Goal: Information Seeking & Learning: Check status

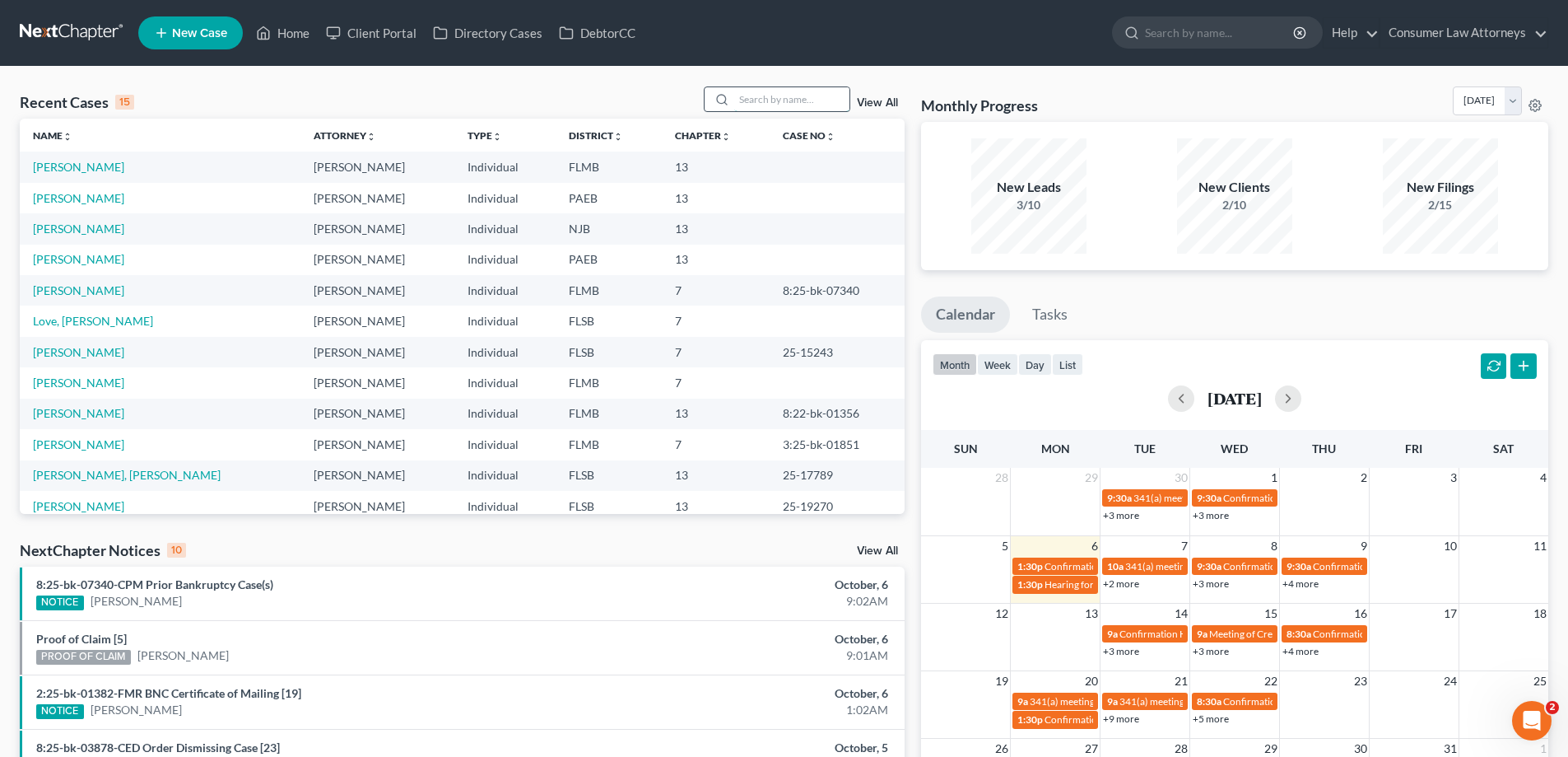
click at [784, 102] on input "search" at bounding box center [791, 99] width 115 height 24
type input "[PERSON_NAME]"
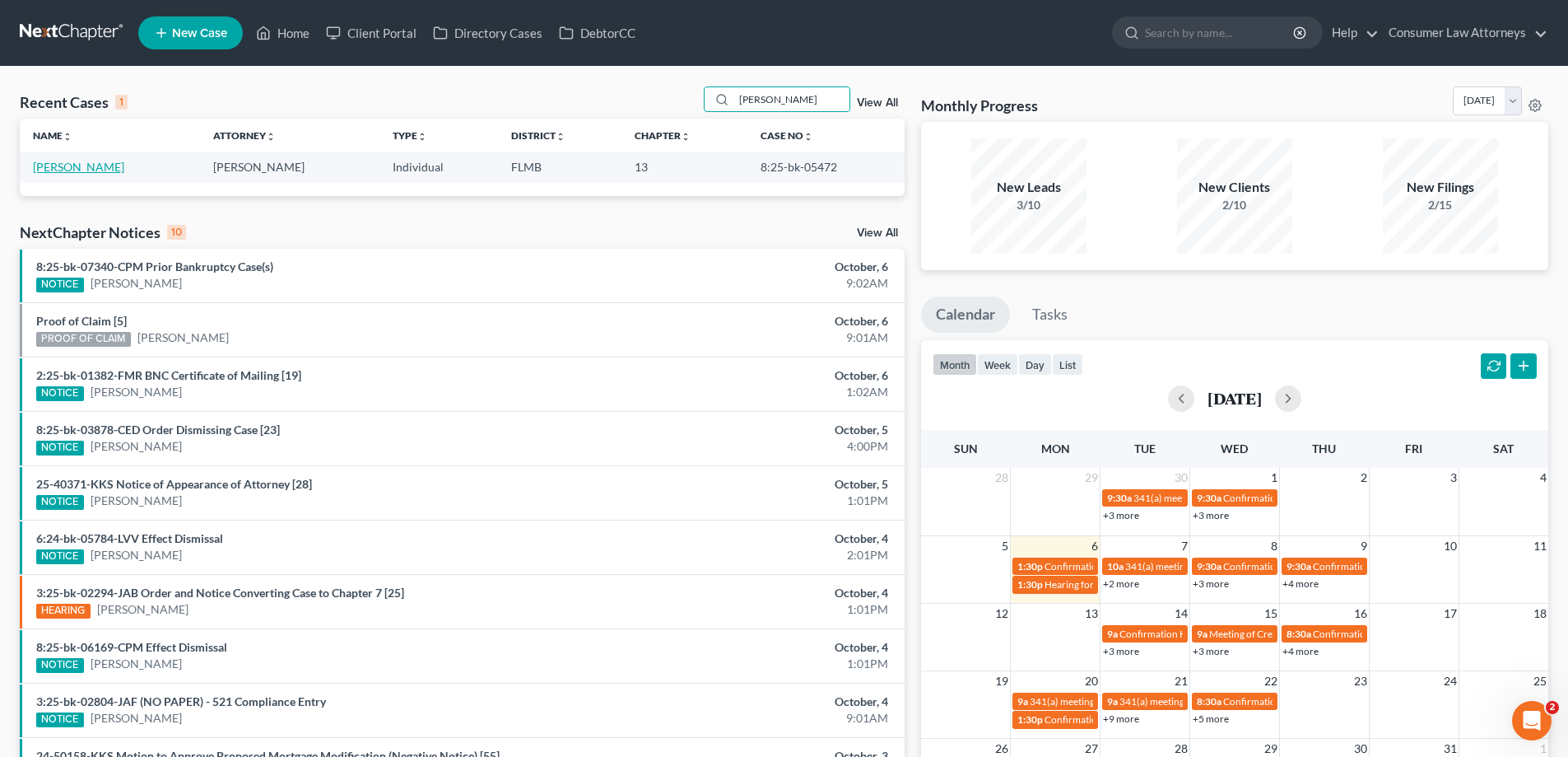
click at [50, 166] on link "[PERSON_NAME]" at bounding box center [79, 167] width 91 height 14
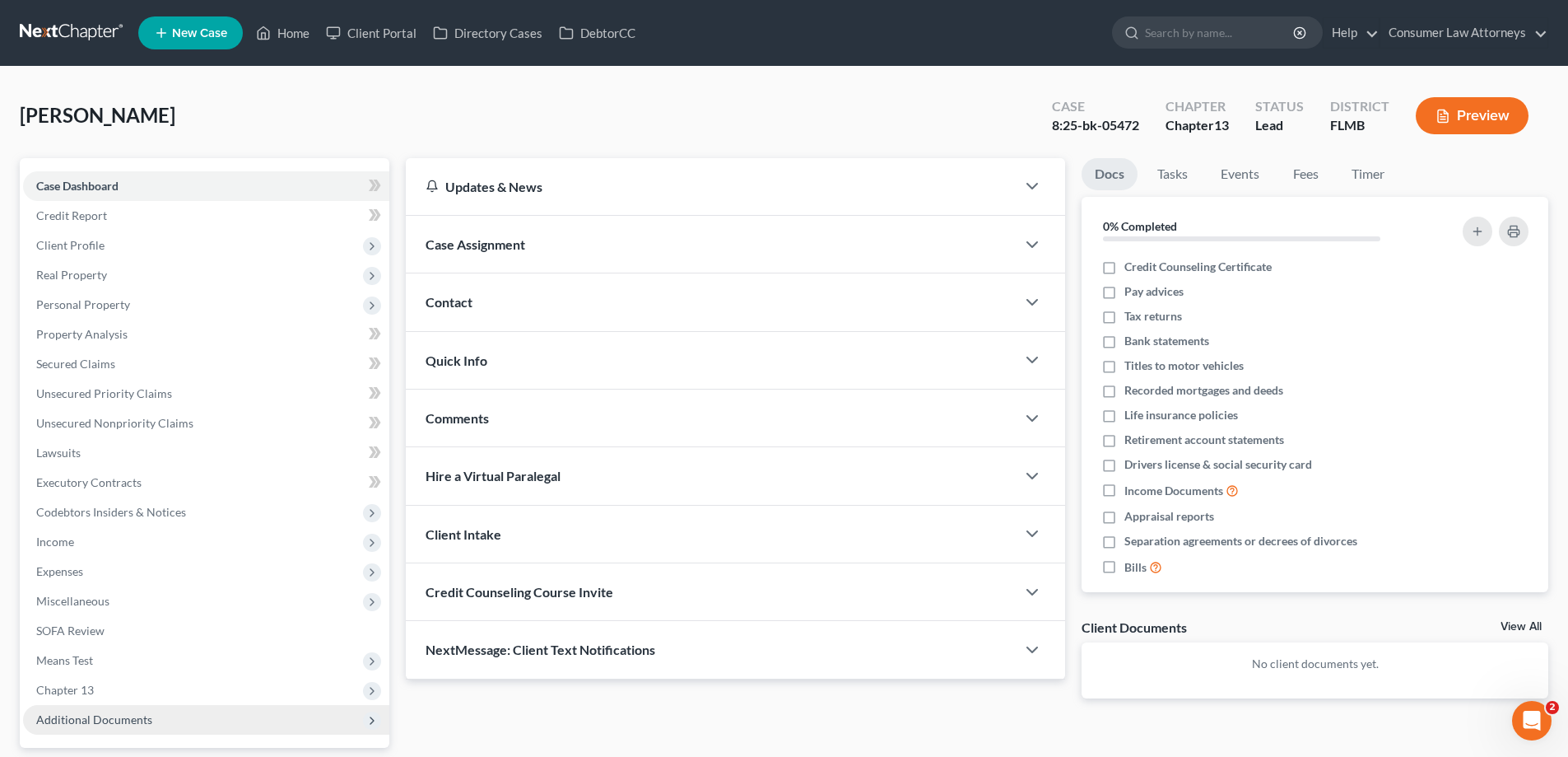
click at [88, 718] on span "Additional Documents" at bounding box center [94, 719] width 116 height 14
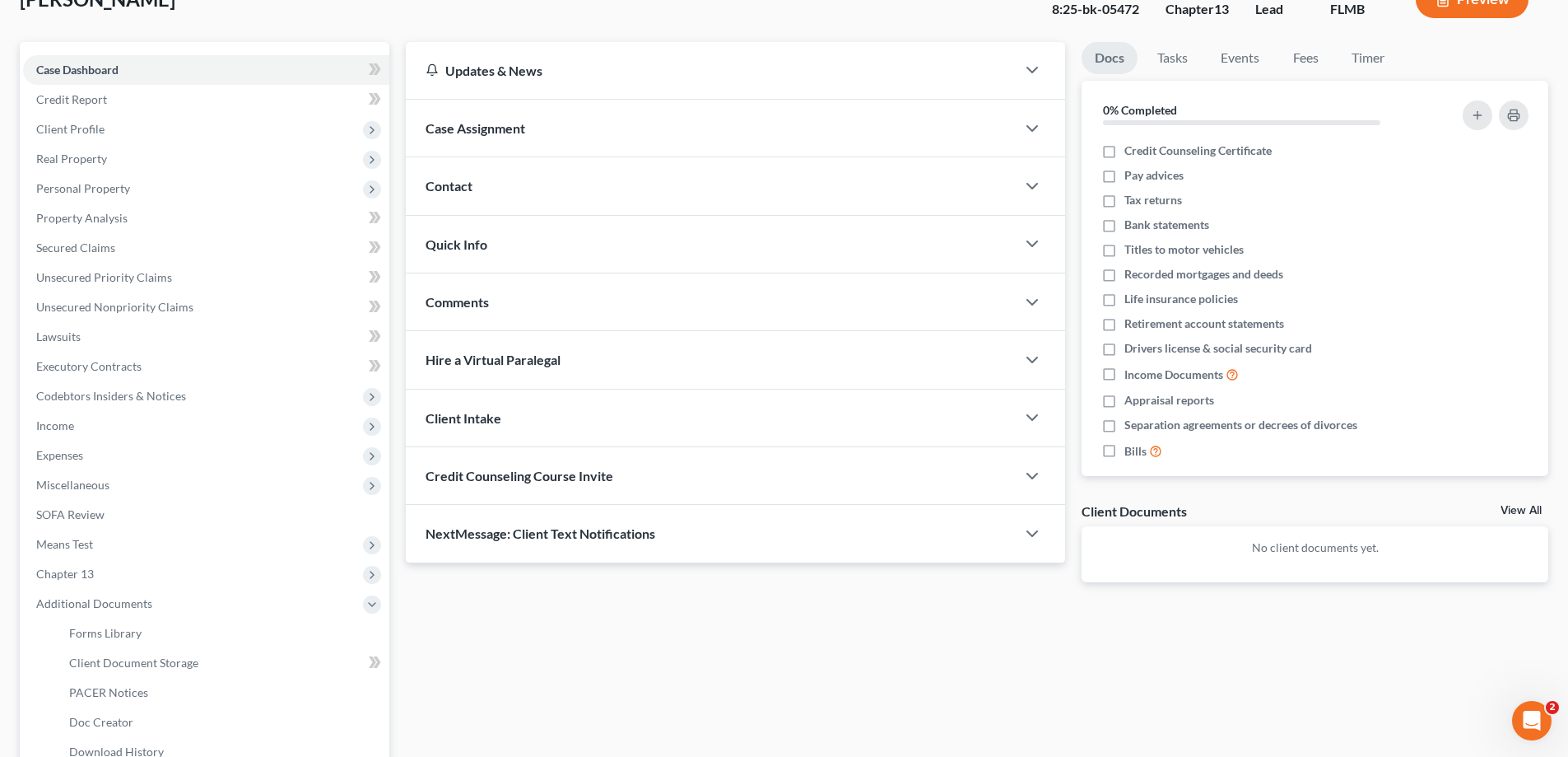
scroll to position [297, 0]
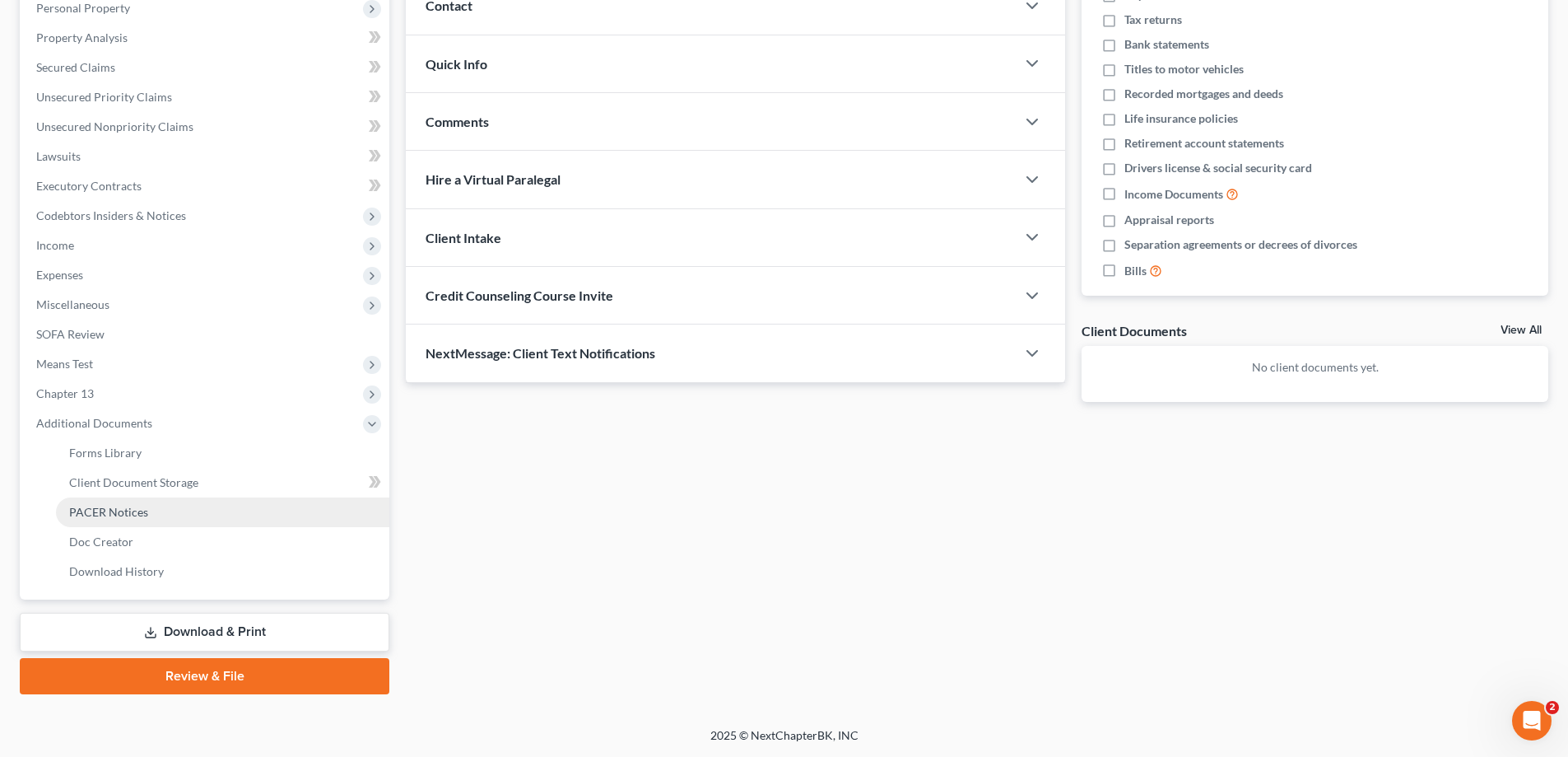
click at [101, 507] on span "PACER Notices" at bounding box center [108, 512] width 79 height 14
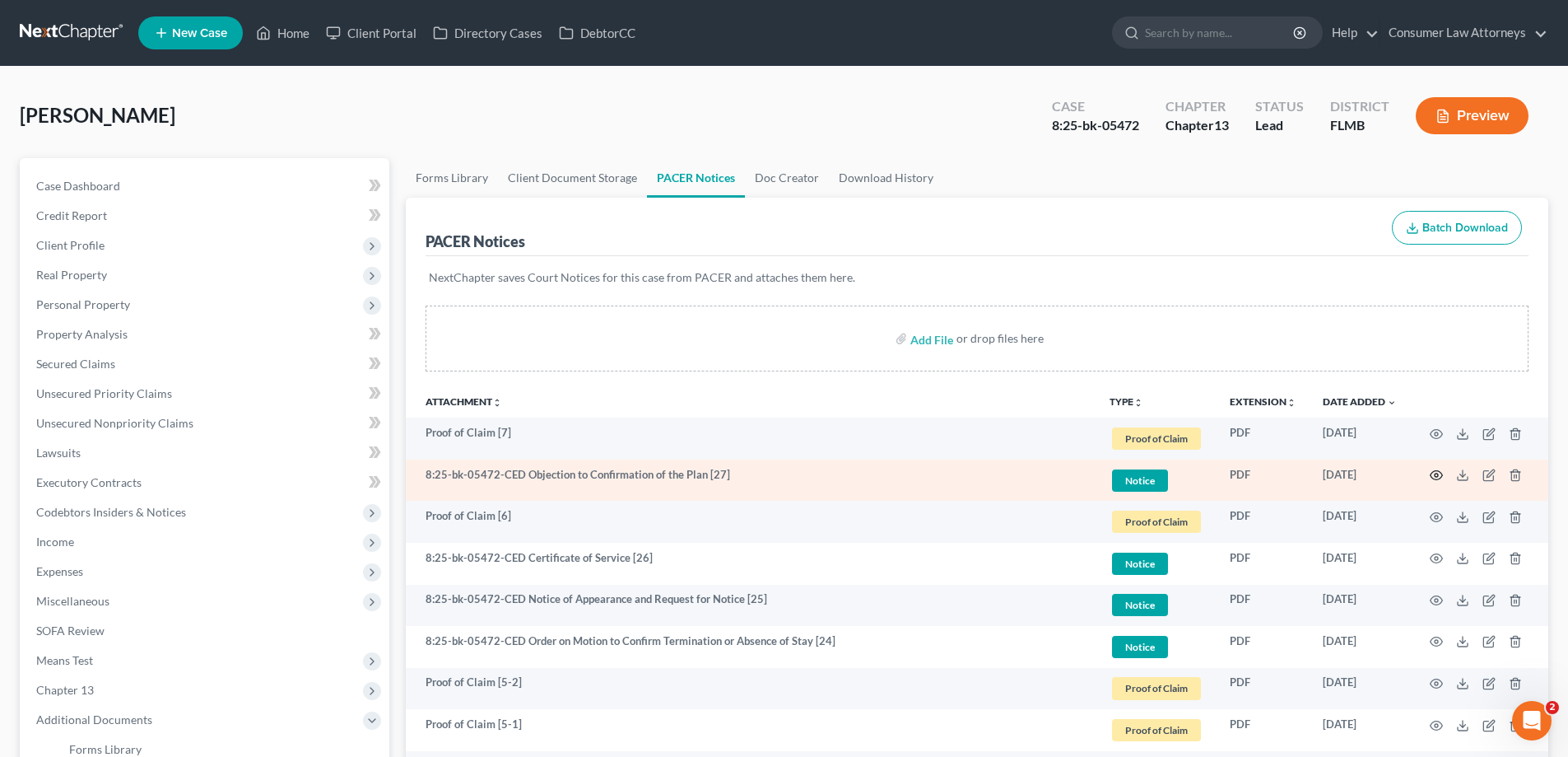
click at [1434, 476] on icon "button" at bounding box center [1436, 475] width 14 height 14
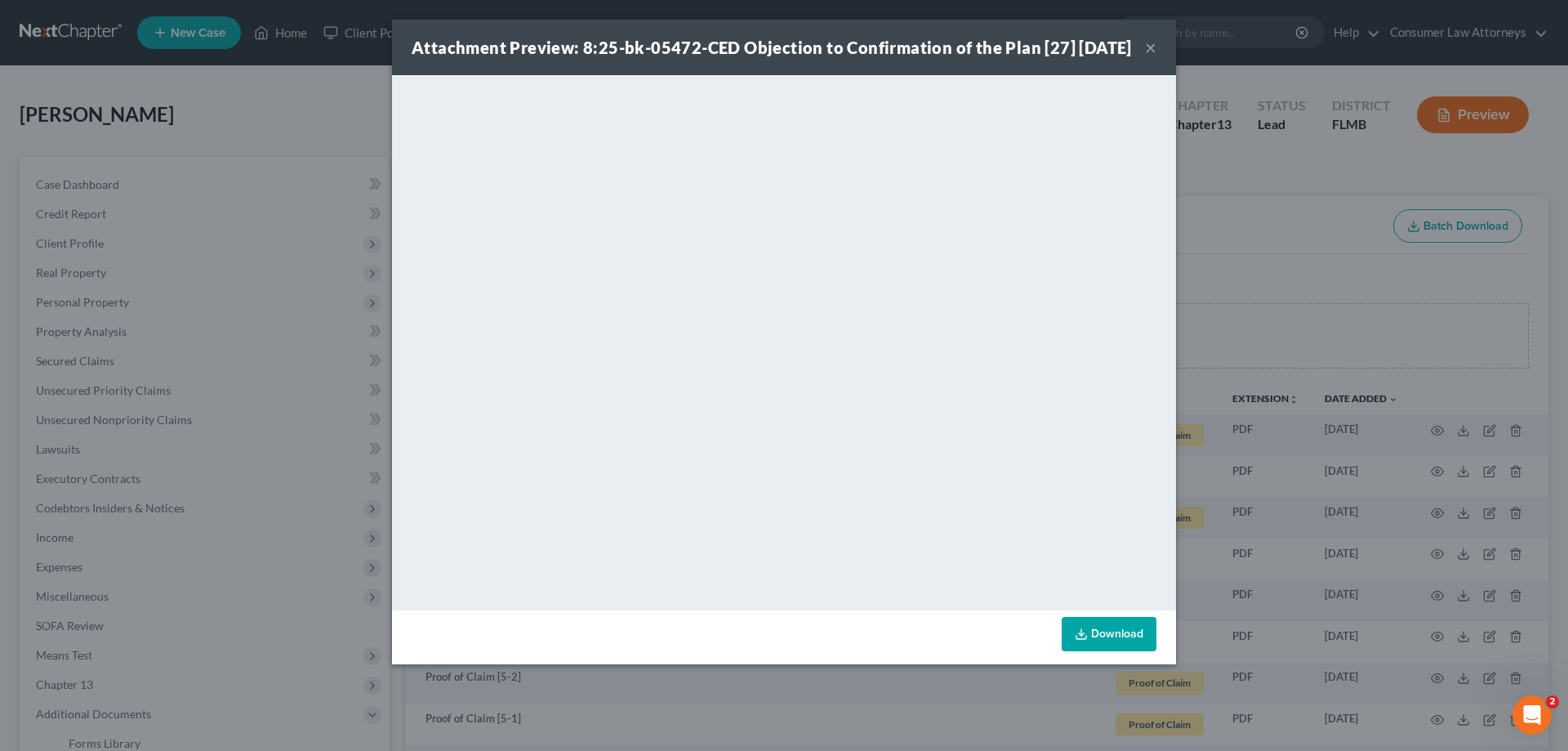
click at [1239, 307] on div "Attachment Preview: 8:25-bk-05472-CED Objection to Confirmation of the Plan [27…" at bounding box center [784, 375] width 1568 height 751
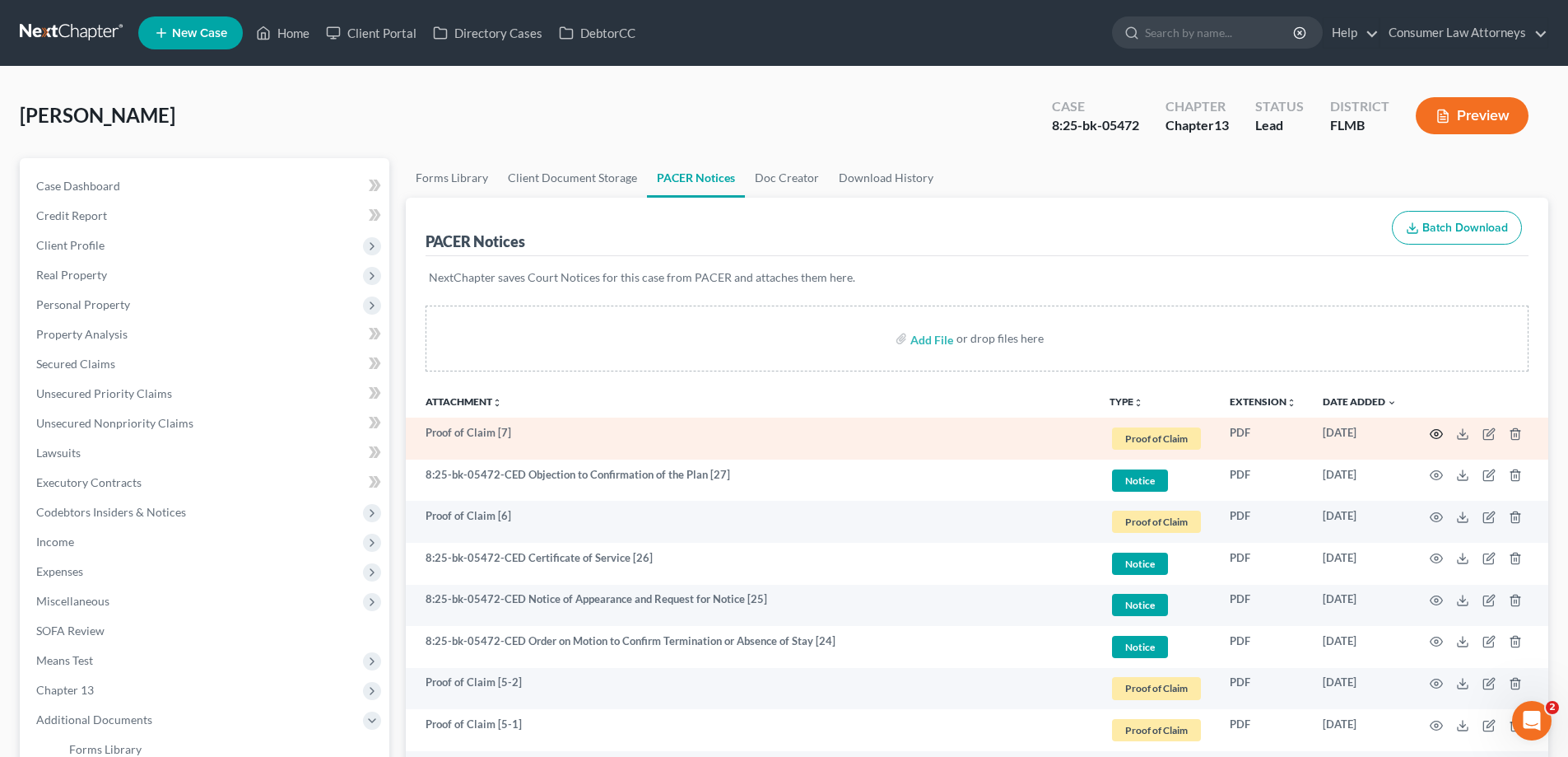
click at [1433, 438] on icon "button" at bounding box center [1436, 434] width 14 height 14
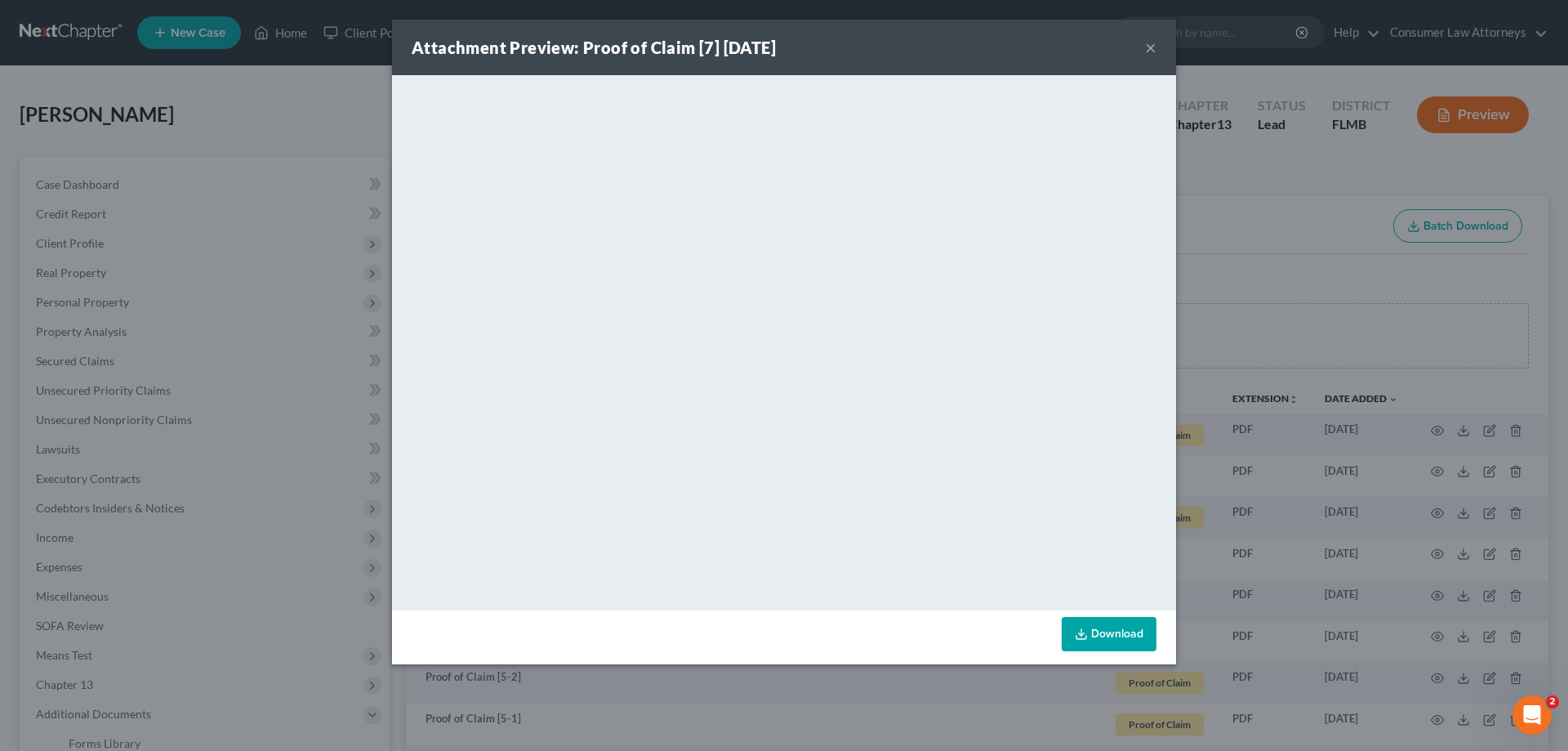
click at [1331, 305] on div "Attachment Preview: Proof of Claim [7] [DATE] × <object ng-attr-data='[URL][DOM…" at bounding box center [784, 375] width 1568 height 751
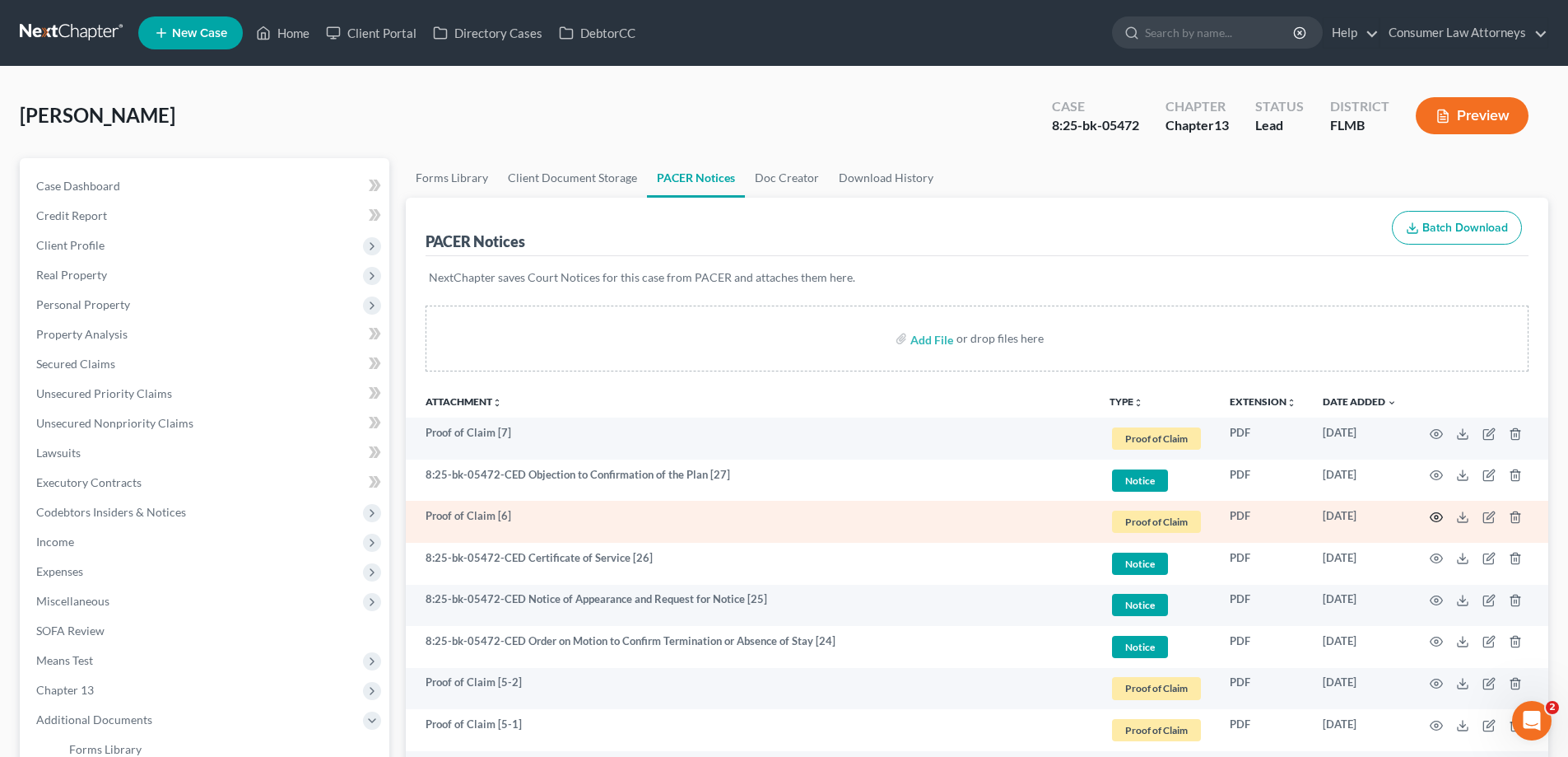
click at [1435, 514] on icon "button" at bounding box center [1436, 518] width 14 height 14
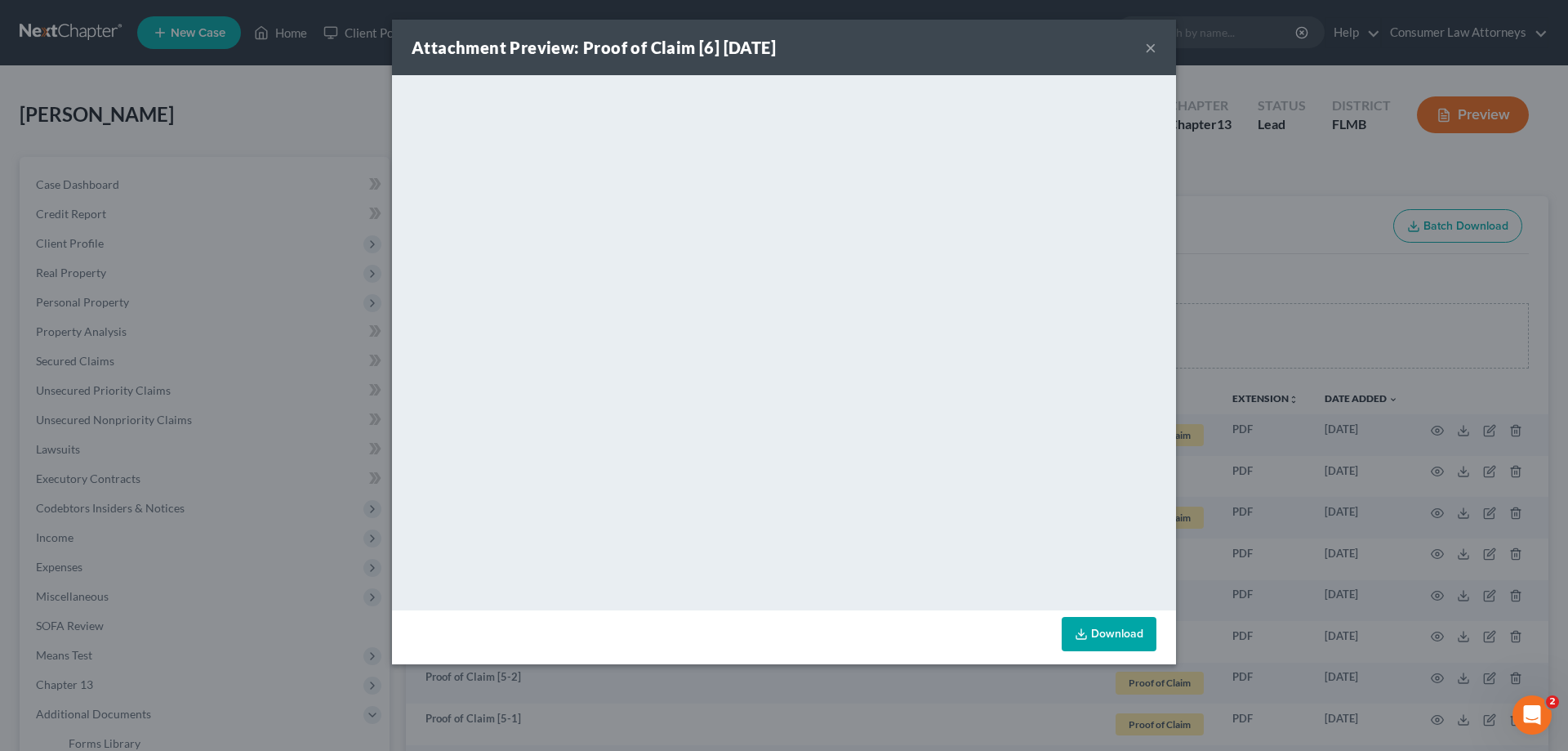
click at [1226, 291] on div "Attachment Preview: Proof of Claim [6] [DATE] × <object ng-attr-data='[URL][DOM…" at bounding box center [784, 375] width 1568 height 751
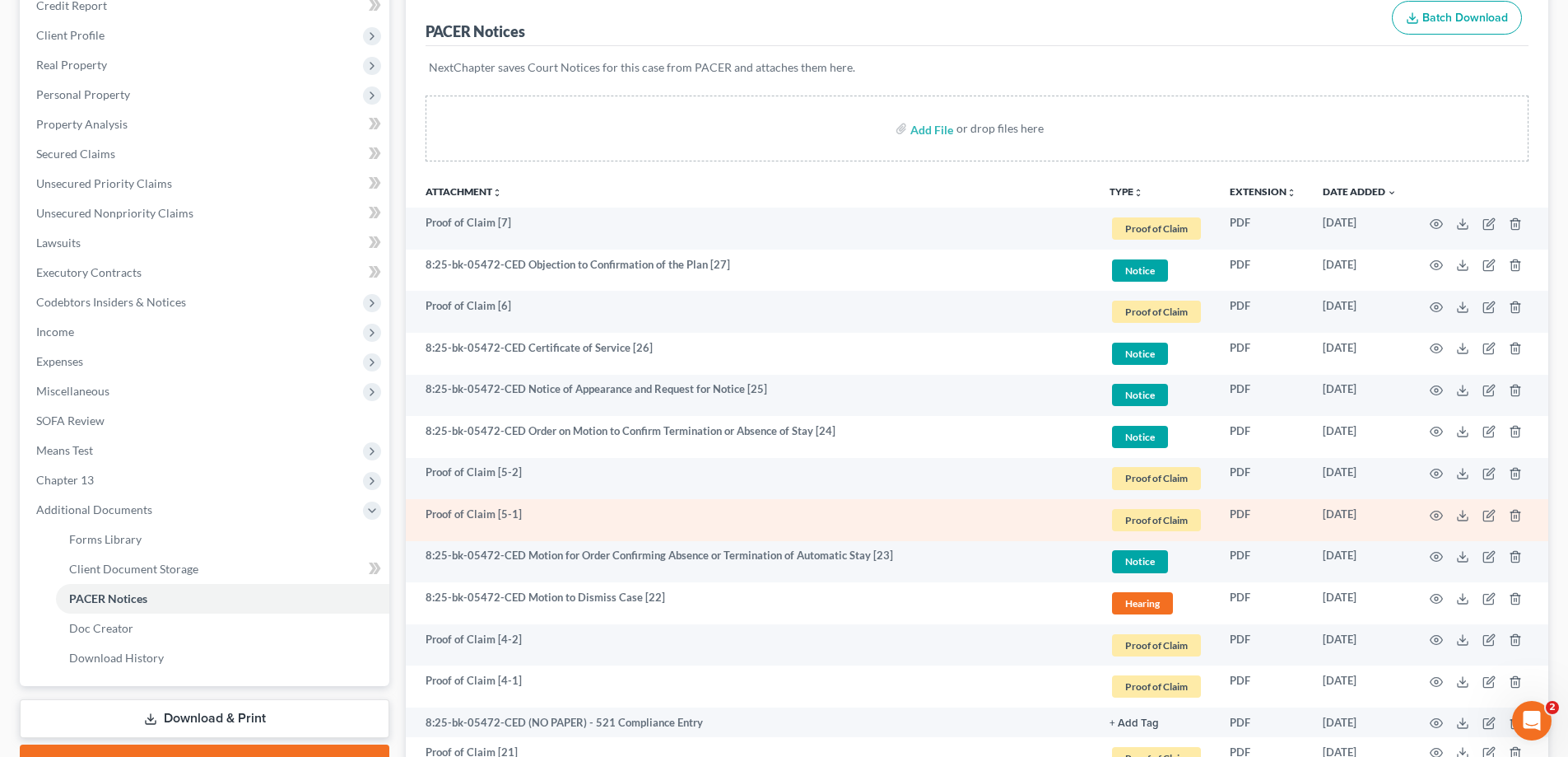
scroll to position [247, 0]
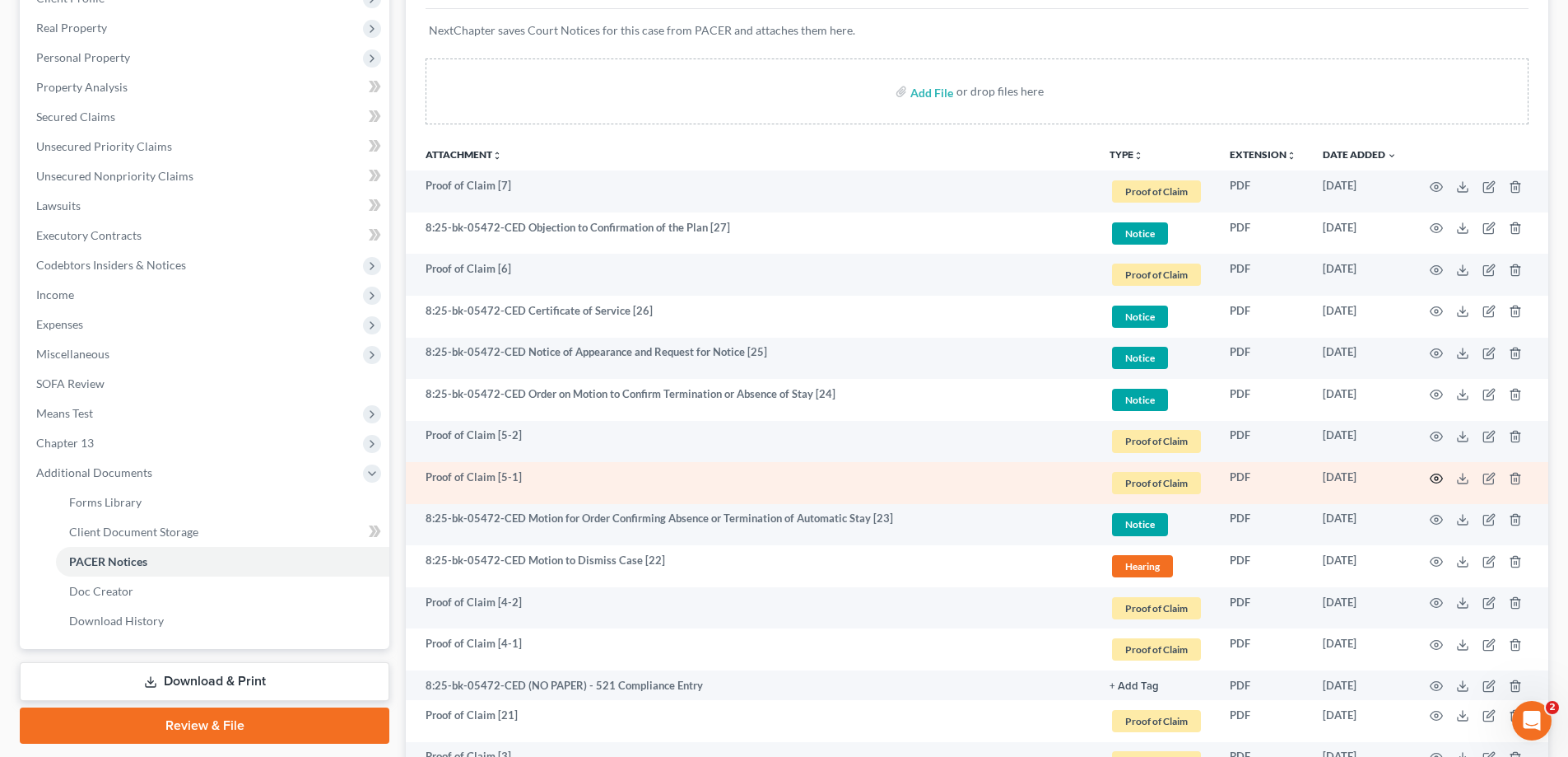
click at [1439, 477] on icon "button" at bounding box center [1436, 479] width 14 height 14
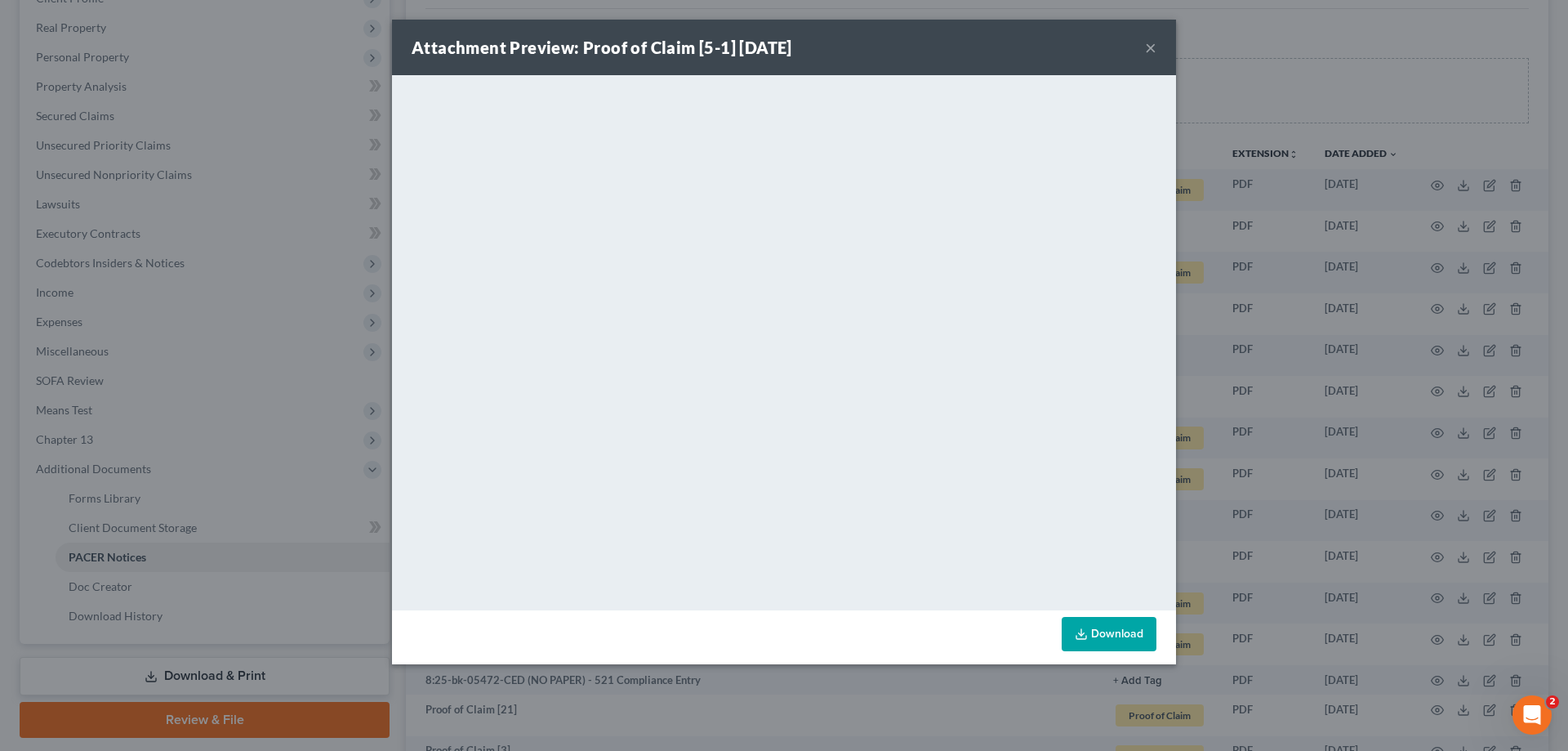
click at [1309, 389] on div "Attachment Preview: Proof of Claim [5-1] [DATE] × <object ng-attr-data='[URL][D…" at bounding box center [784, 375] width 1568 height 751
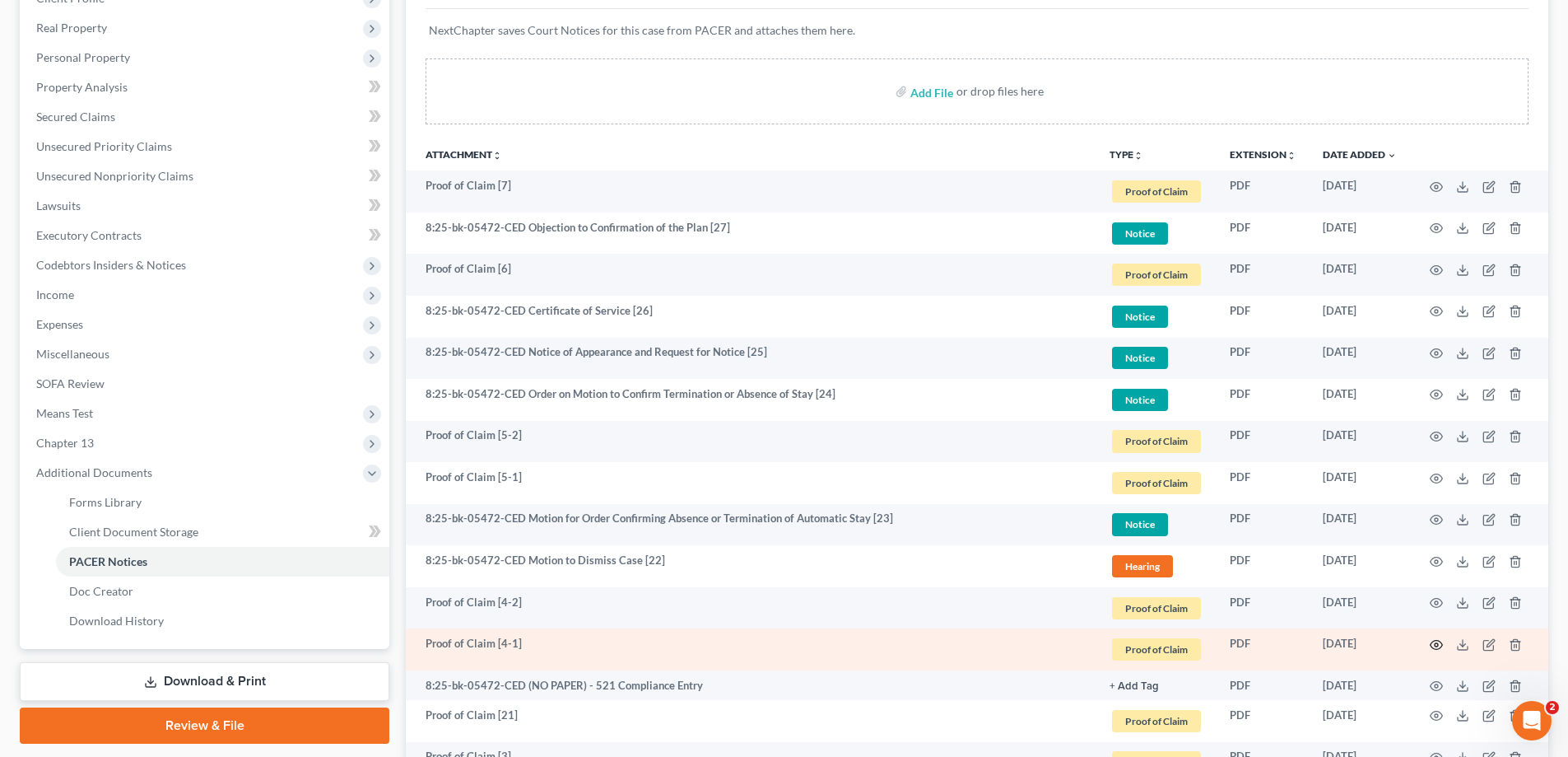
click at [1436, 645] on icon "button" at bounding box center [1436, 645] width 14 height 14
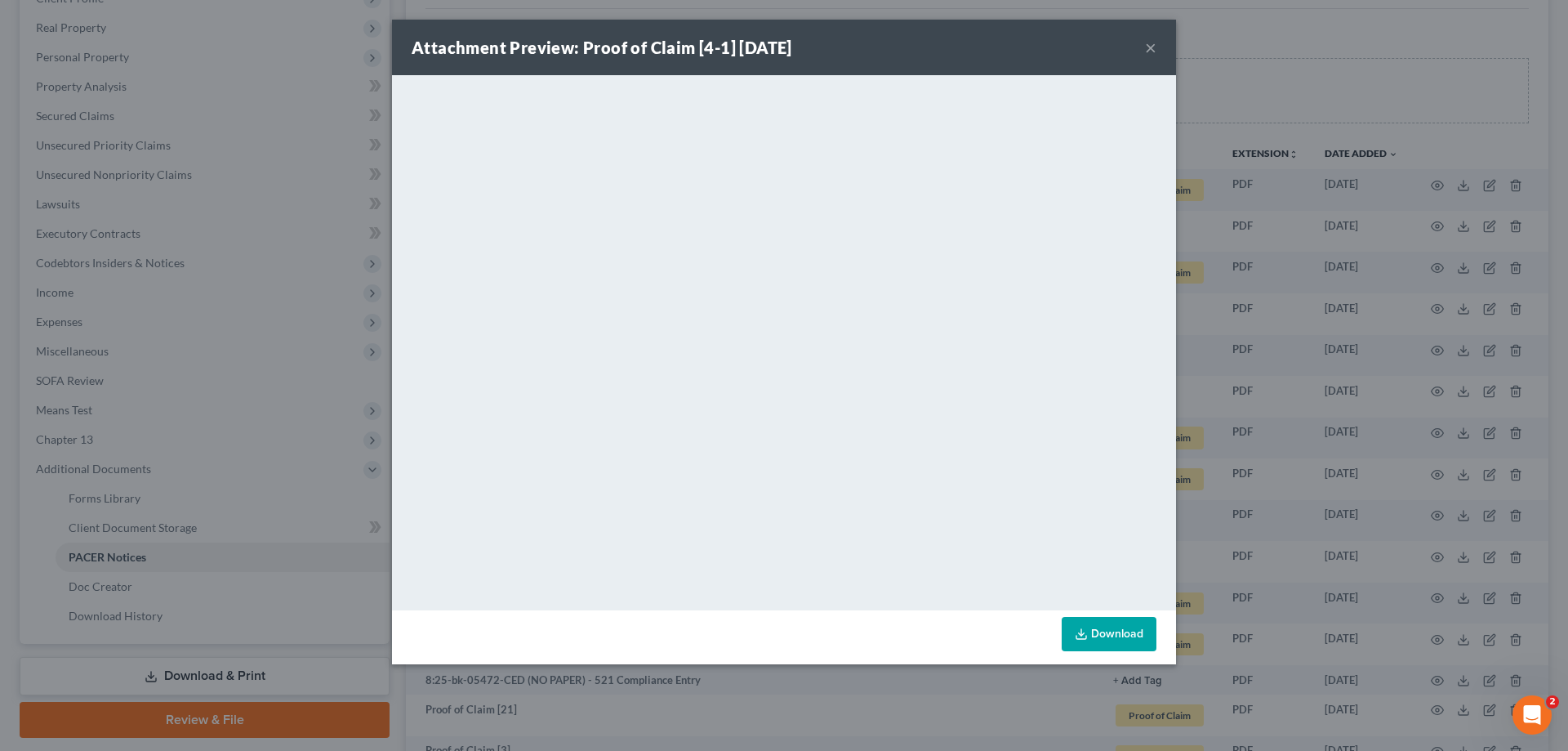
click at [1277, 434] on div "Attachment Preview: Proof of Claim [4-1] [DATE] × <object ng-attr-data='[URL][D…" at bounding box center [784, 375] width 1568 height 751
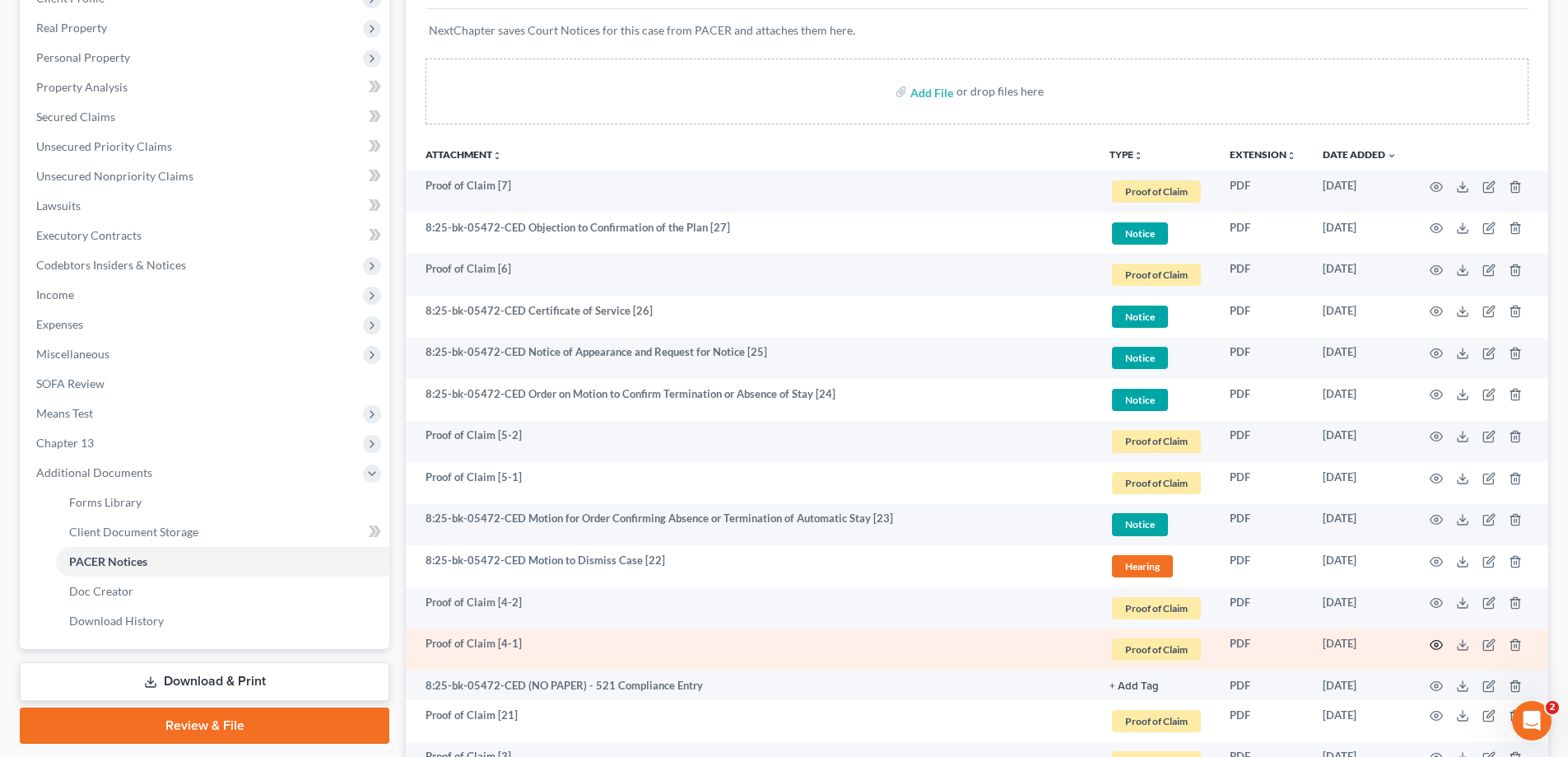
click at [1436, 645] on icon "button" at bounding box center [1436, 645] width 14 height 14
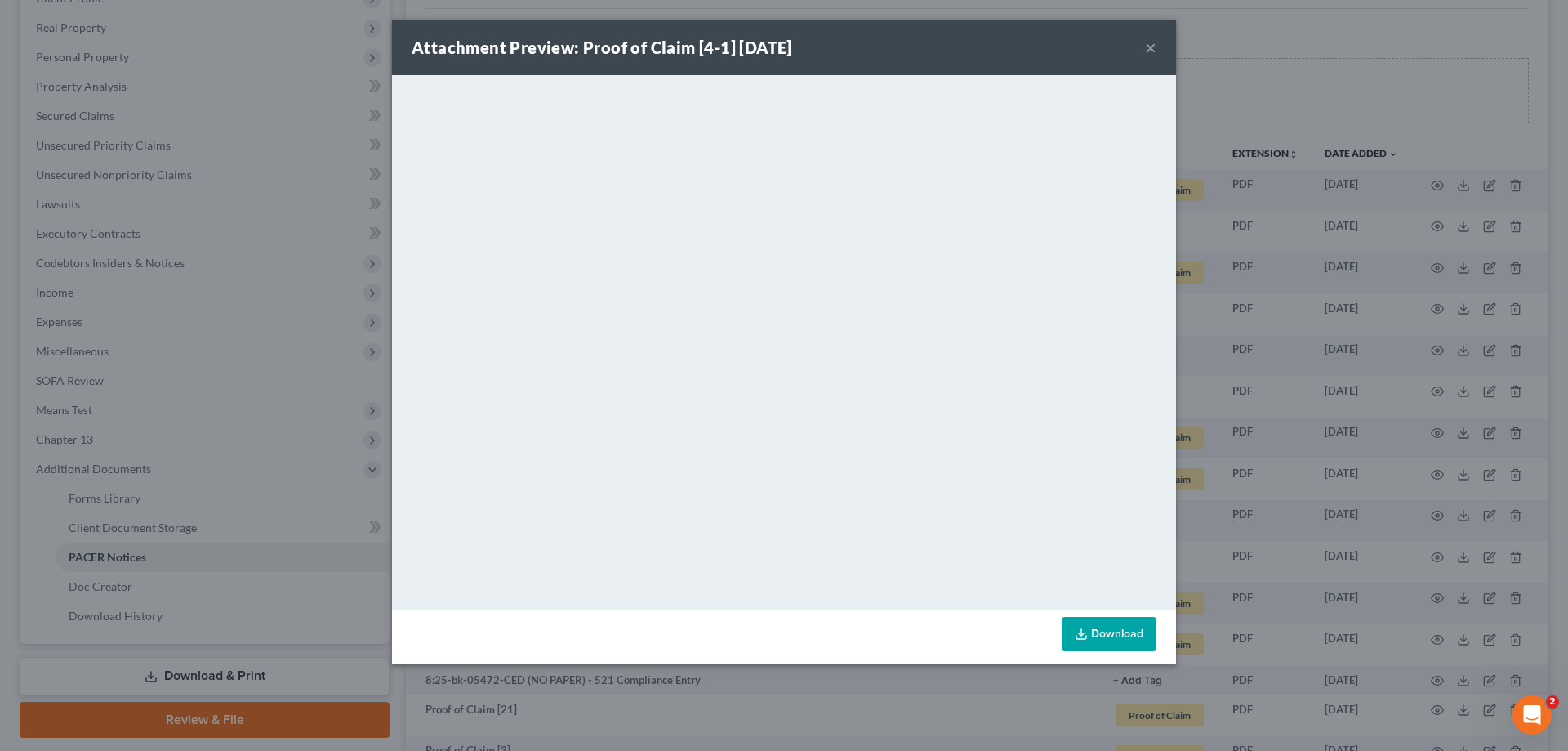
click at [1430, 558] on div "Attachment Preview: Proof of Claim [4-1] [DATE] × <object ng-attr-data='[URL][D…" at bounding box center [784, 375] width 1568 height 751
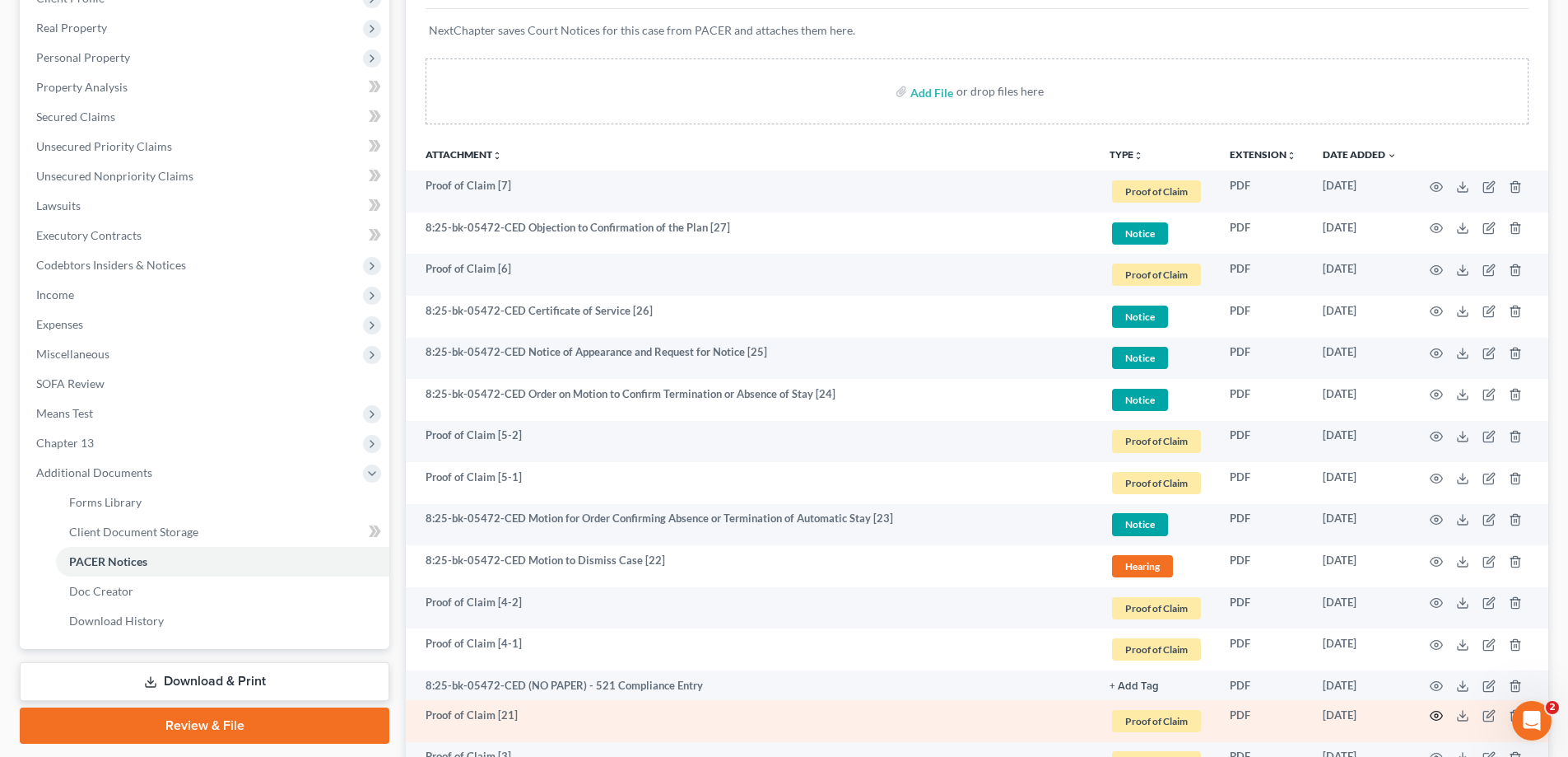
click at [1437, 715] on circle "button" at bounding box center [1436, 716] width 3 height 3
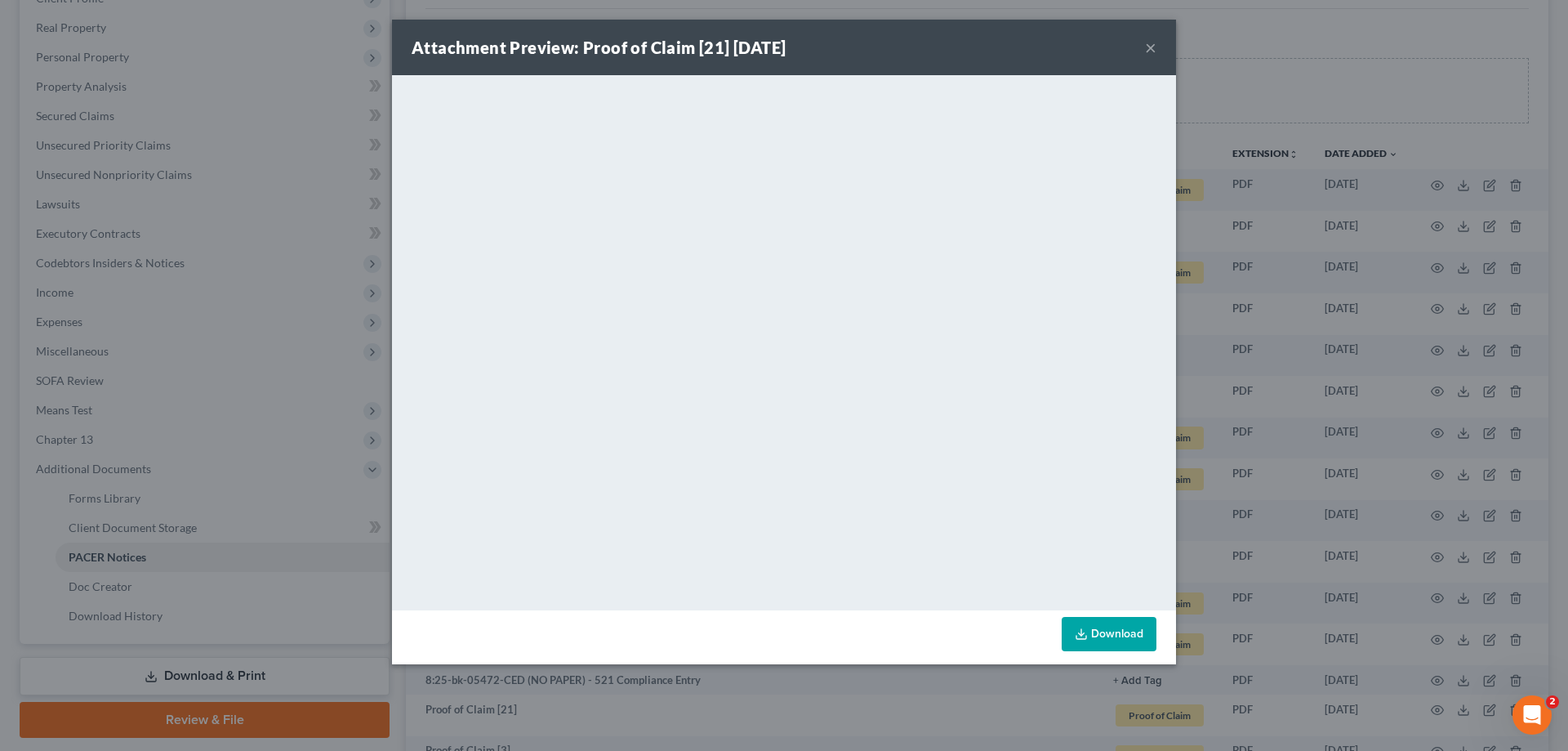
click at [1316, 477] on div "Attachment Preview: Proof of Claim [21] [DATE] × <object ng-attr-data='[URL][DO…" at bounding box center [784, 375] width 1568 height 751
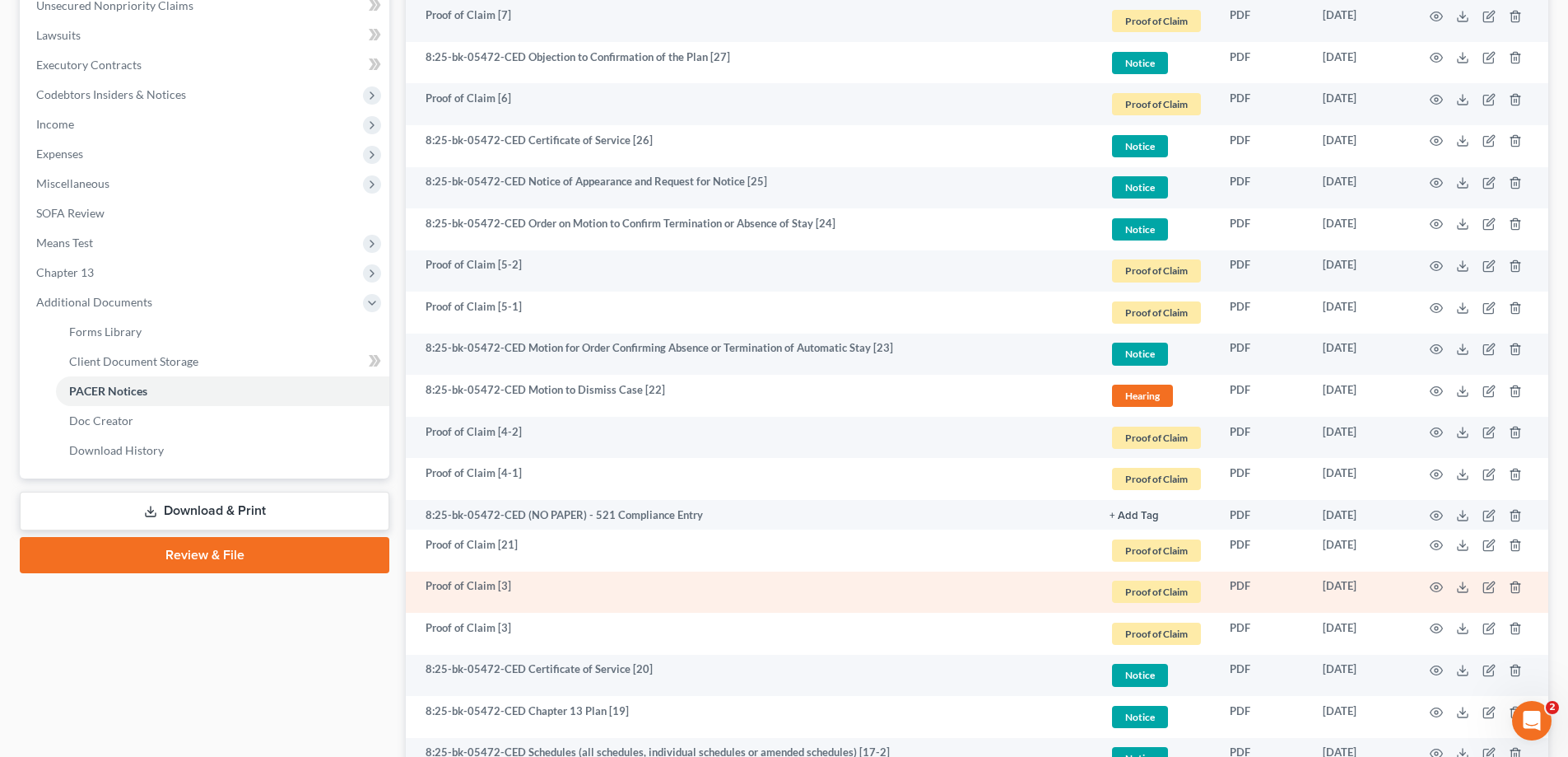
scroll to position [494, 0]
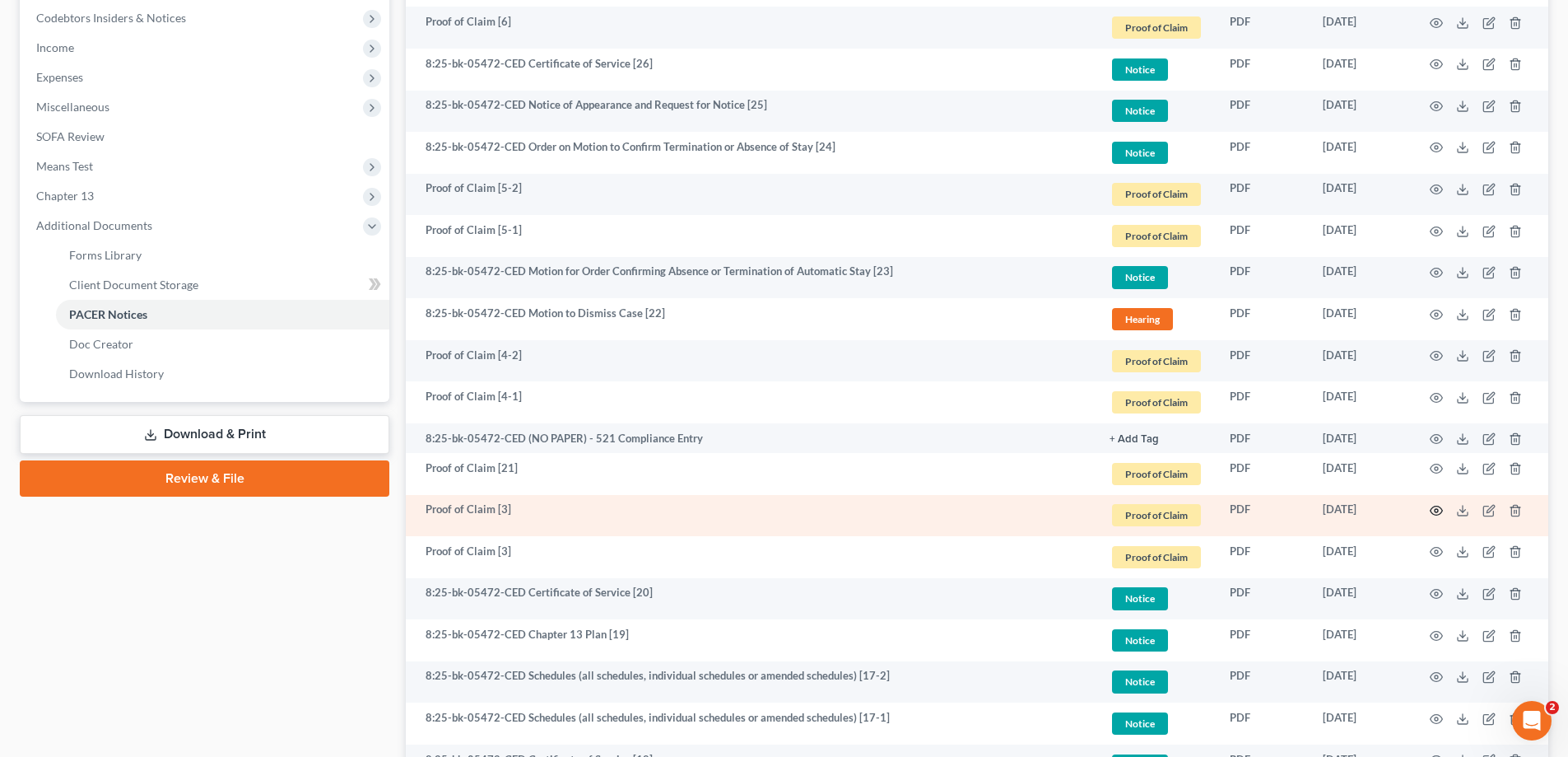
click at [1441, 507] on icon "button" at bounding box center [1436, 511] width 14 height 14
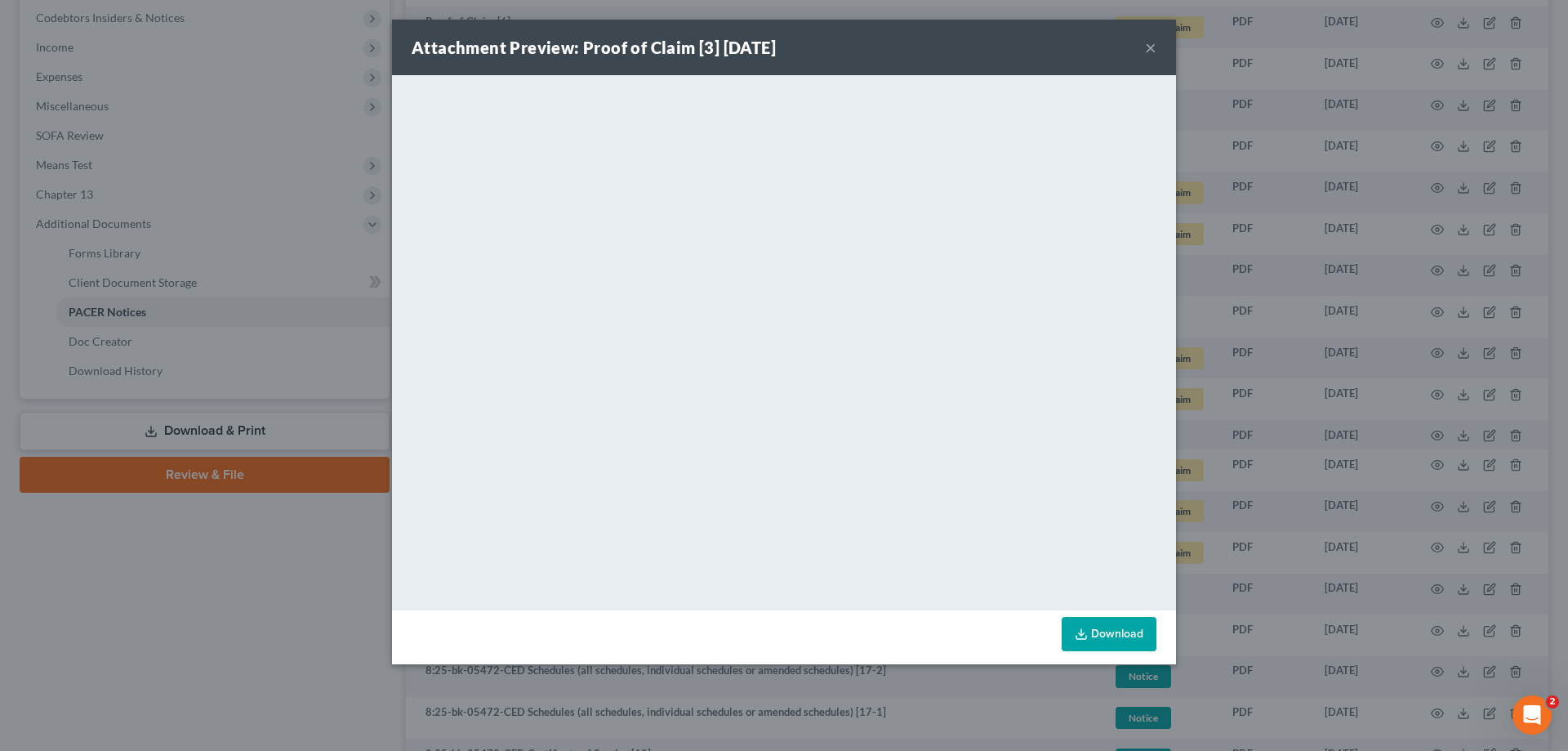
click at [1346, 469] on div "Attachment Preview: Proof of Claim [3] [DATE] × <object ng-attr-data='[URL][DOM…" at bounding box center [784, 375] width 1568 height 751
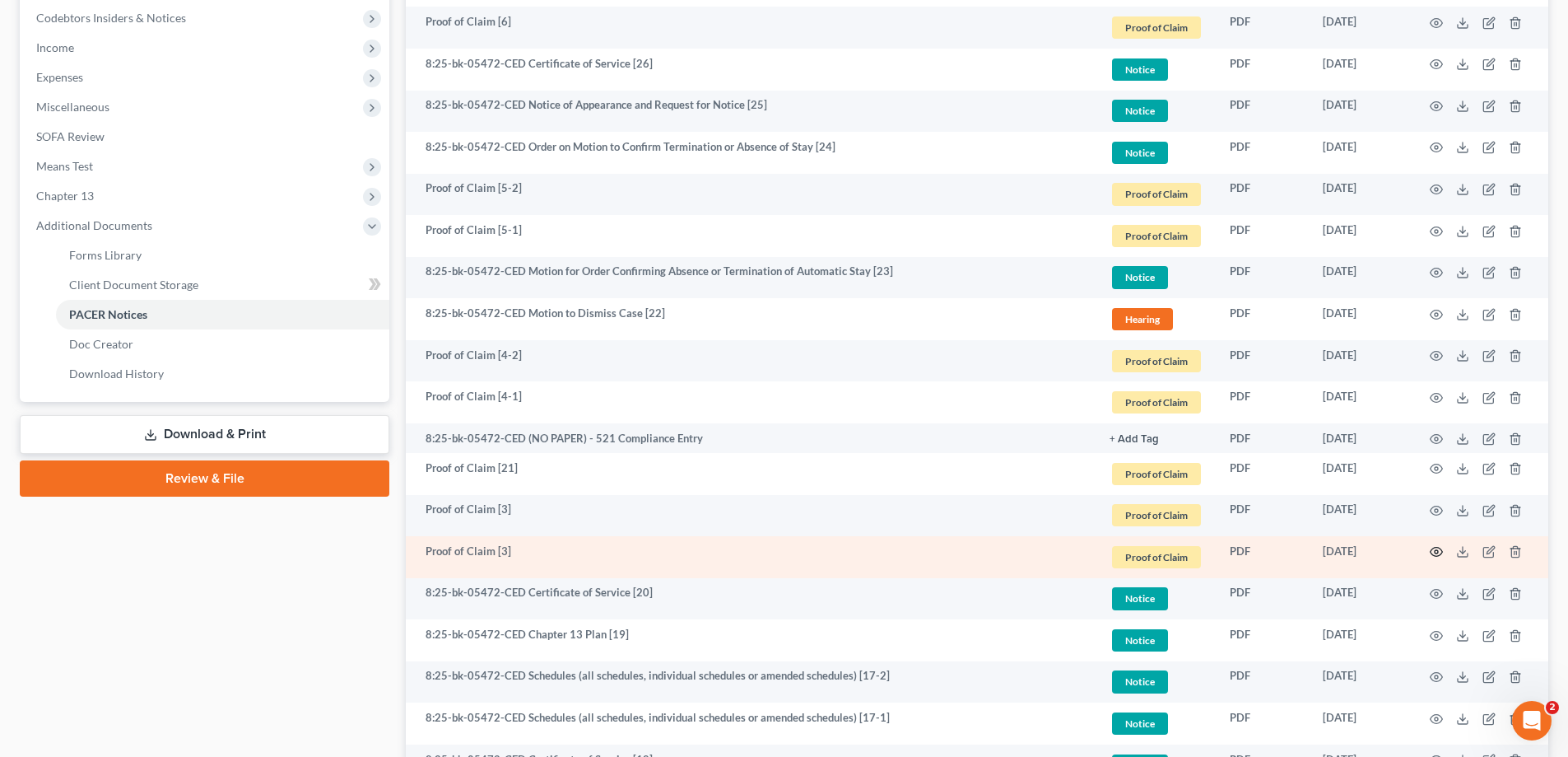
click at [1435, 551] on icon "button" at bounding box center [1436, 552] width 14 height 14
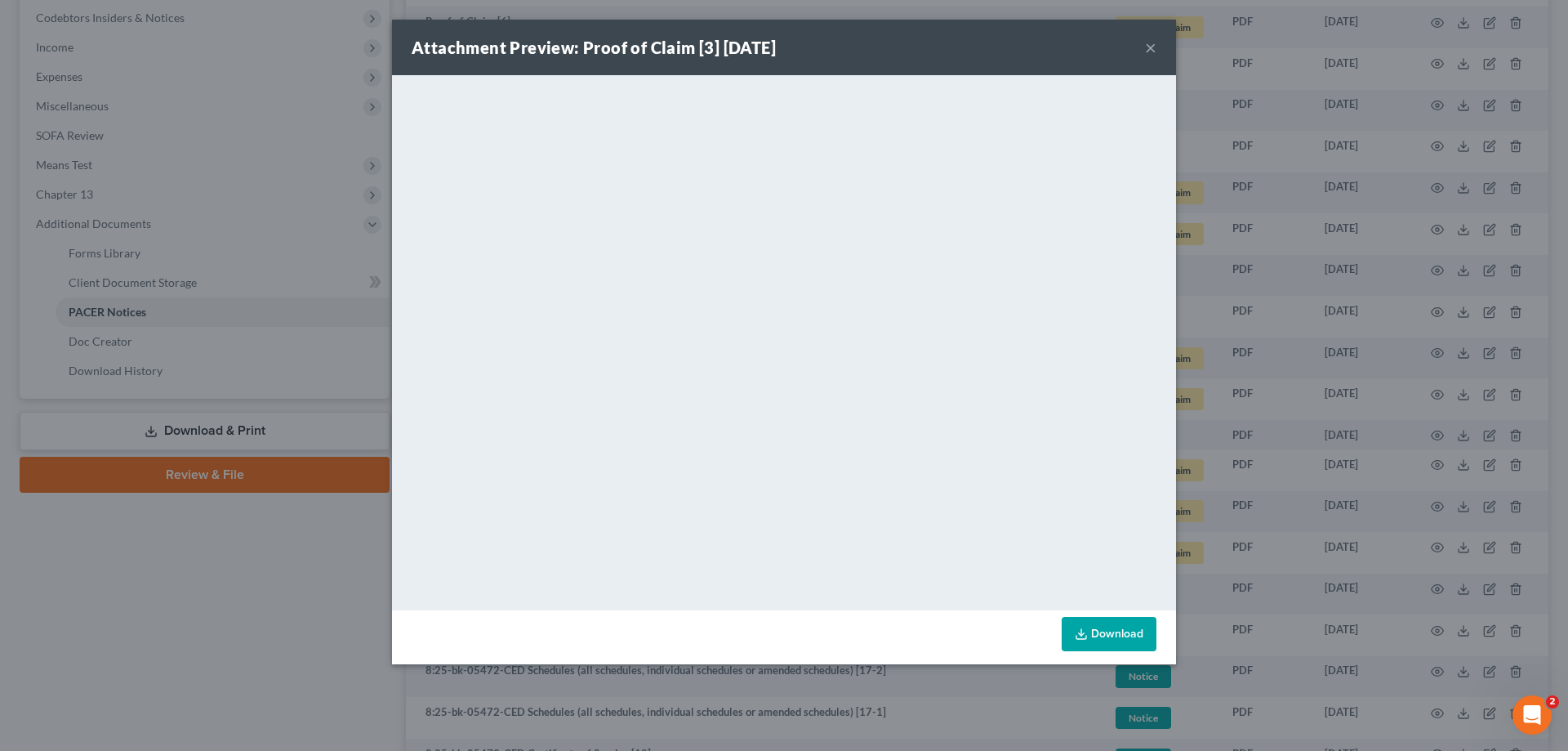
click at [1300, 472] on div "Attachment Preview: Proof of Claim [3] [DATE] × <object ng-attr-data='[URL][DOM…" at bounding box center [784, 375] width 1568 height 751
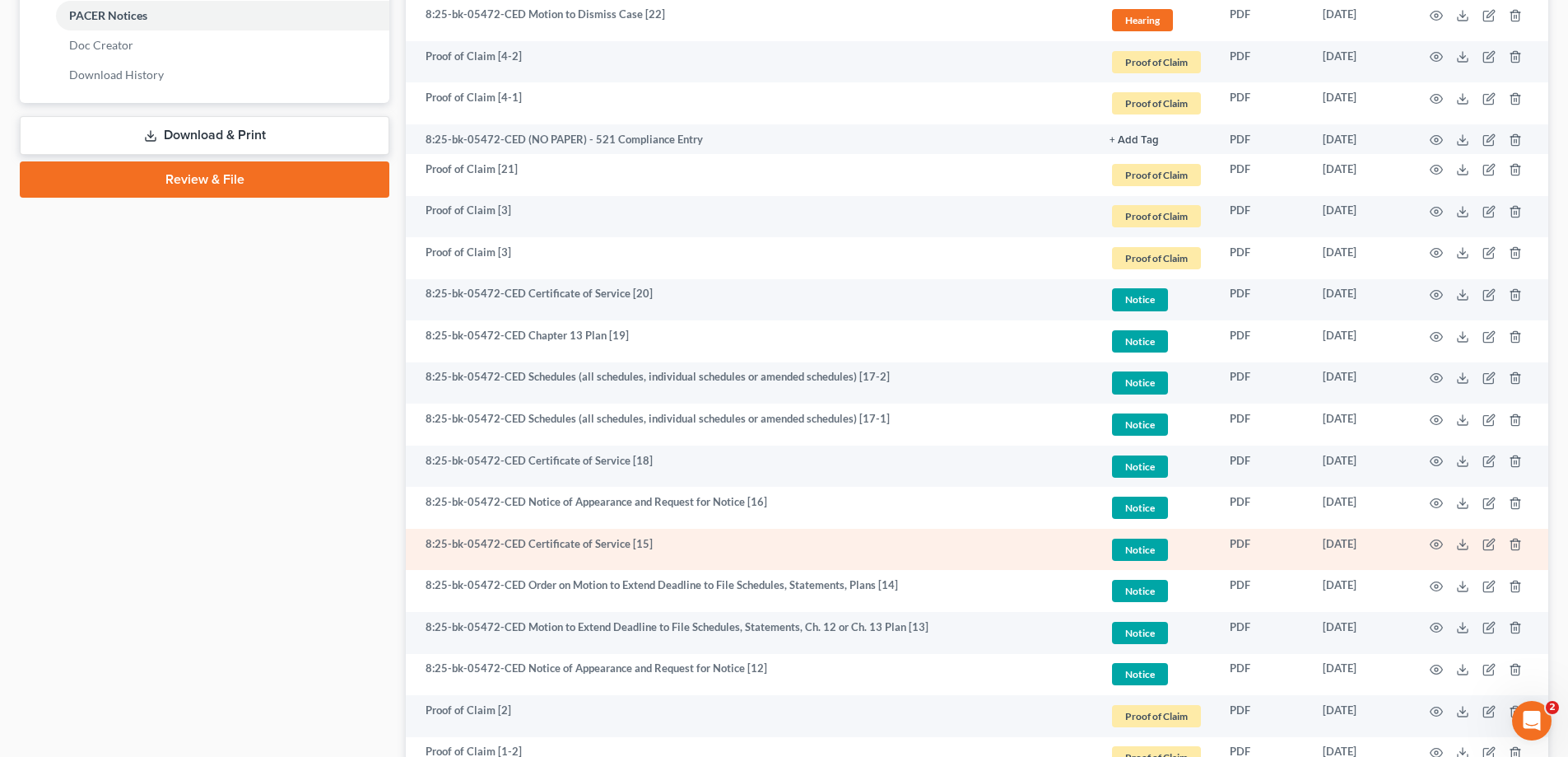
scroll to position [988, 0]
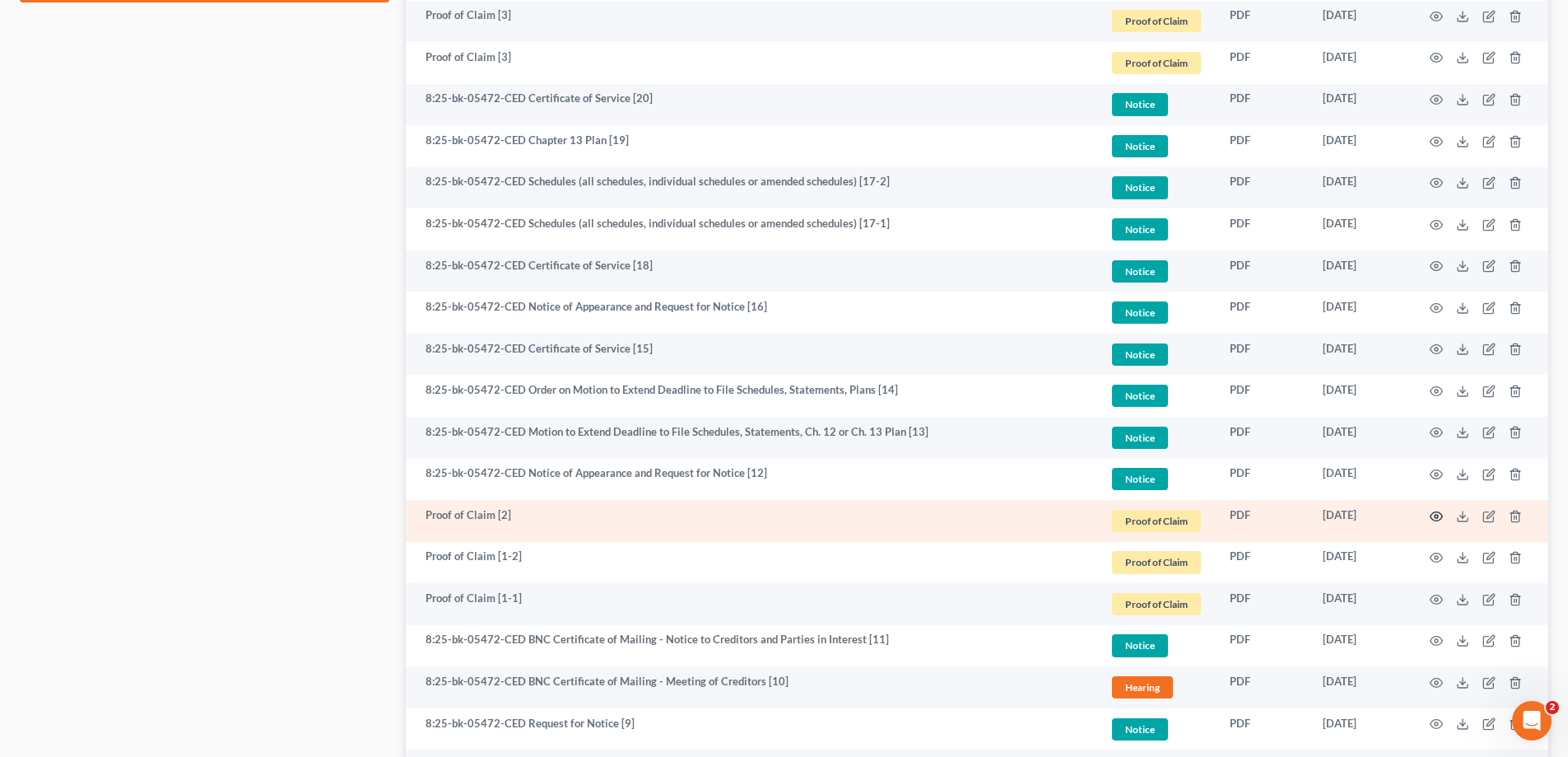
click at [1442, 516] on icon "button" at bounding box center [1436, 516] width 13 height 9
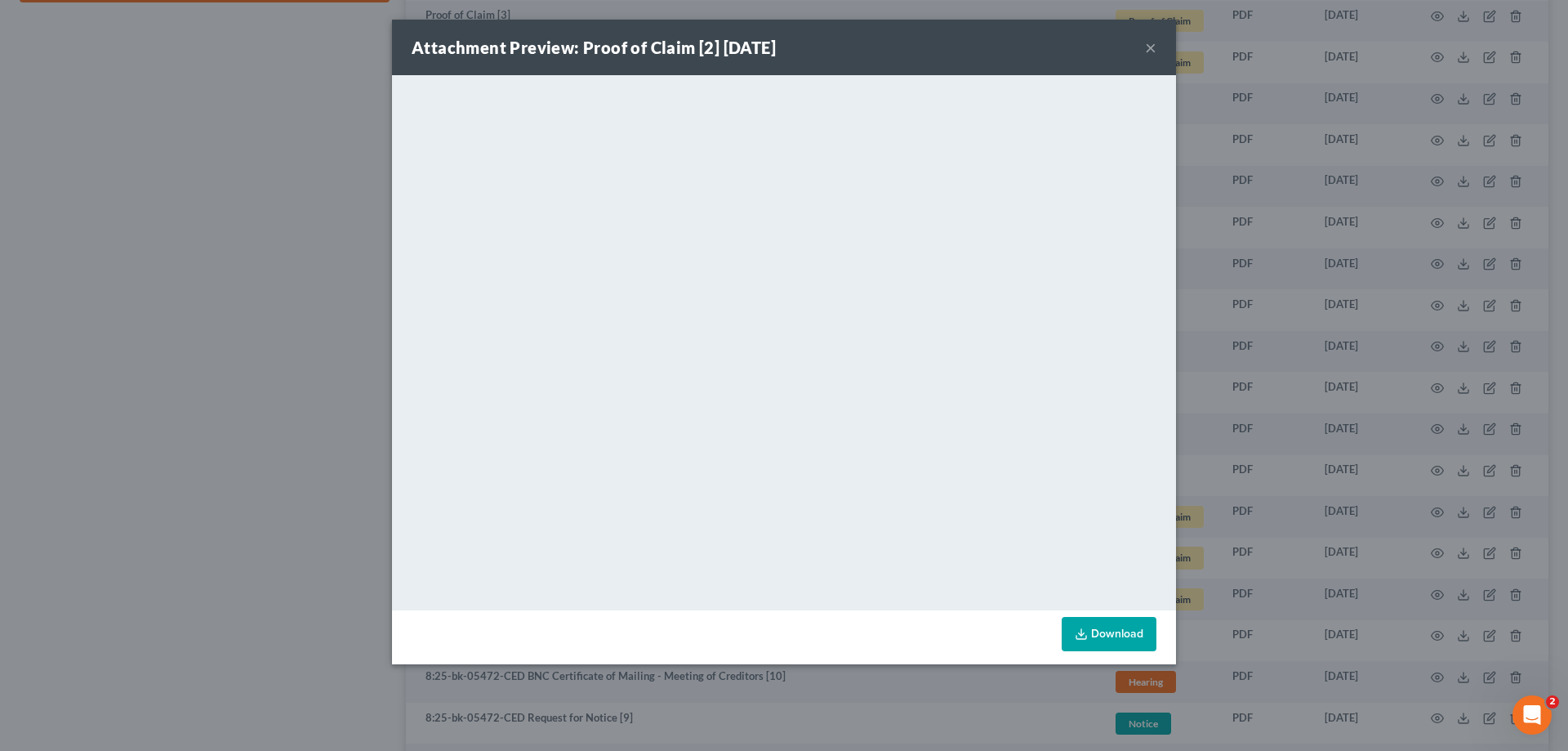
click at [1295, 445] on div "Attachment Preview: Proof of Claim [2] [DATE] × <object ng-attr-data='[URL][DOM…" at bounding box center [784, 375] width 1568 height 751
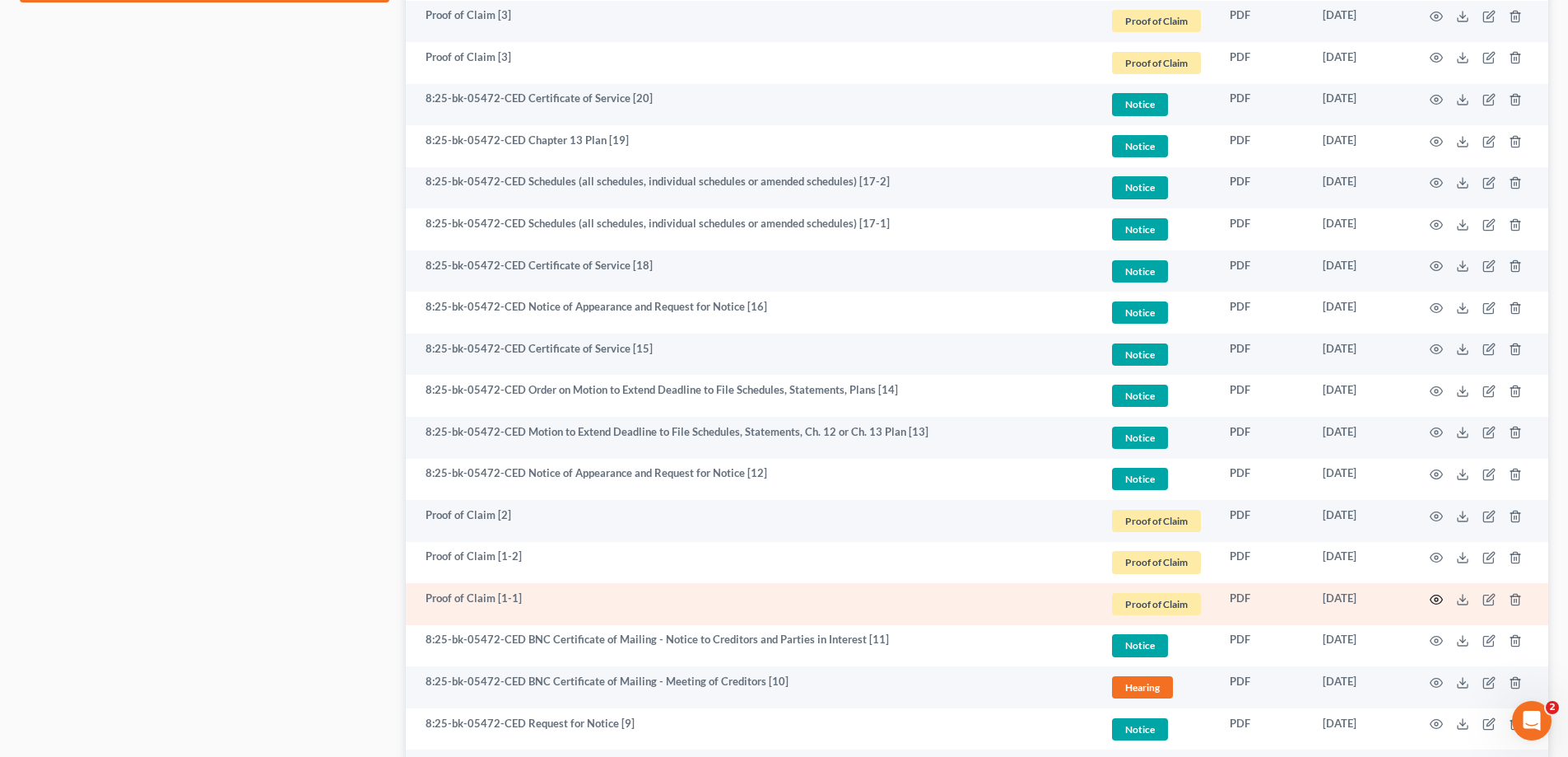
click at [1437, 598] on circle "button" at bounding box center [1436, 600] width 3 height 3
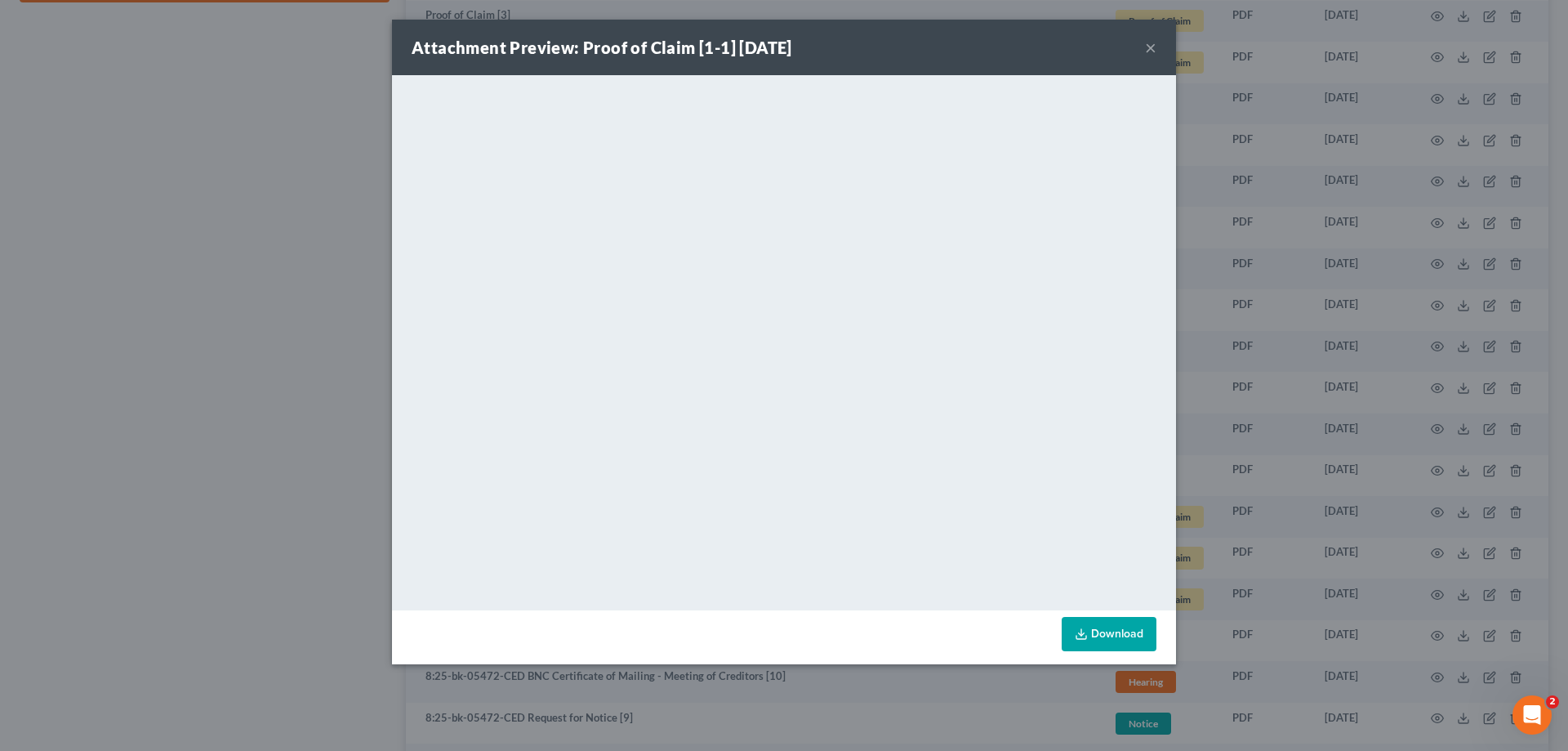
click at [205, 430] on div "Attachment Preview: Proof of Claim [1-1] [DATE] × <object ng-attr-data='[URL][D…" at bounding box center [784, 375] width 1568 height 751
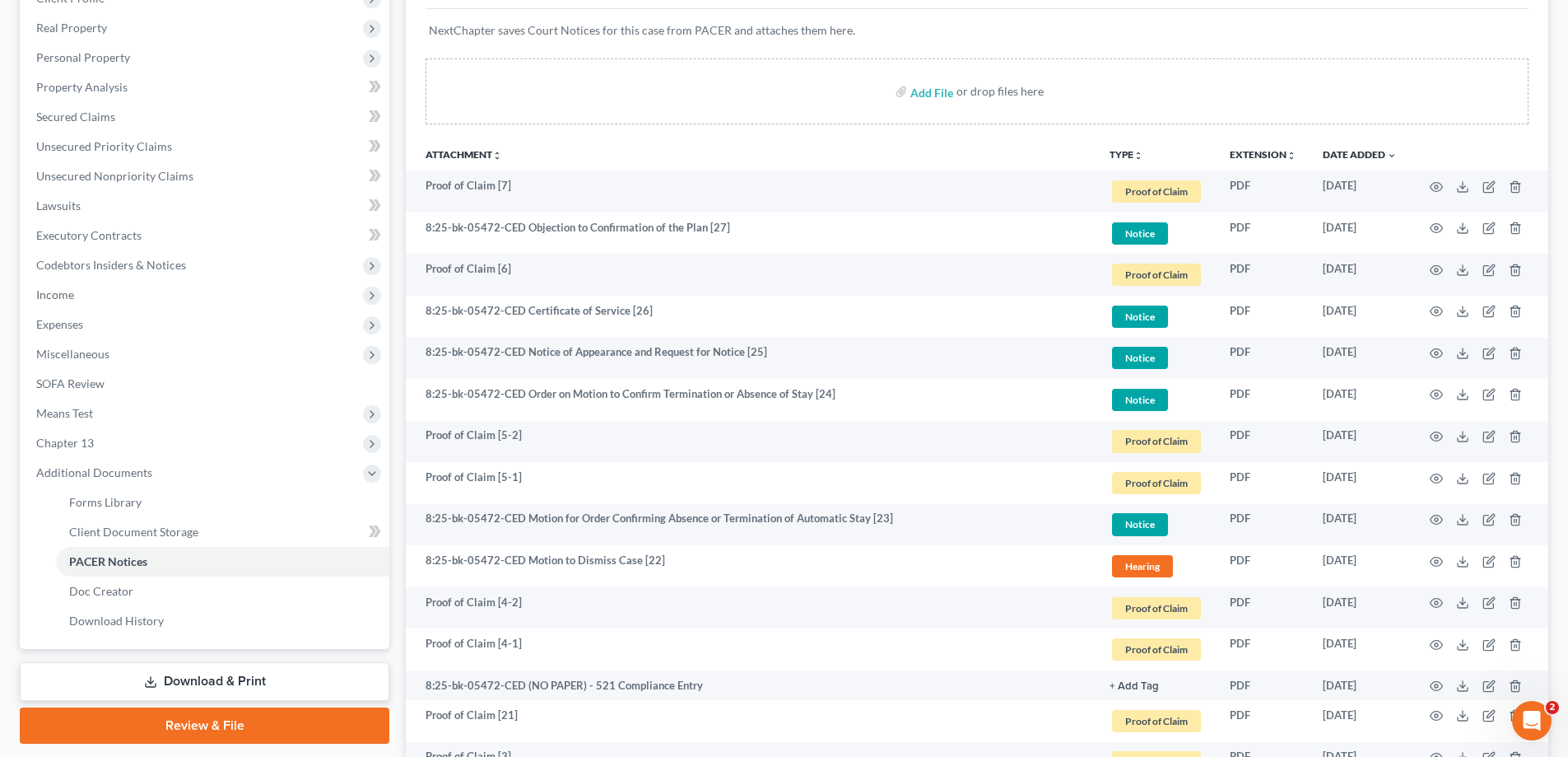
scroll to position [0, 0]
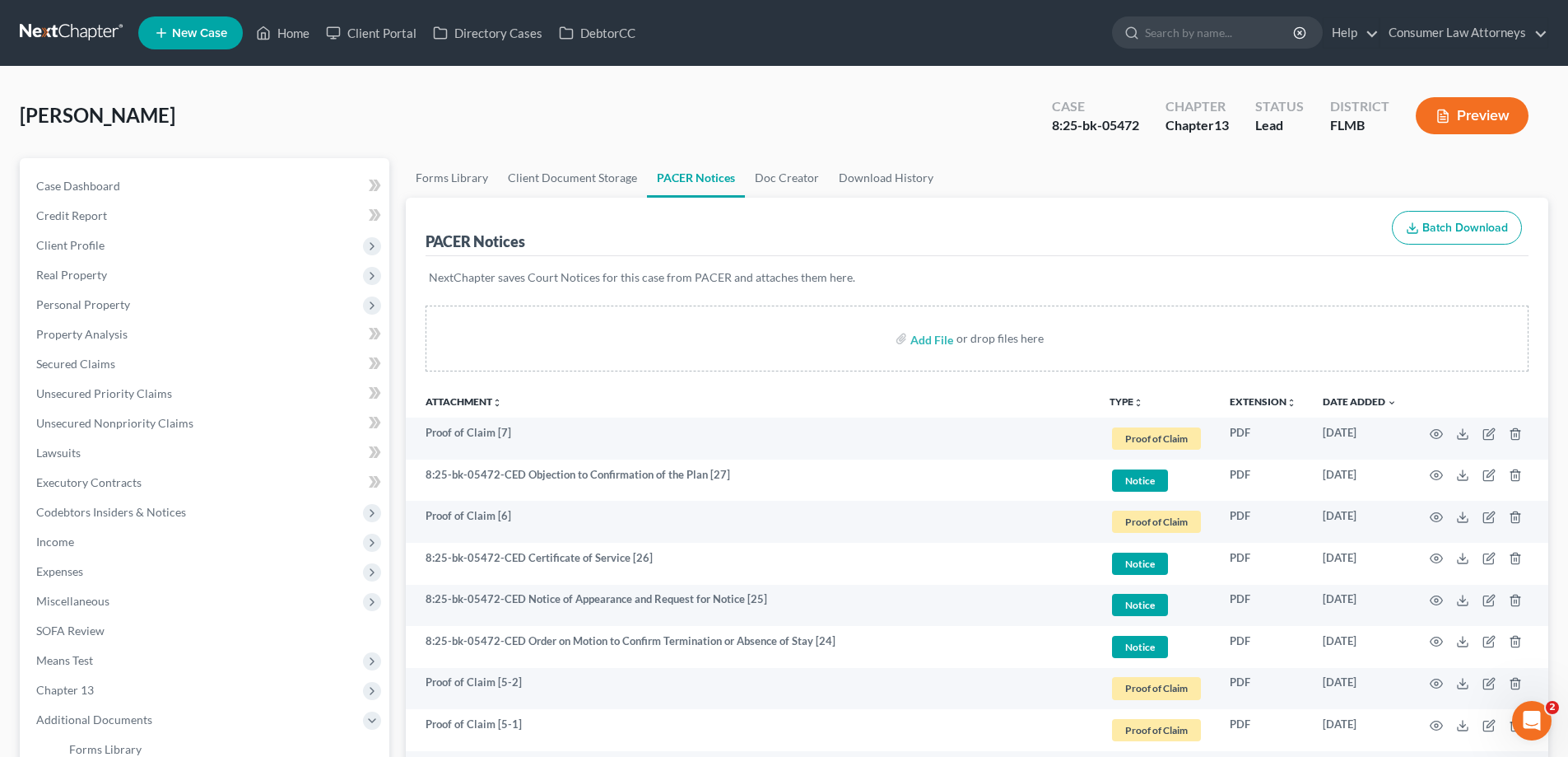
drag, startPoint x: 187, startPoint y: 118, endPoint x: 36, endPoint y: 33, distance: 173.3
click at [515, 132] on div "[PERSON_NAME] Upgraded Case 8:25-bk-05472 Chapter Chapter 13 Status Lead Distri…" at bounding box center [784, 122] width 1528 height 72
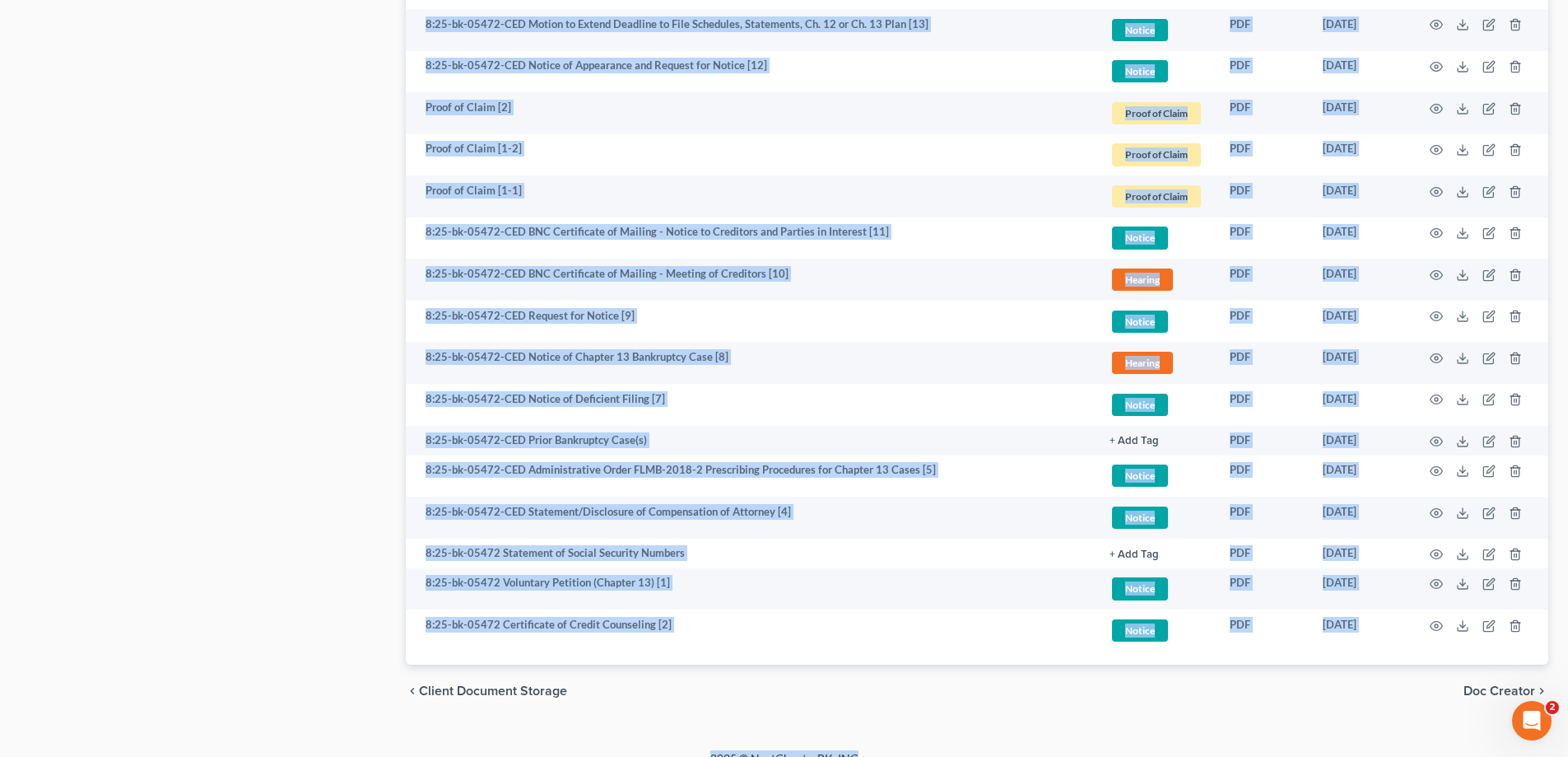
scroll to position [1419, 0]
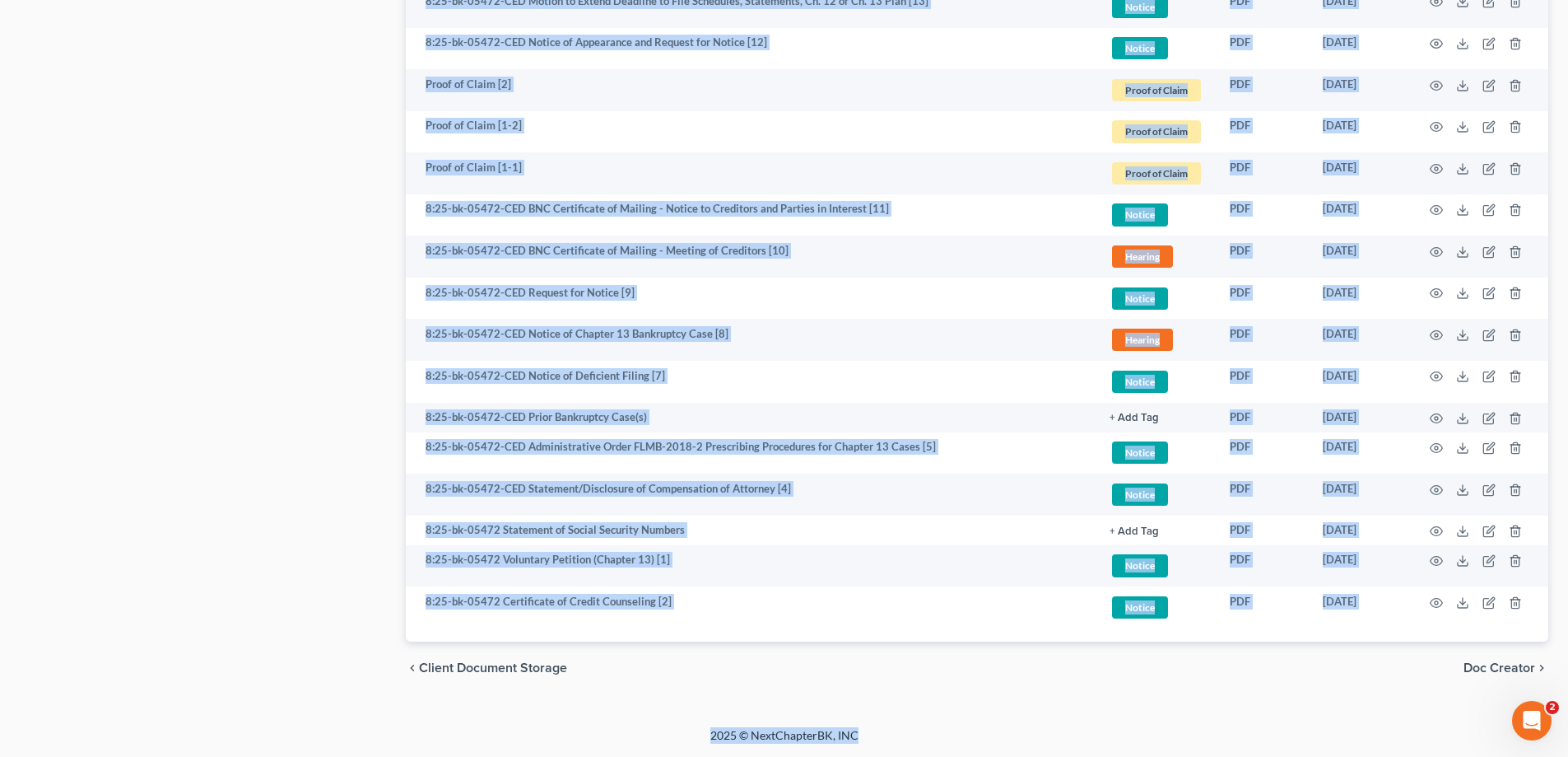
drag, startPoint x: 26, startPoint y: 138, endPoint x: 1349, endPoint y: 787, distance: 1473.6
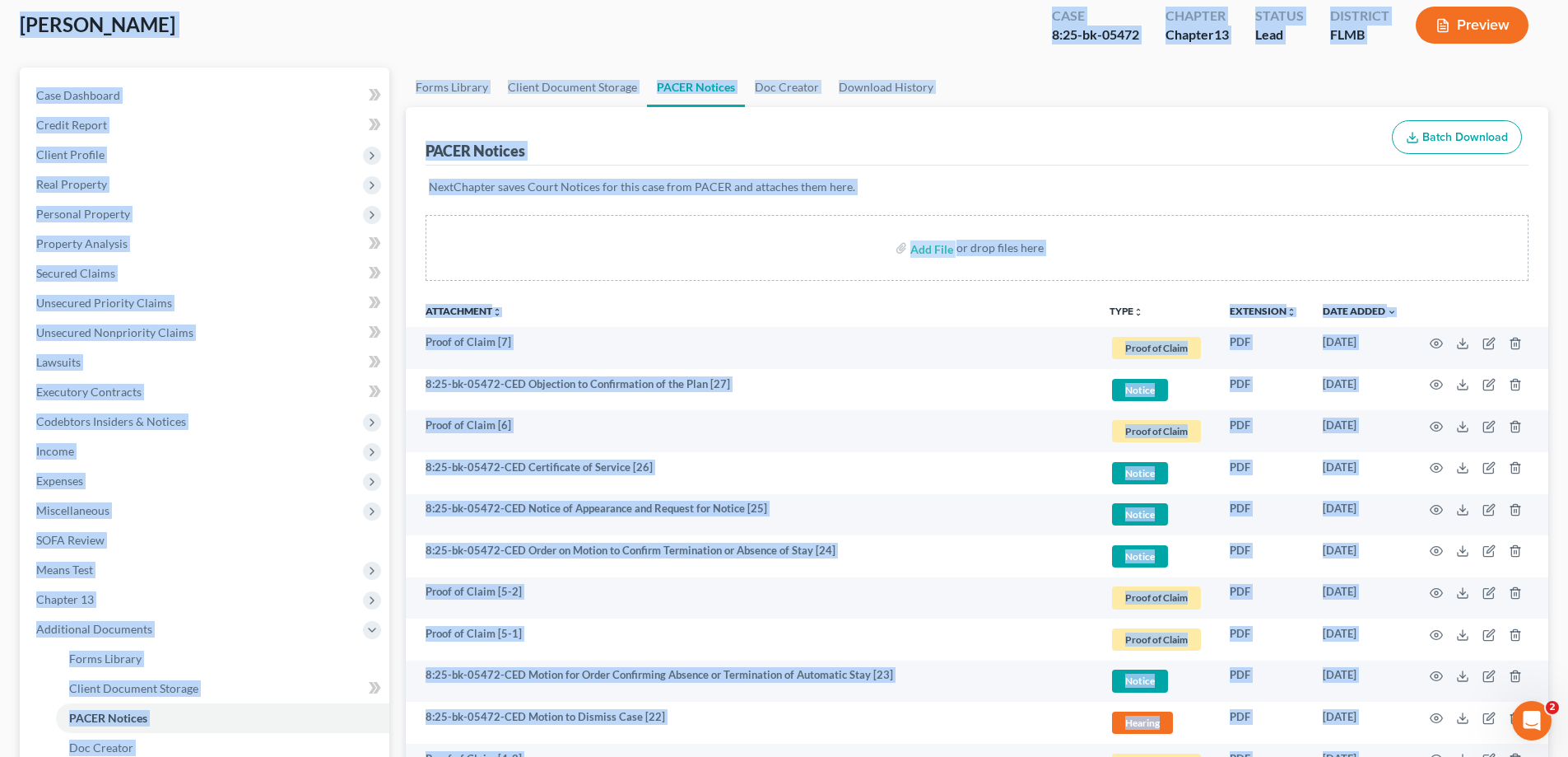
scroll to position [0, 0]
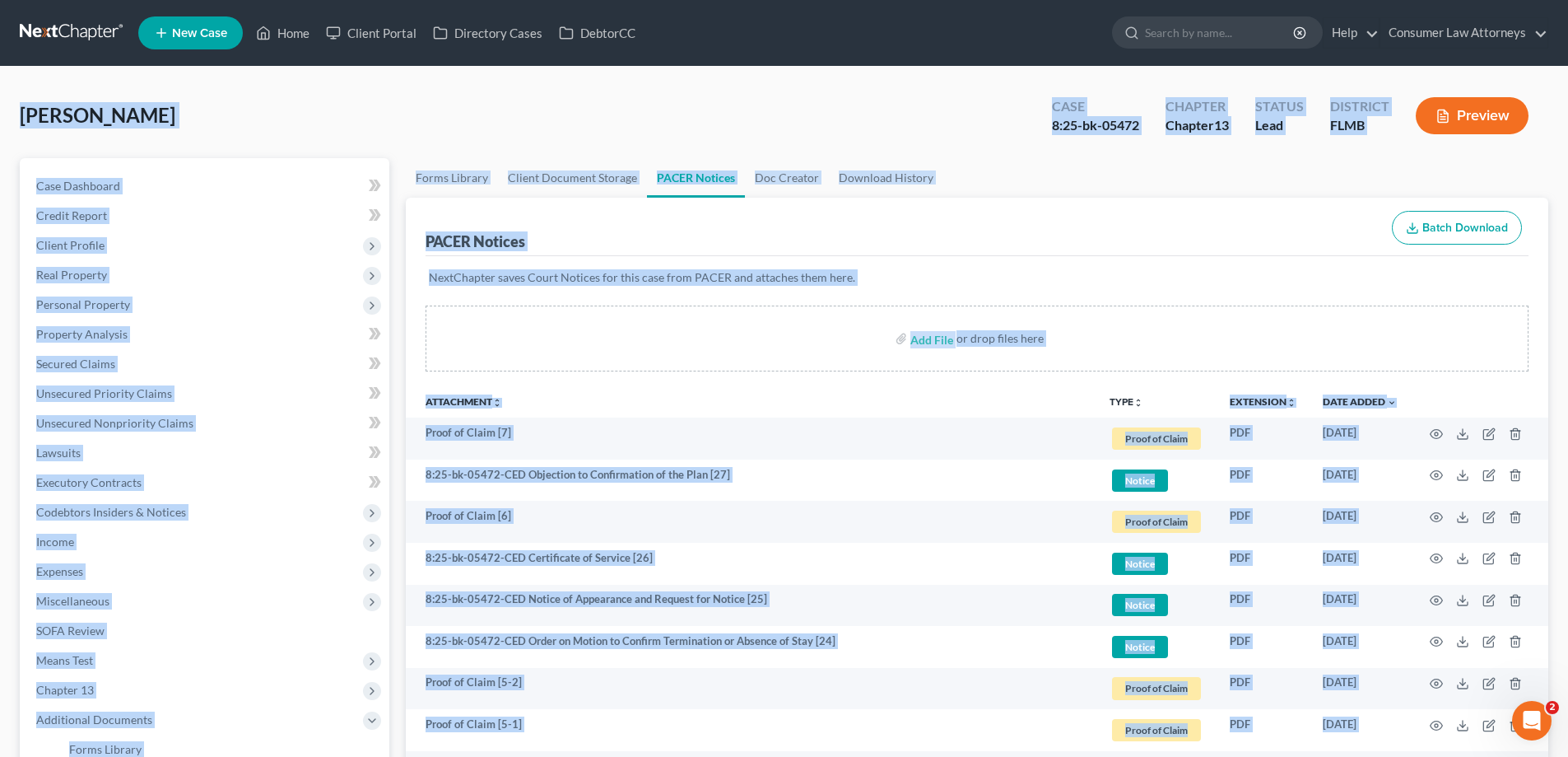
click at [615, 89] on div "[PERSON_NAME] Upgraded Case 8:25-bk-05472 Chapter Chapter 13 Status Lead Distri…" at bounding box center [784, 122] width 1528 height 72
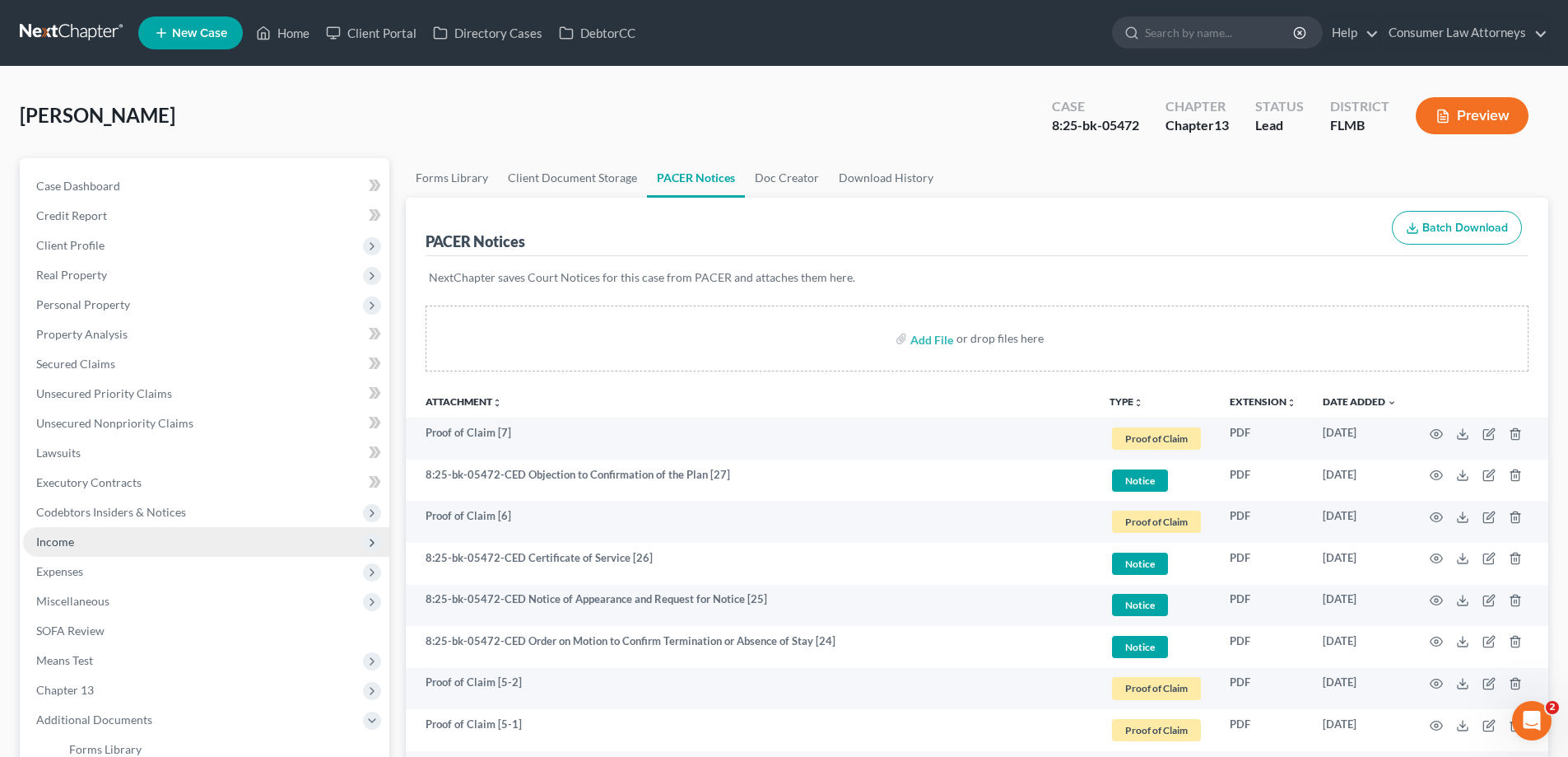
click at [80, 541] on span "Income" at bounding box center [205, 541] width 366 height 30
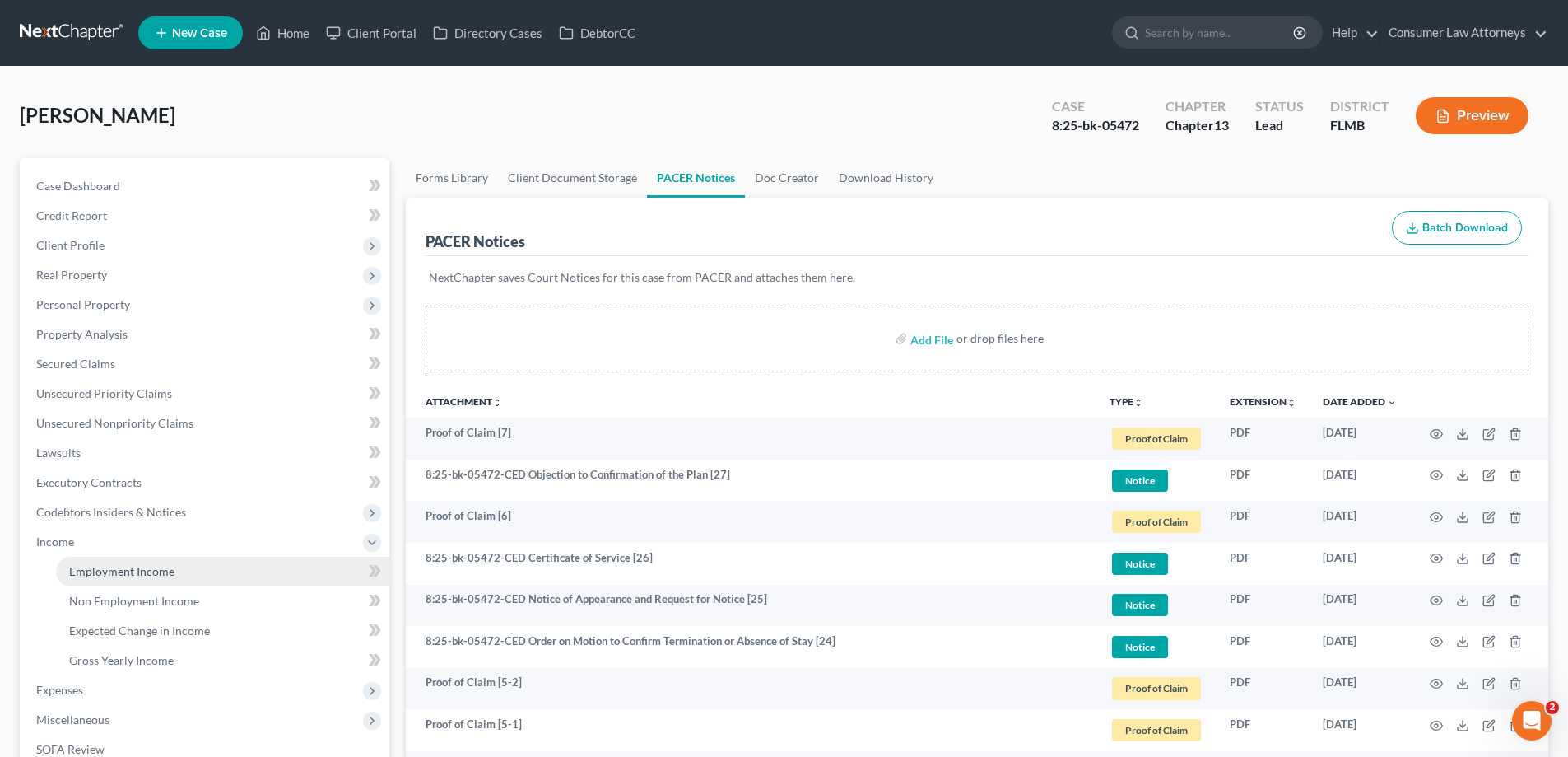
click at [159, 558] on link "Employment Income" at bounding box center [222, 571] width 333 height 30
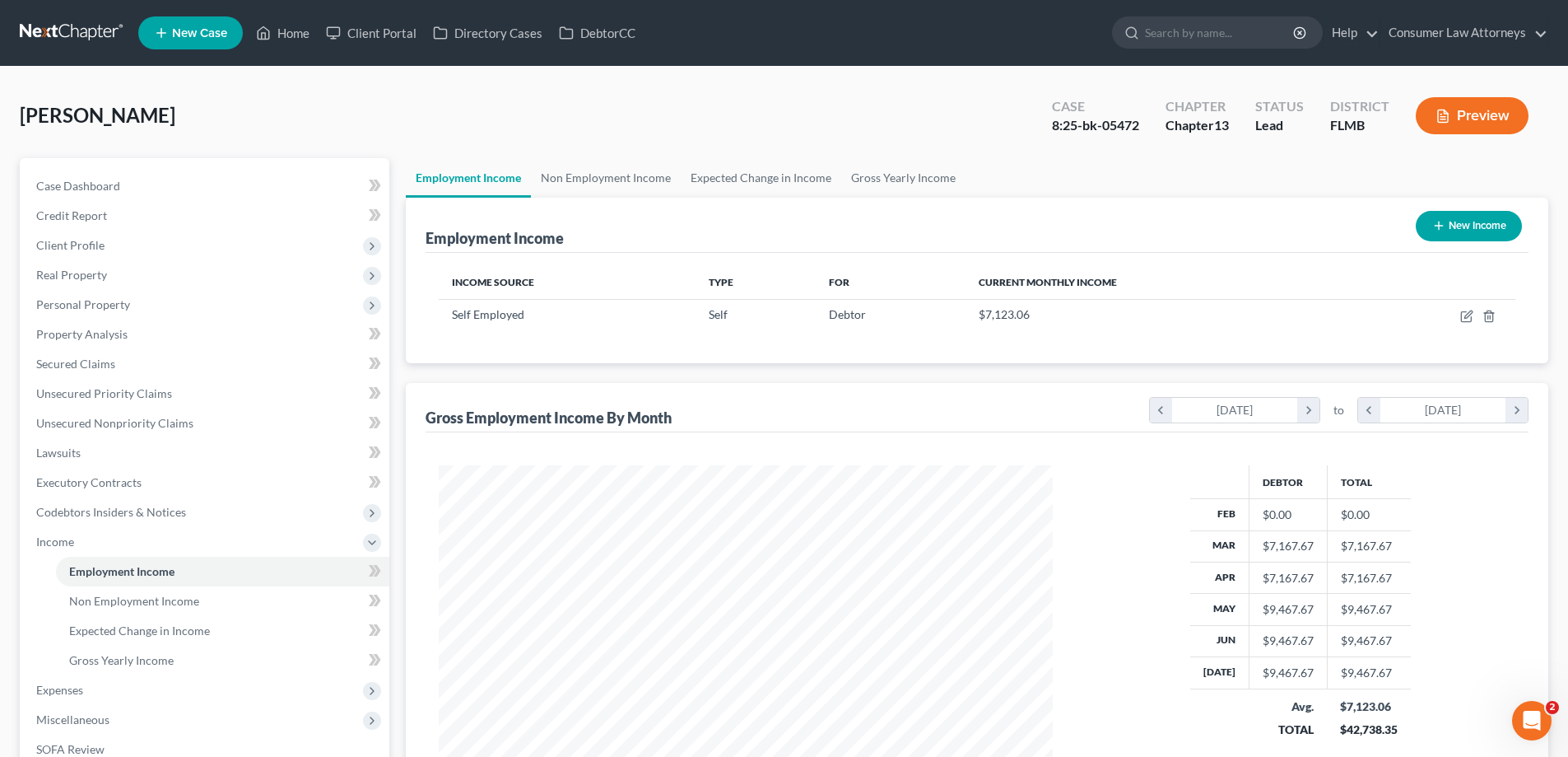
scroll to position [307, 647]
click at [165, 601] on span "Non Employment Income" at bounding box center [134, 601] width 130 height 14
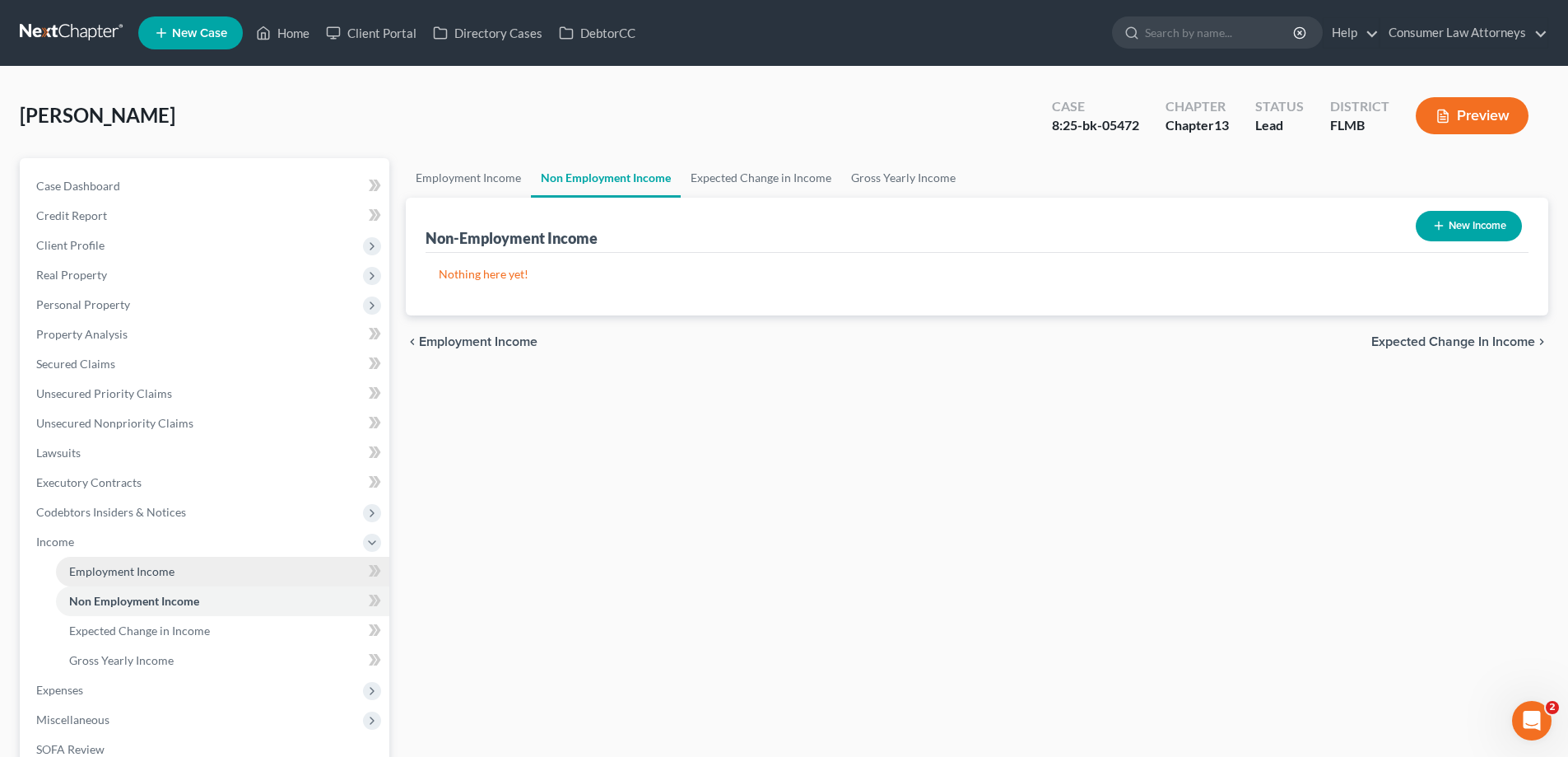
scroll to position [82, 0]
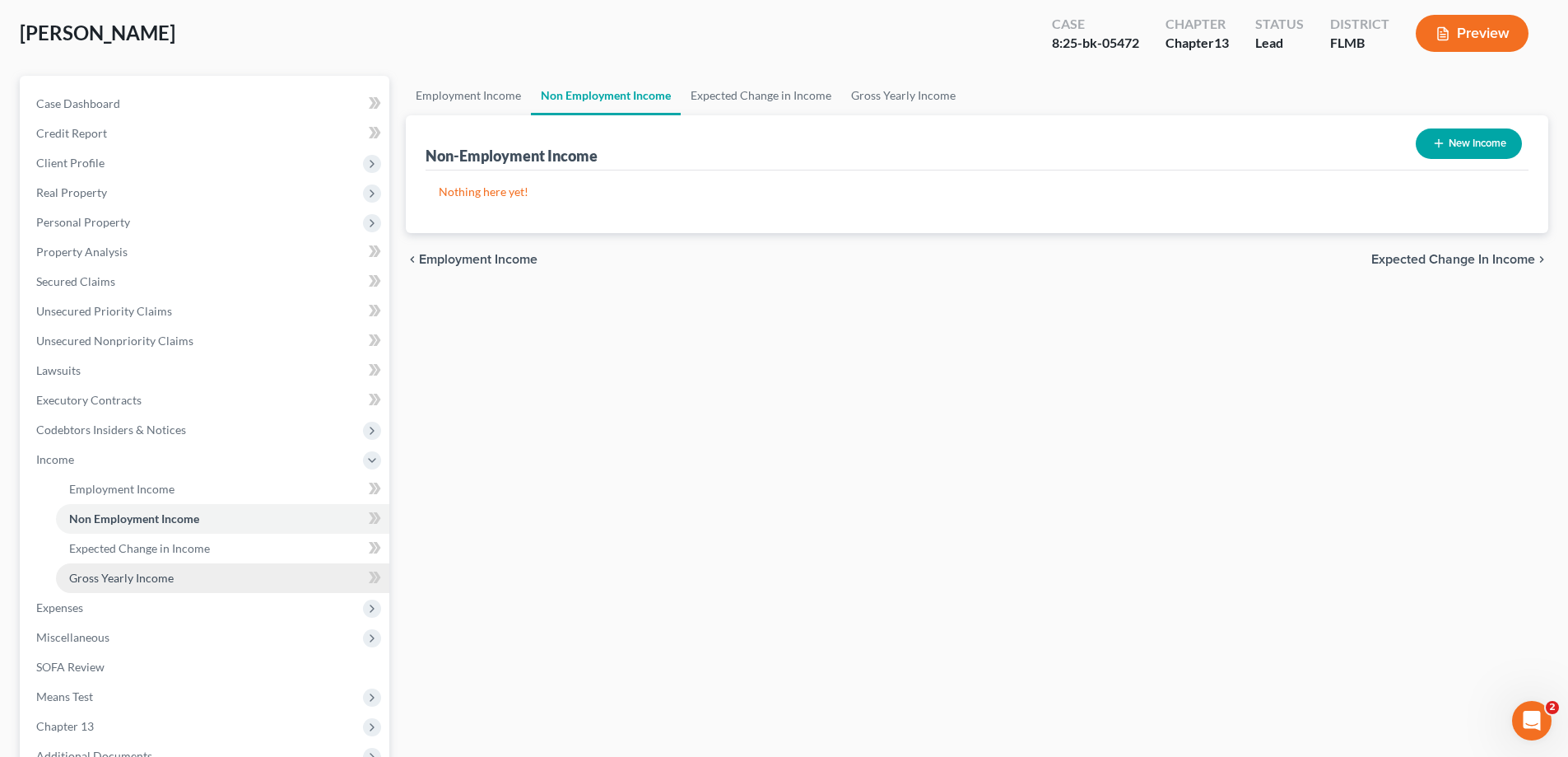
click at [164, 578] on span "Gross Yearly Income" at bounding box center [122, 578] width 105 height 14
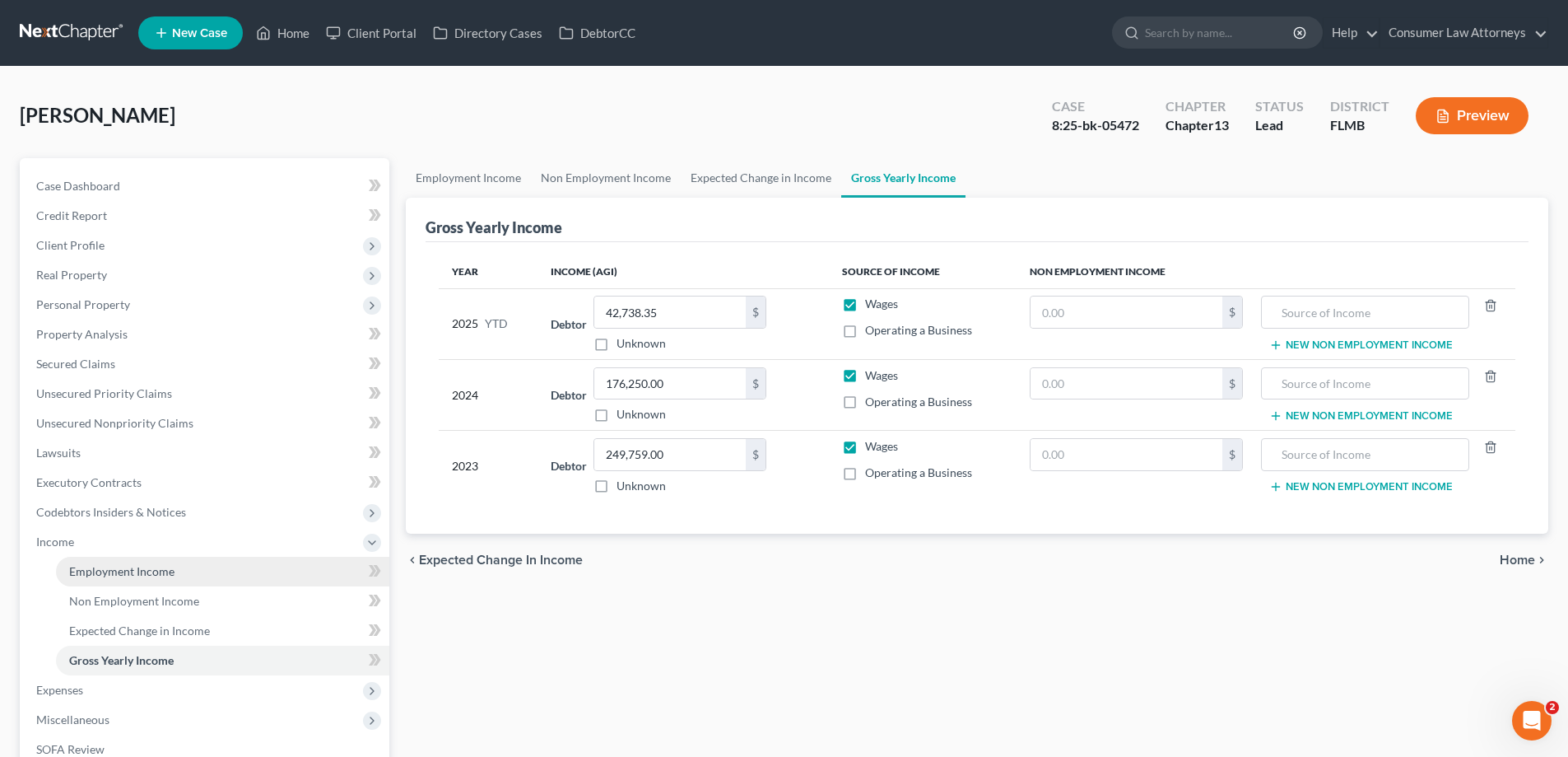
click at [150, 571] on span "Employment Income" at bounding box center [122, 571] width 106 height 14
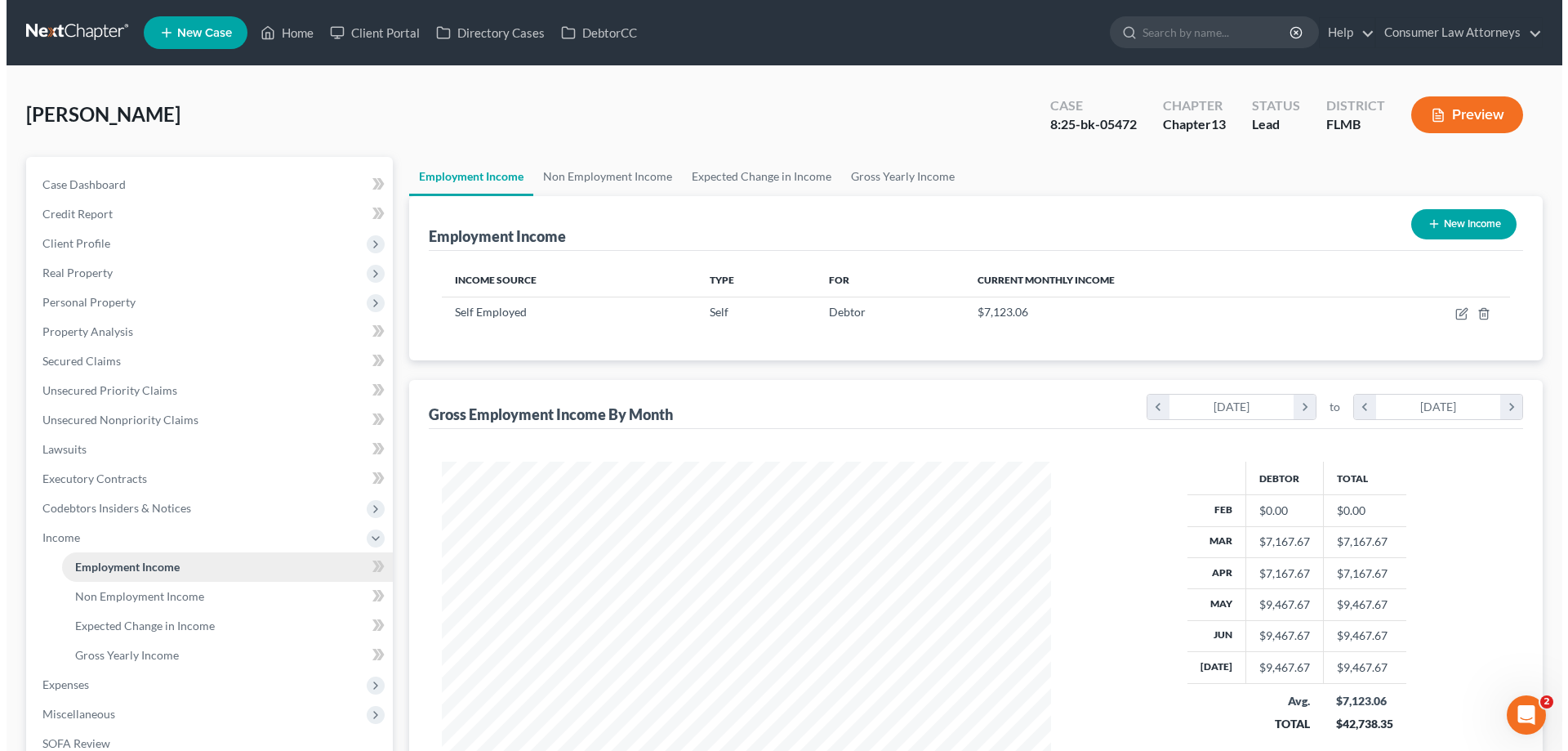
scroll to position [305, 642]
click at [287, 26] on link "Home" at bounding box center [280, 32] width 70 height 29
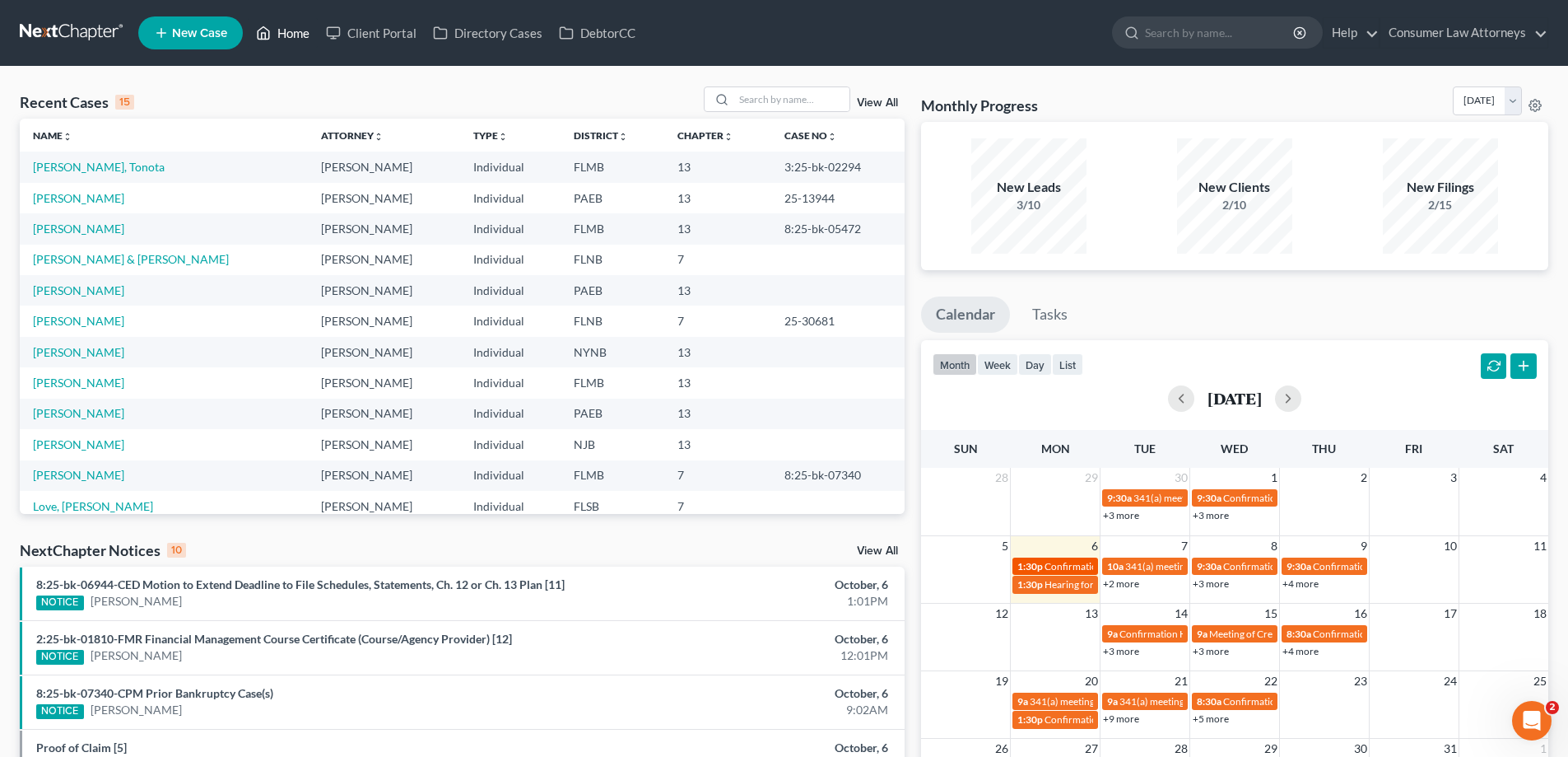
click at [1063, 563] on span "Confirmation hearing for [PERSON_NAME]" at bounding box center [1138, 566] width 187 height 13
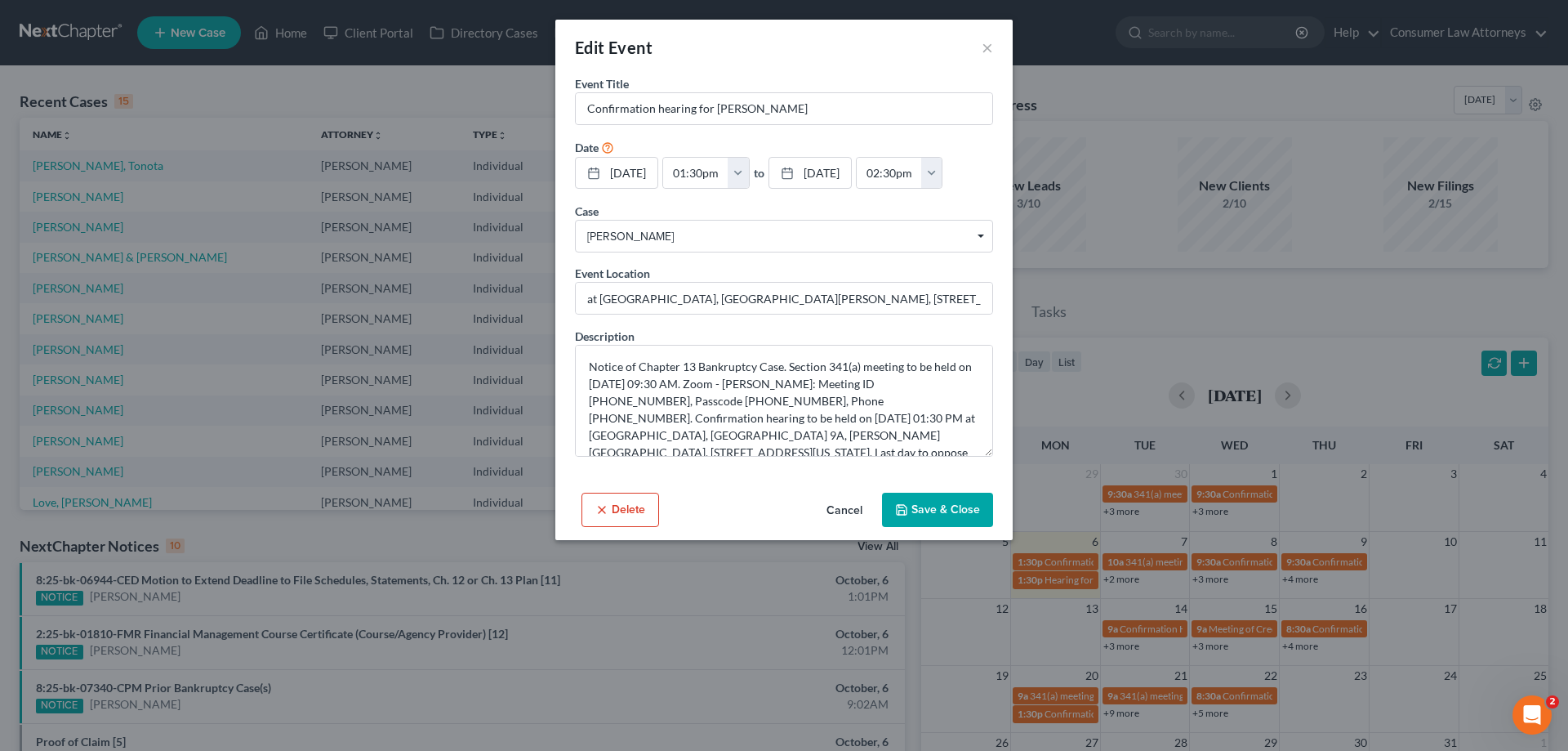
click at [445, 81] on div "Edit Event × Event Title * Confirmation hearing for [PERSON_NAME] Date [DATE] c…" at bounding box center [784, 375] width 1568 height 751
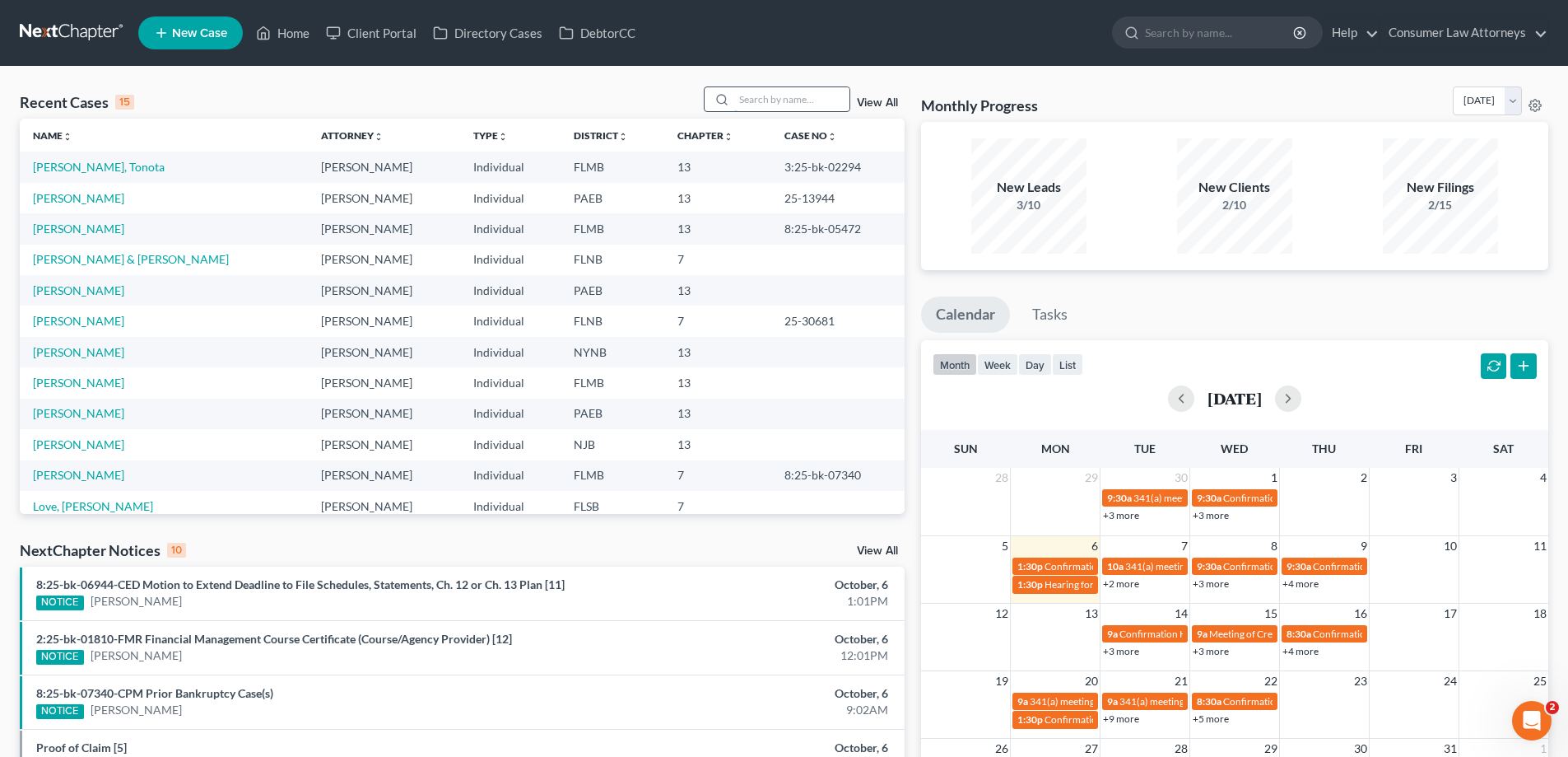
click at [785, 101] on input "search" at bounding box center [791, 99] width 115 height 24
type input "[PERSON_NAME]"
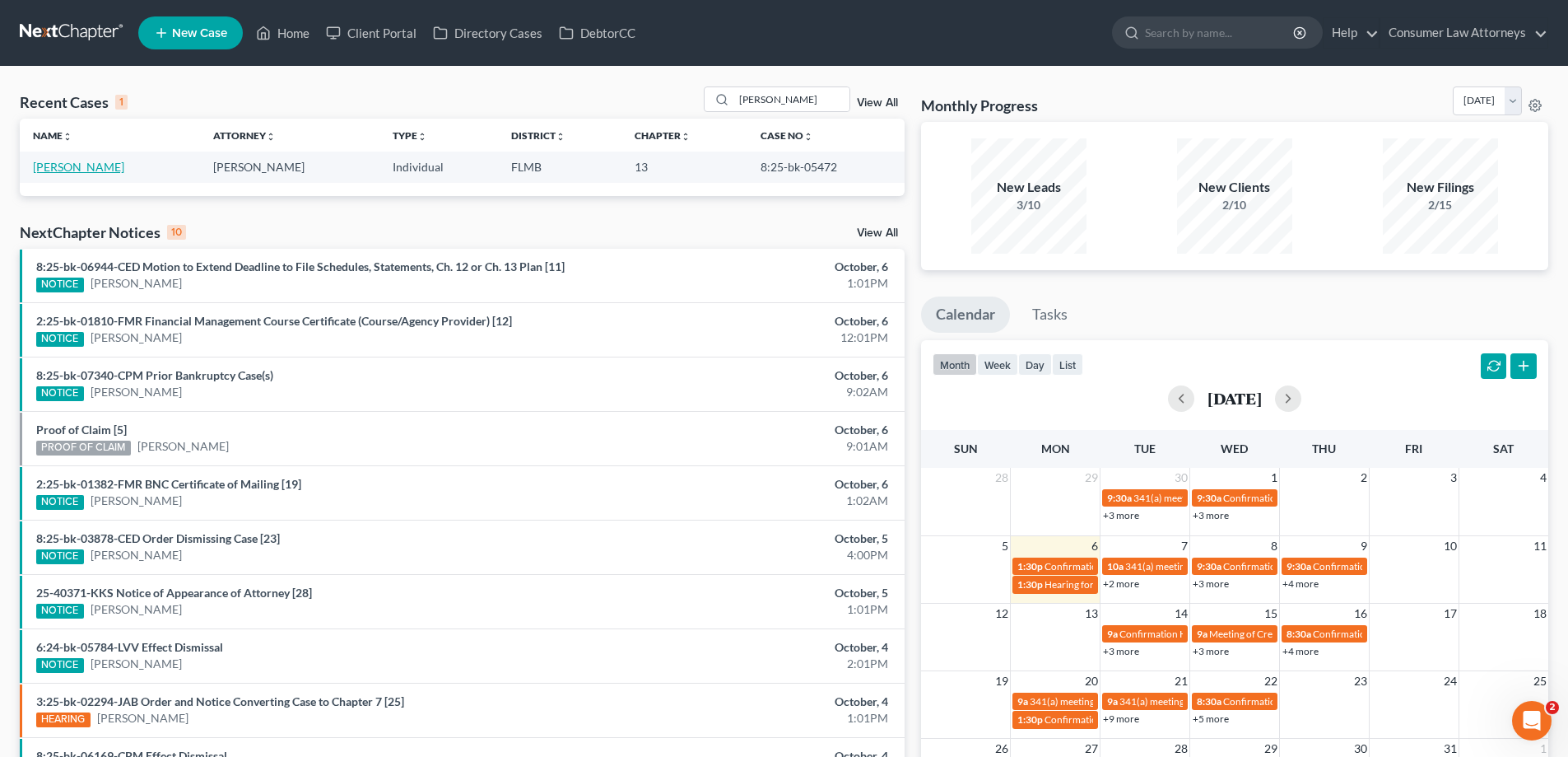
click at [81, 168] on link "[PERSON_NAME]" at bounding box center [79, 167] width 91 height 14
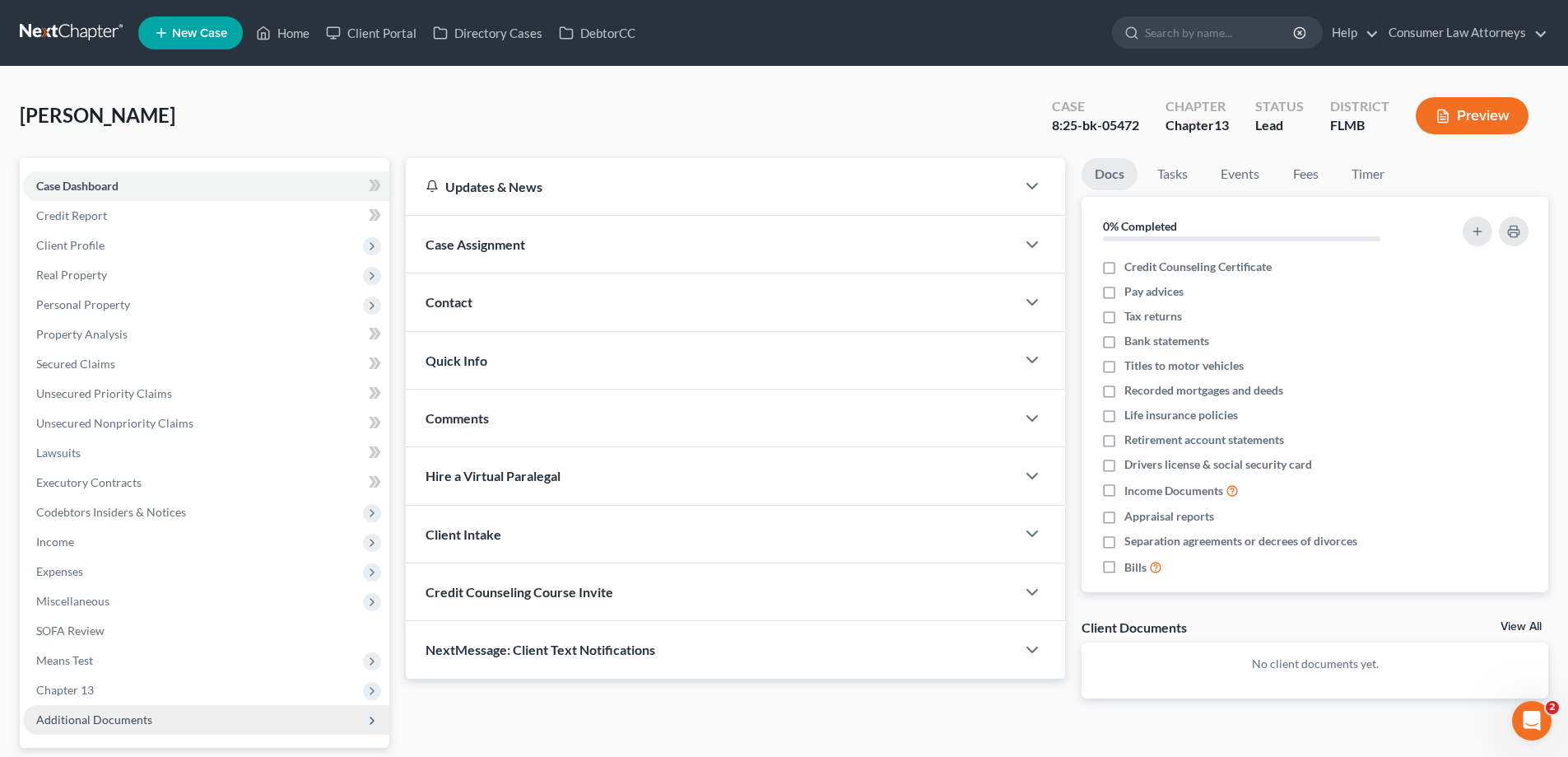
click at [114, 718] on span "Additional Documents" at bounding box center [94, 719] width 116 height 14
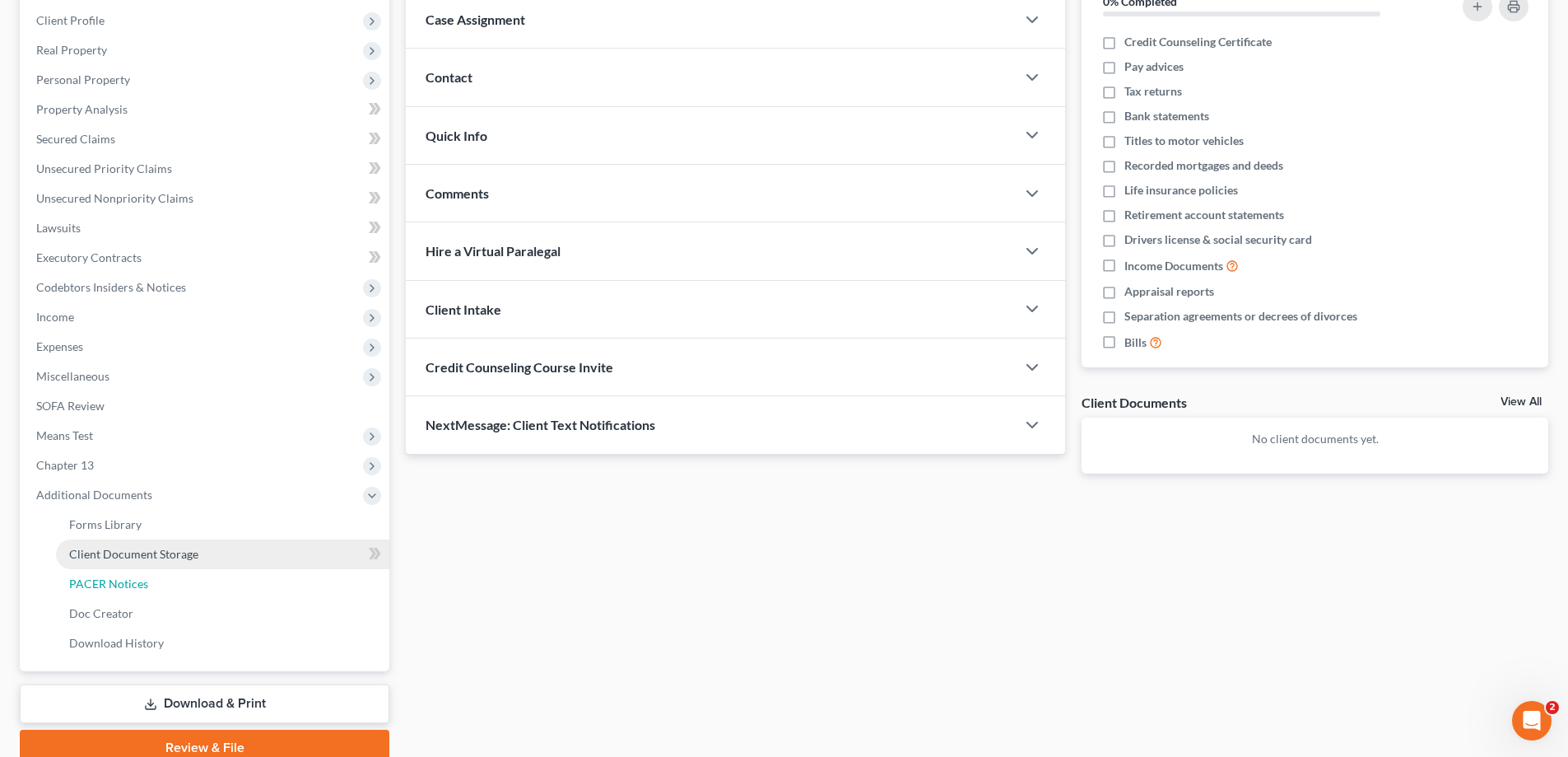
drag, startPoint x: 90, startPoint y: 583, endPoint x: 151, endPoint y: 548, distance: 70.3
click at [90, 583] on span "PACER Notices" at bounding box center [108, 584] width 79 height 14
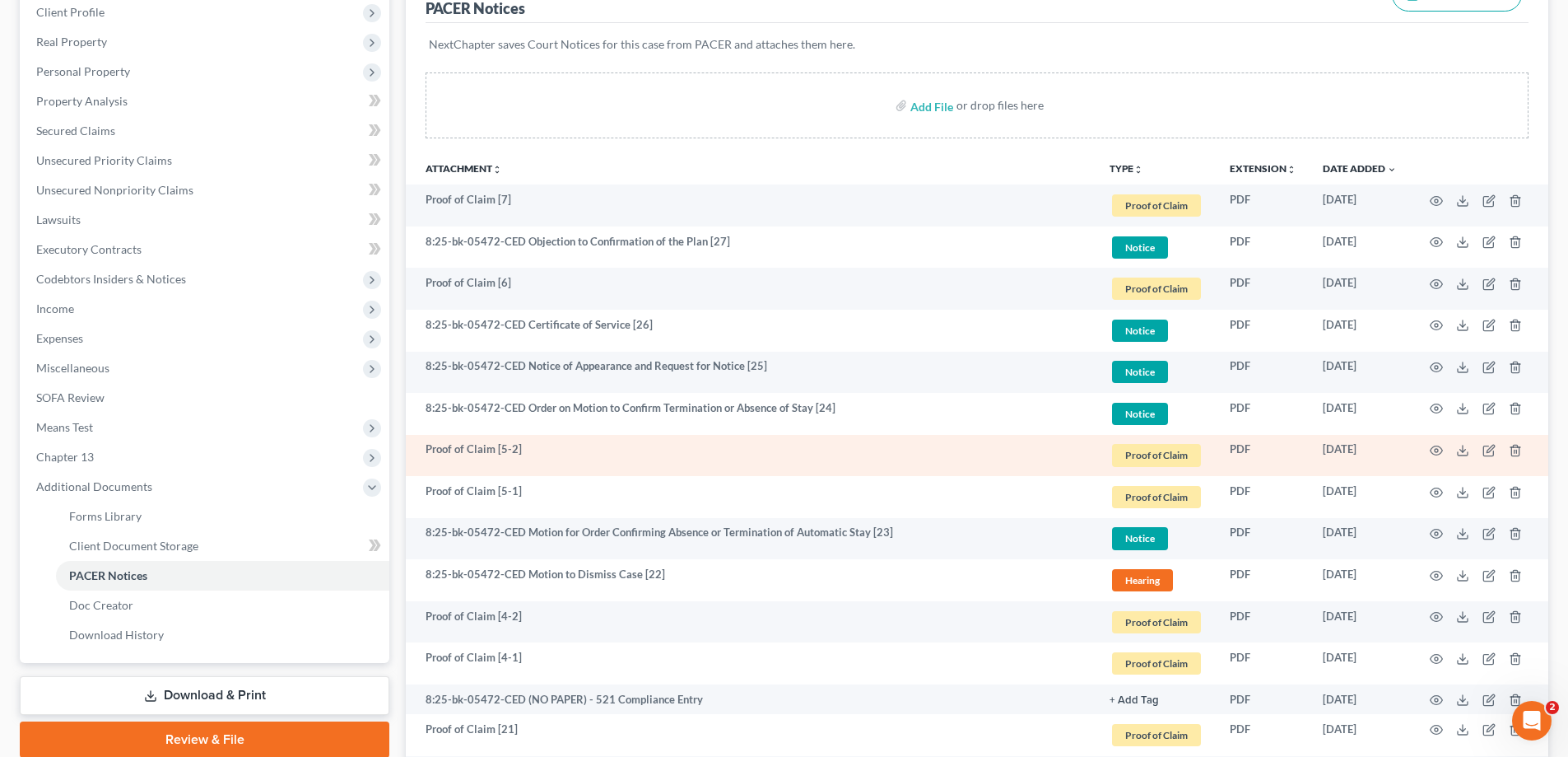
scroll to position [247, 0]
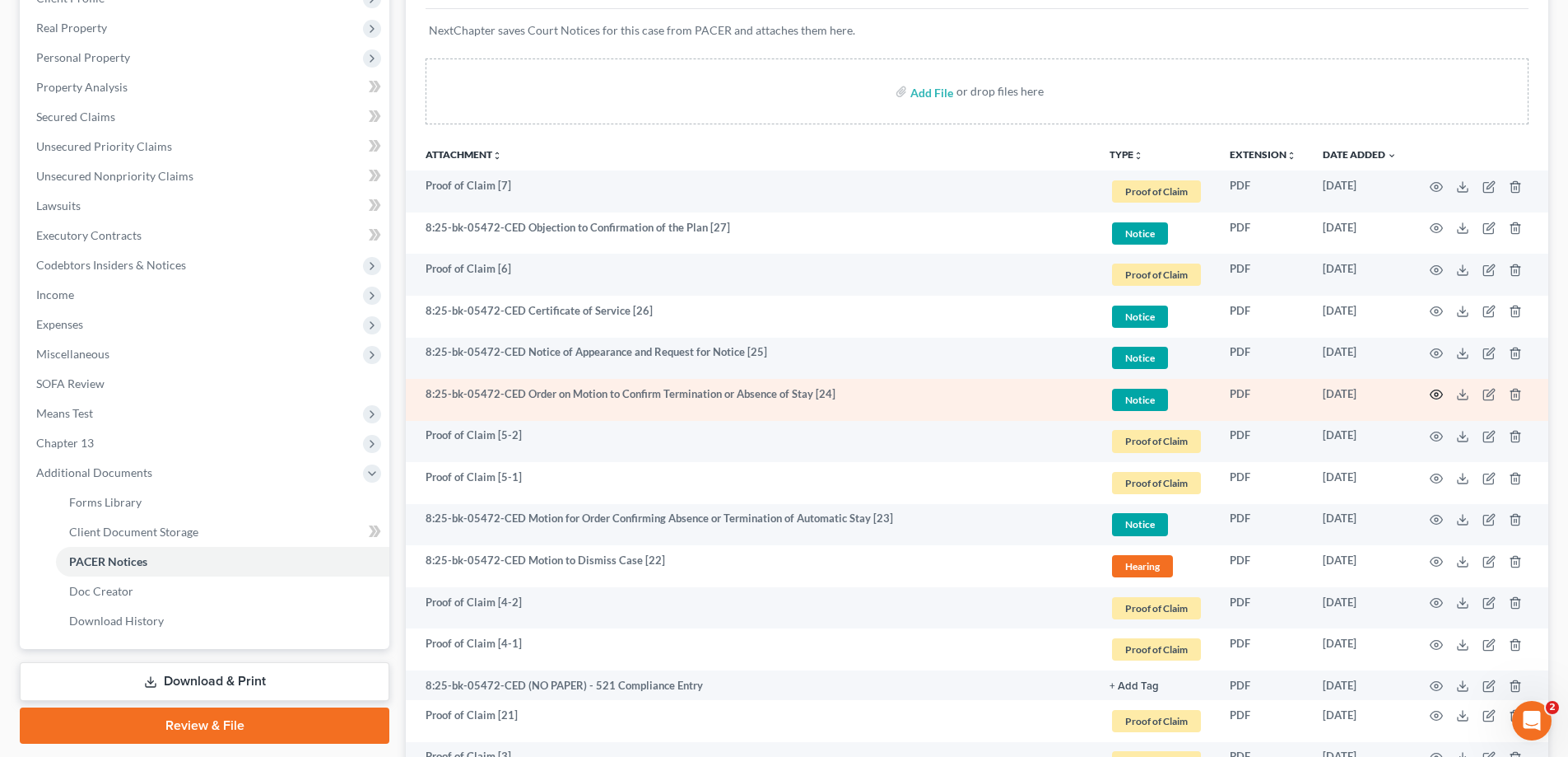
click at [1434, 392] on icon "button" at bounding box center [1436, 395] width 14 height 14
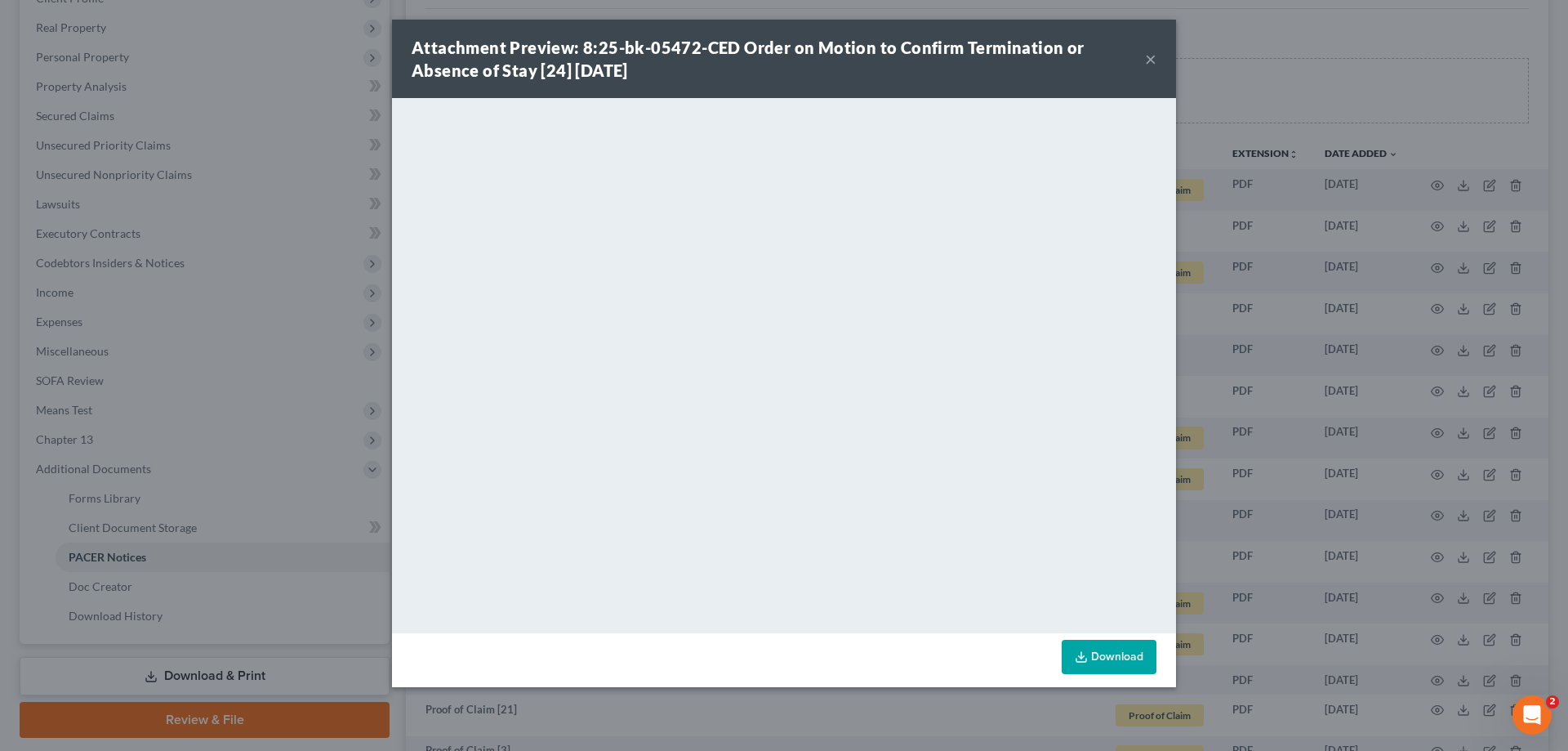
click at [1242, 77] on div "Attachment Preview: 8:25-bk-05472-CED Order on Motion to Confirm Termination or…" at bounding box center [784, 375] width 1568 height 751
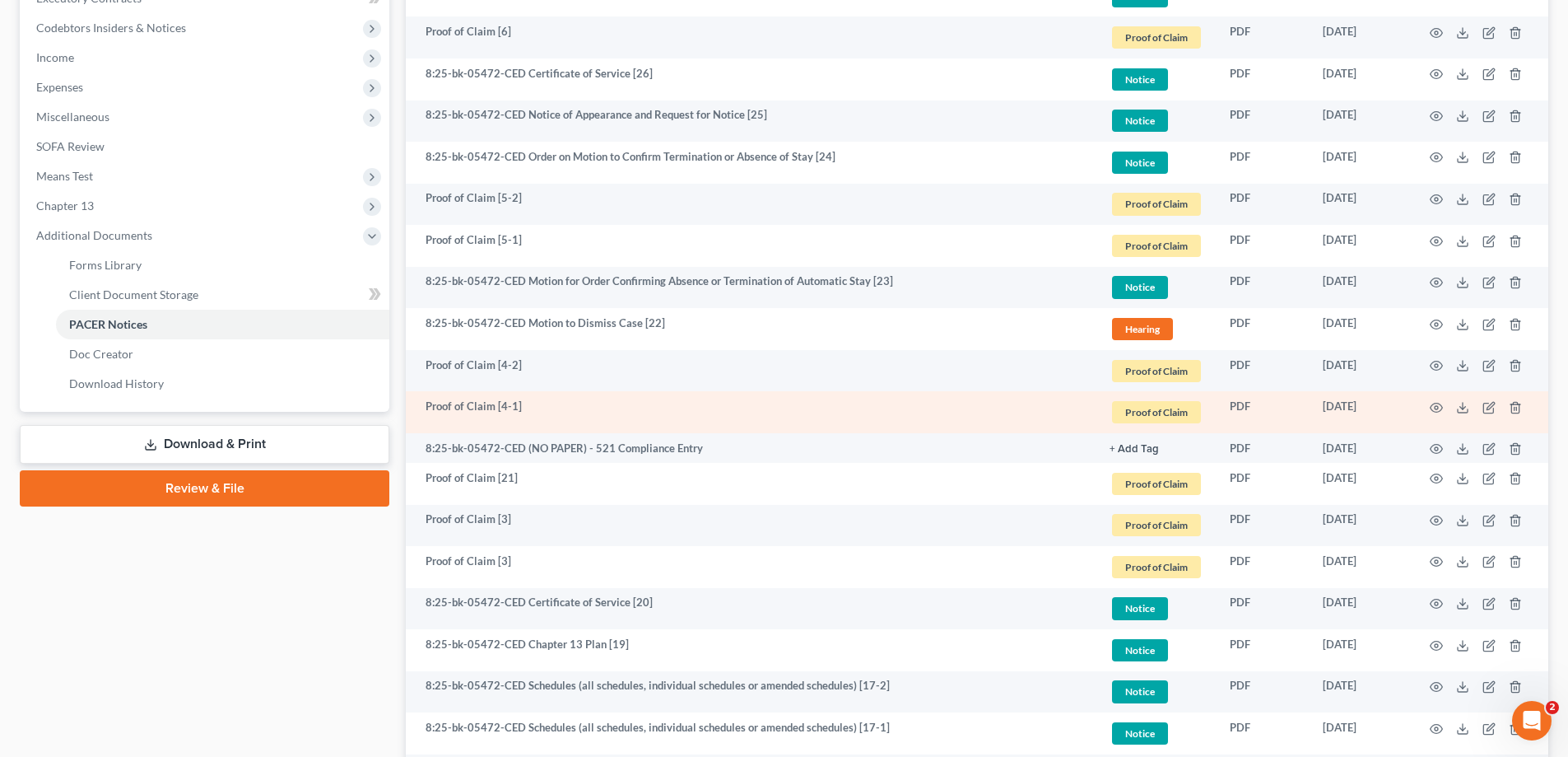
scroll to position [494, 0]
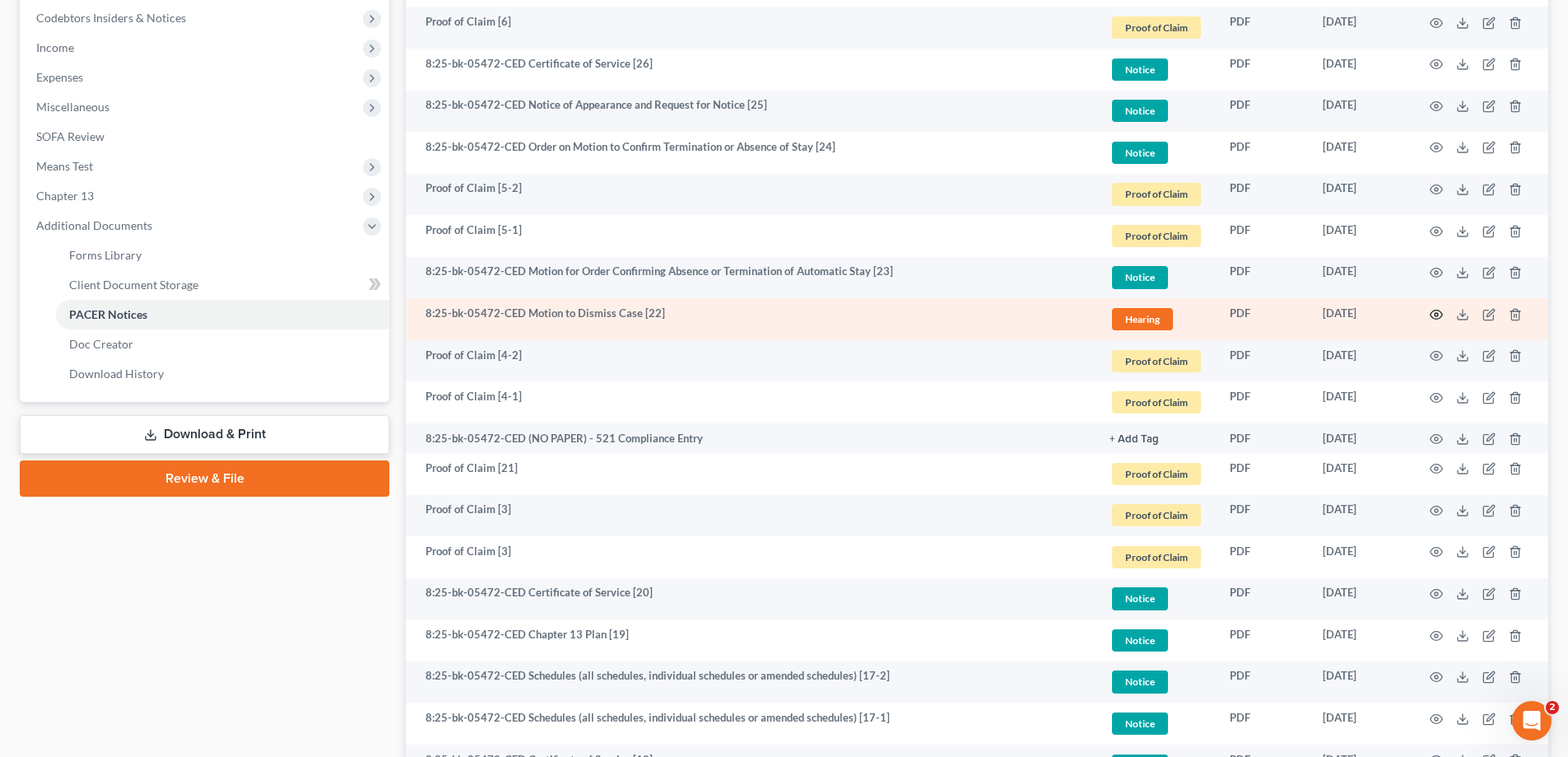
click at [1439, 313] on icon "button" at bounding box center [1436, 315] width 14 height 14
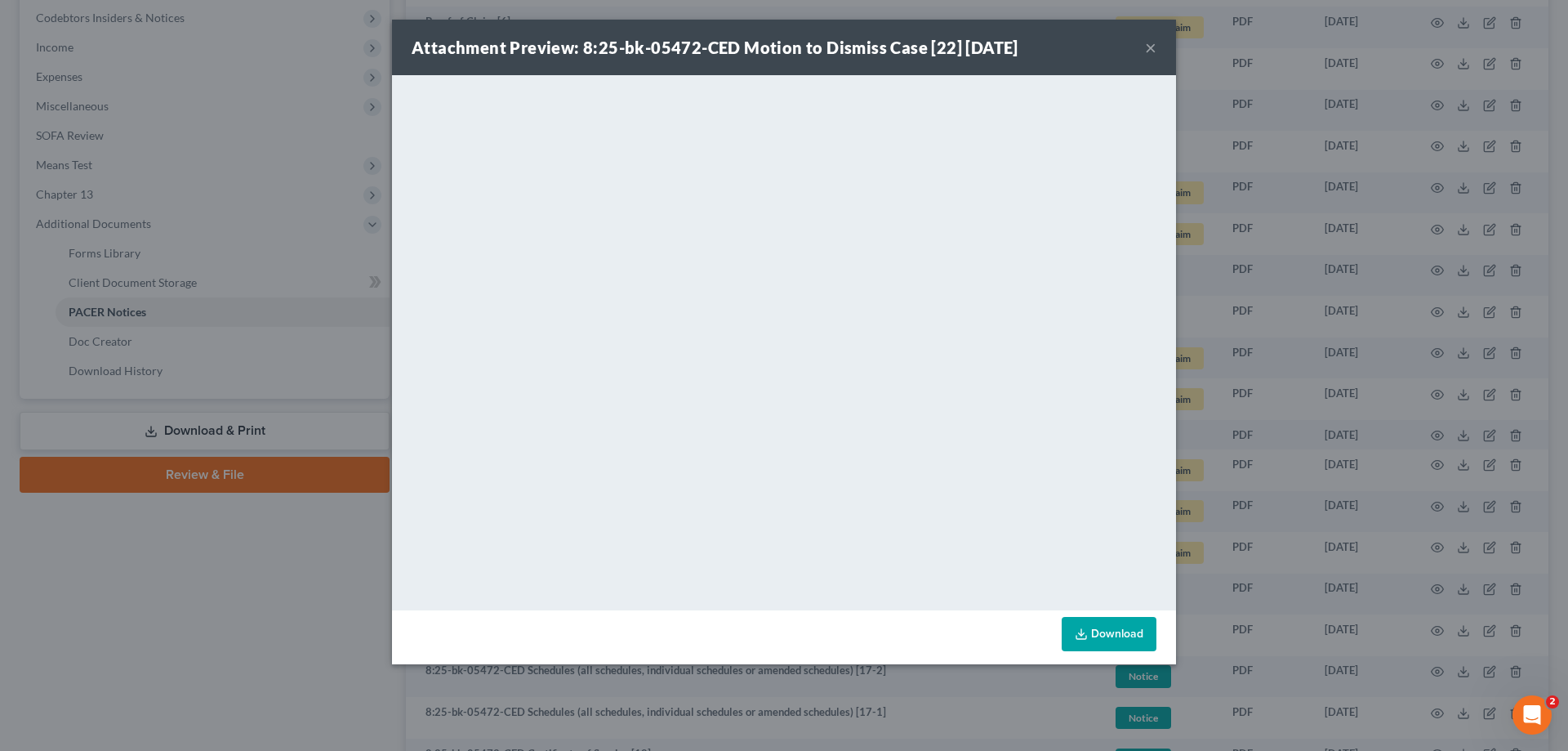
drag, startPoint x: 180, startPoint y: 565, endPoint x: 253, endPoint y: 581, distance: 74.7
click at [179, 565] on div "Attachment Preview: 8:25-bk-05472-CED Motion to Dismiss Case [22] [DATE] × <obj…" at bounding box center [784, 375] width 1568 height 751
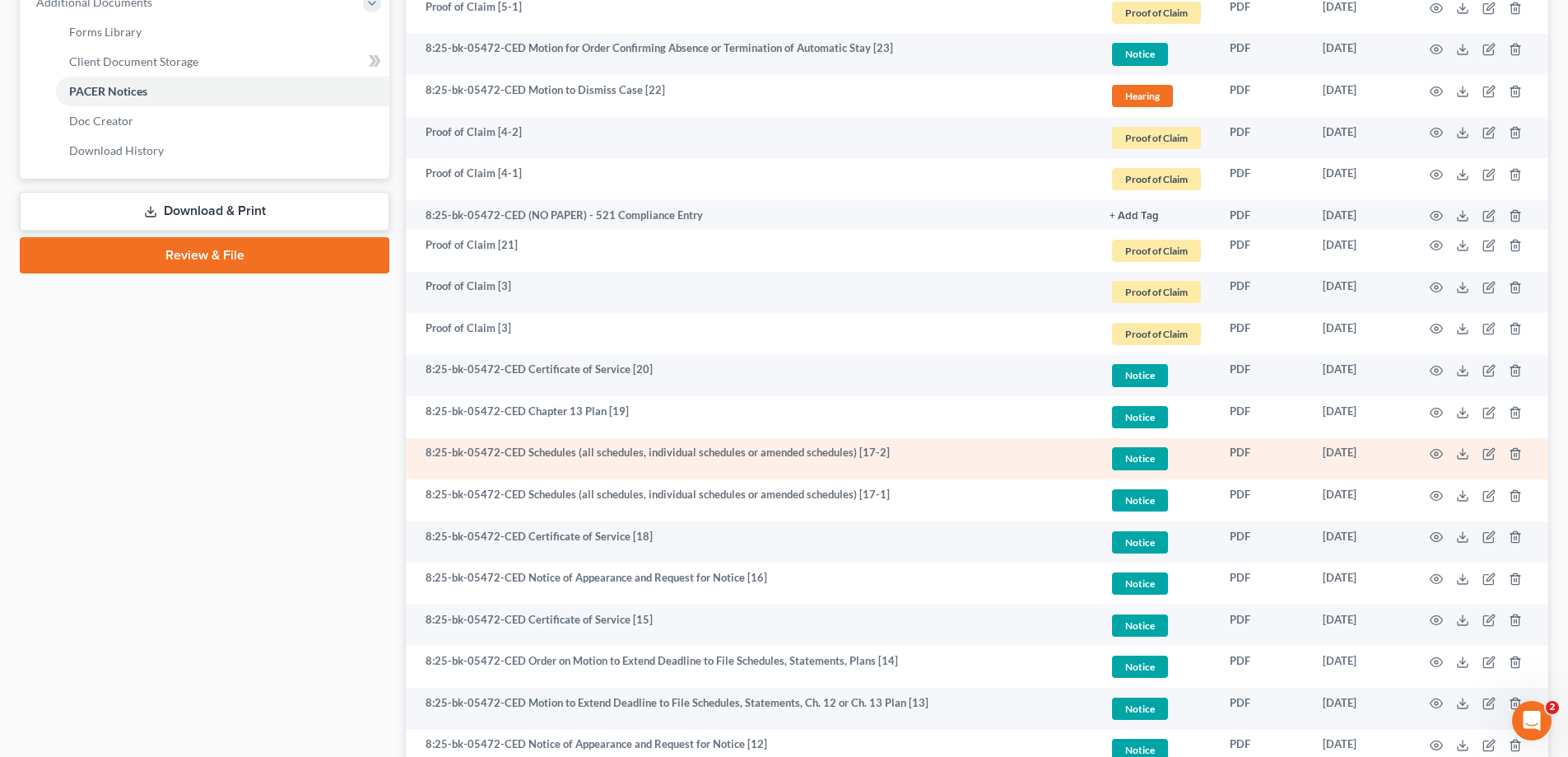
scroll to position [677, 0]
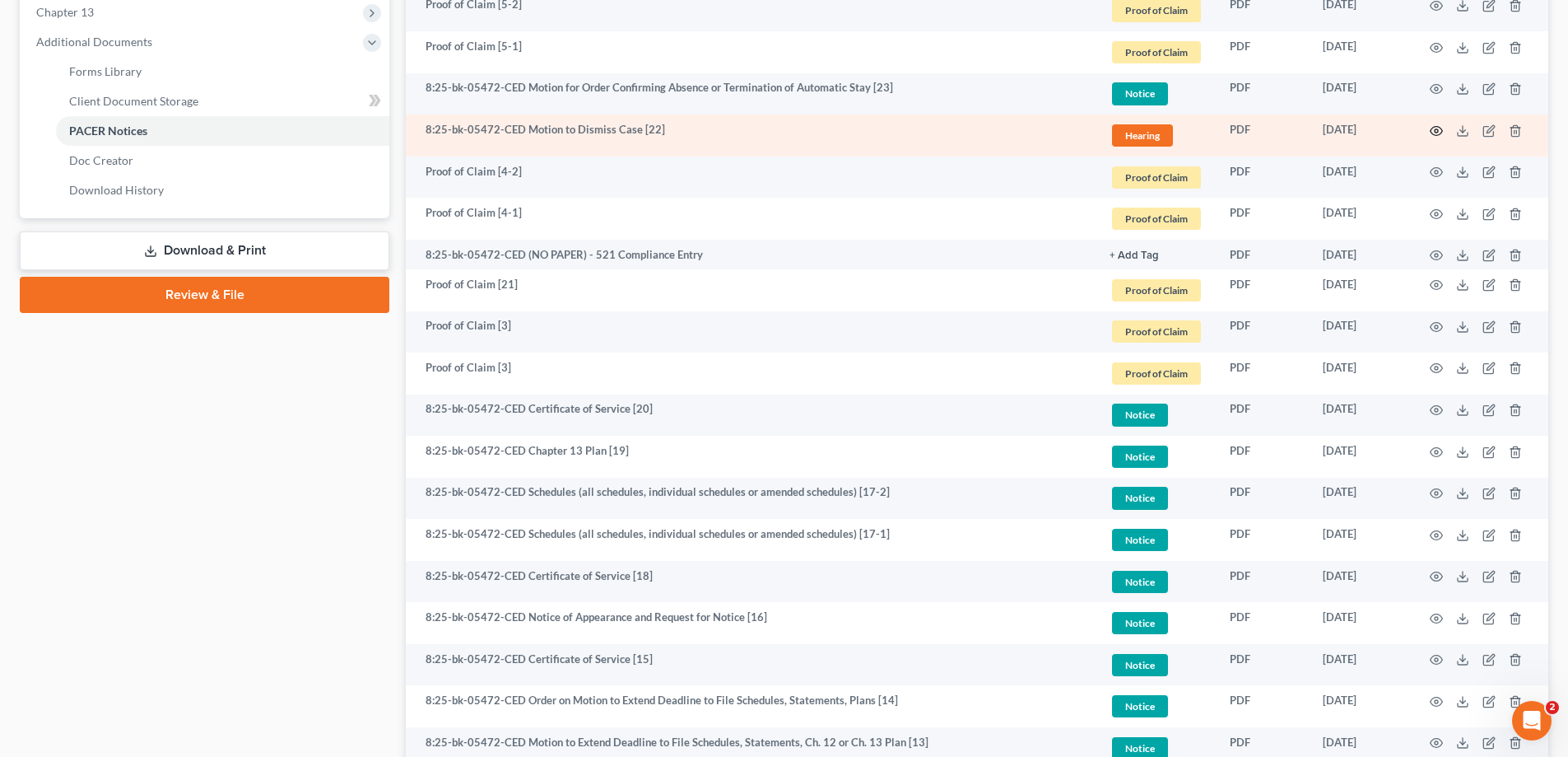
click at [1432, 129] on icon "button" at bounding box center [1436, 131] width 14 height 14
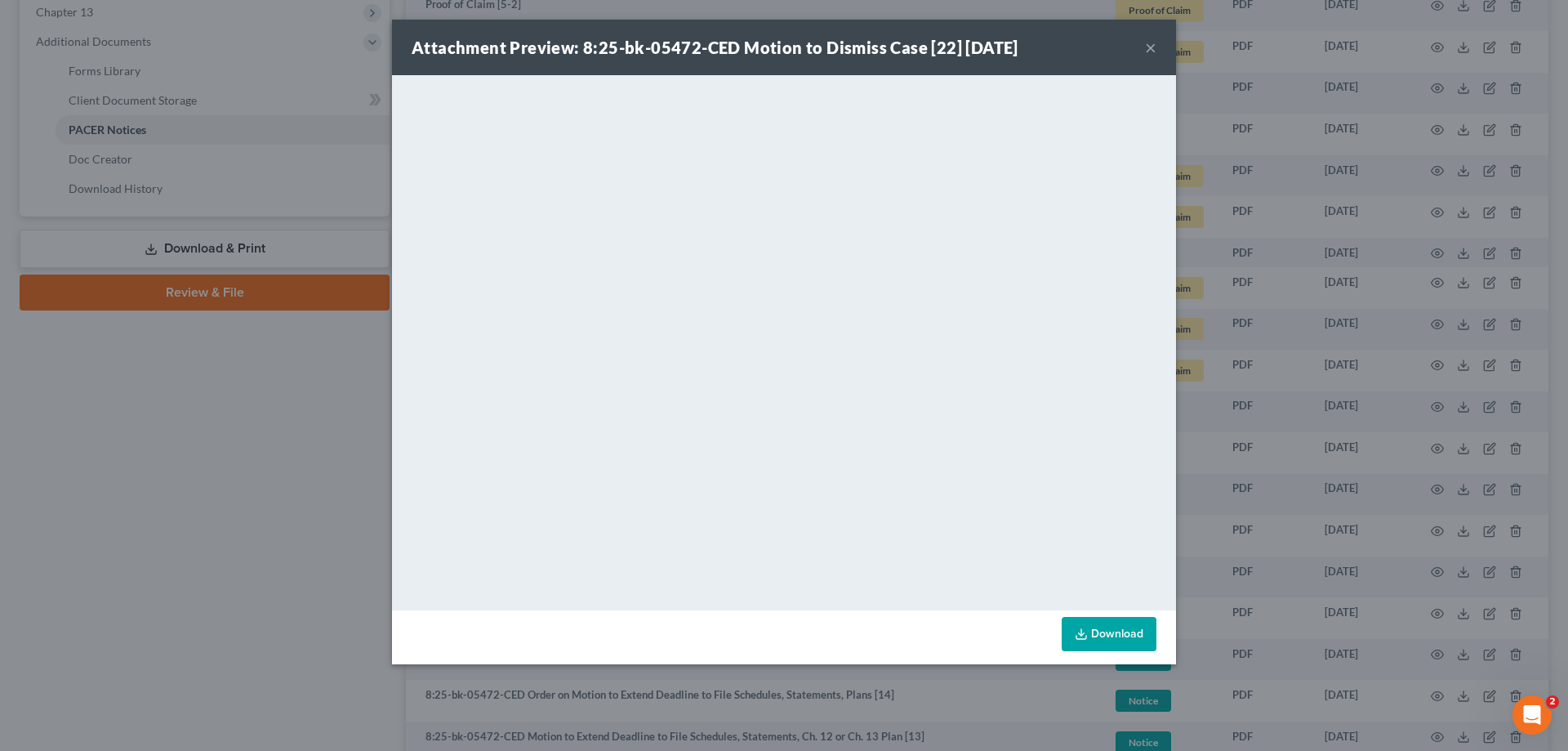
click at [346, 469] on div "Attachment Preview: 8:25-bk-05472-CED Motion to Dismiss Case [22] [DATE] × <obj…" at bounding box center [784, 375] width 1568 height 751
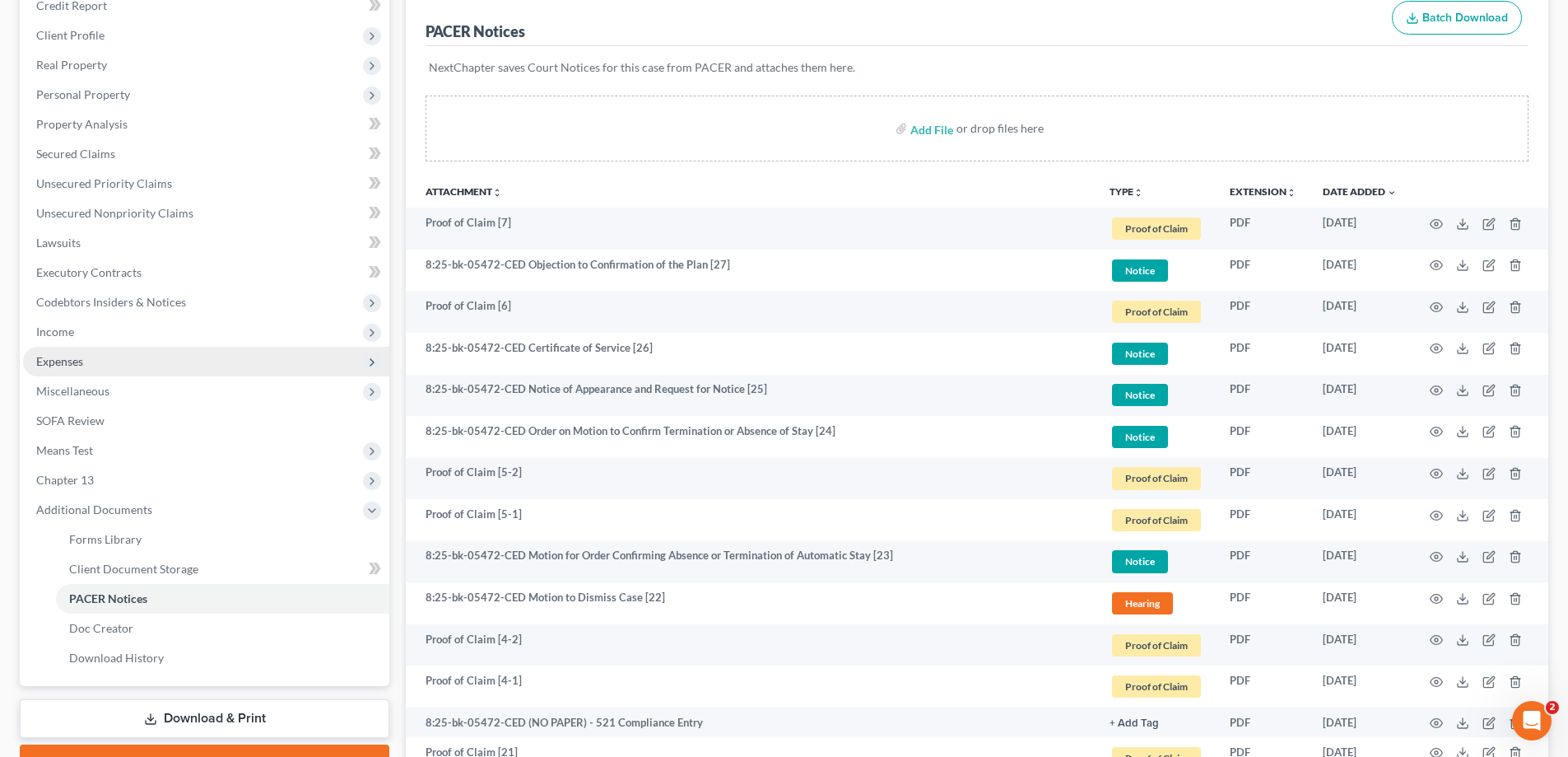
scroll to position [0, 0]
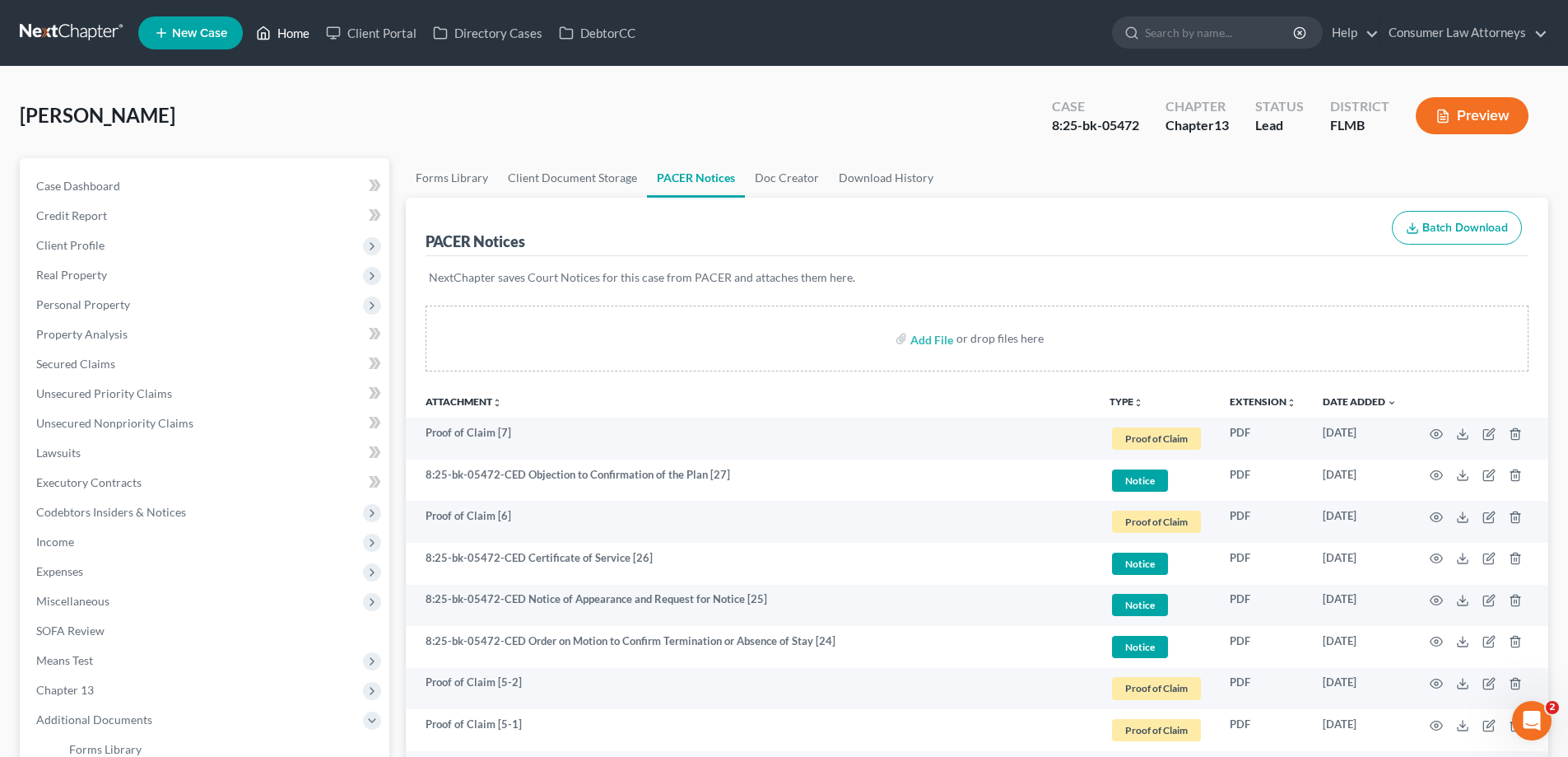
click at [270, 33] on icon at bounding box center [265, 33] width 12 height 13
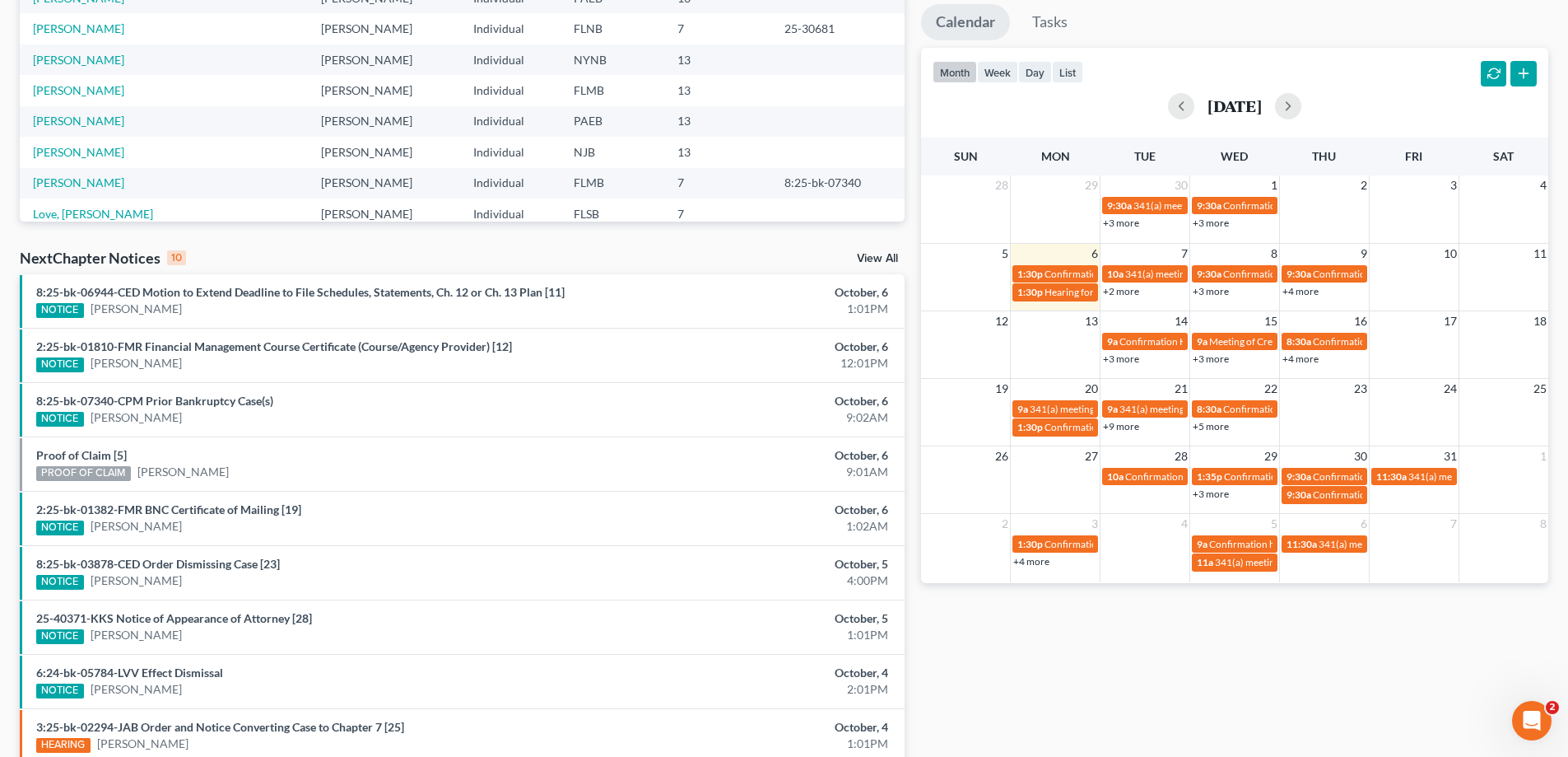
scroll to position [428, 0]
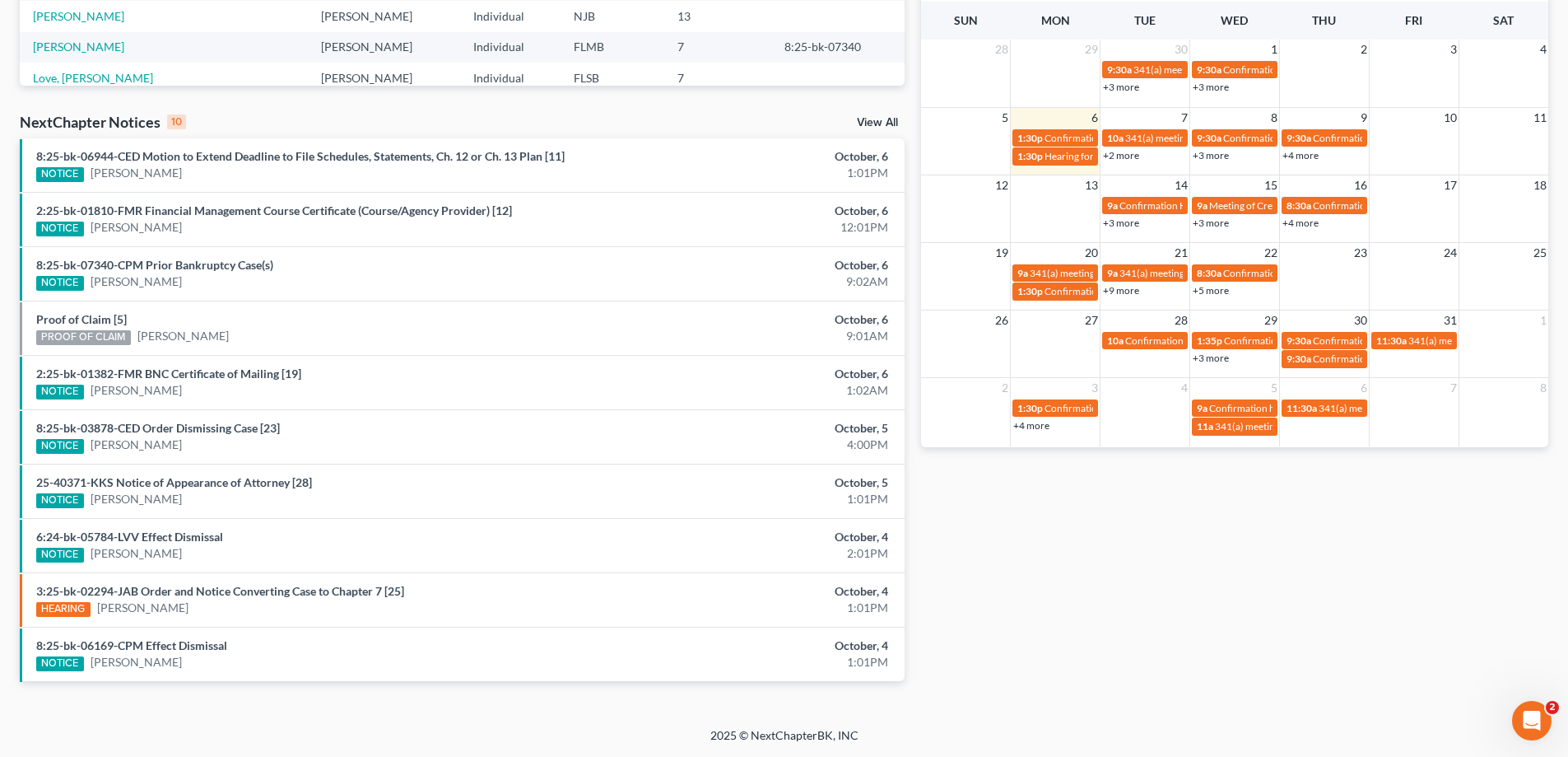
click at [1031, 429] on link "+4 more" at bounding box center [1031, 425] width 36 height 13
click at [1271, 661] on div "Monthly Progress Bankruptcy Bankruptcy [DATE] [DATE] [DATE] [DATE] [DATE] [DATE…" at bounding box center [1234, 183] width 643 height 1049
click at [1043, 423] on link "+4 more" at bounding box center [1031, 425] width 36 height 13
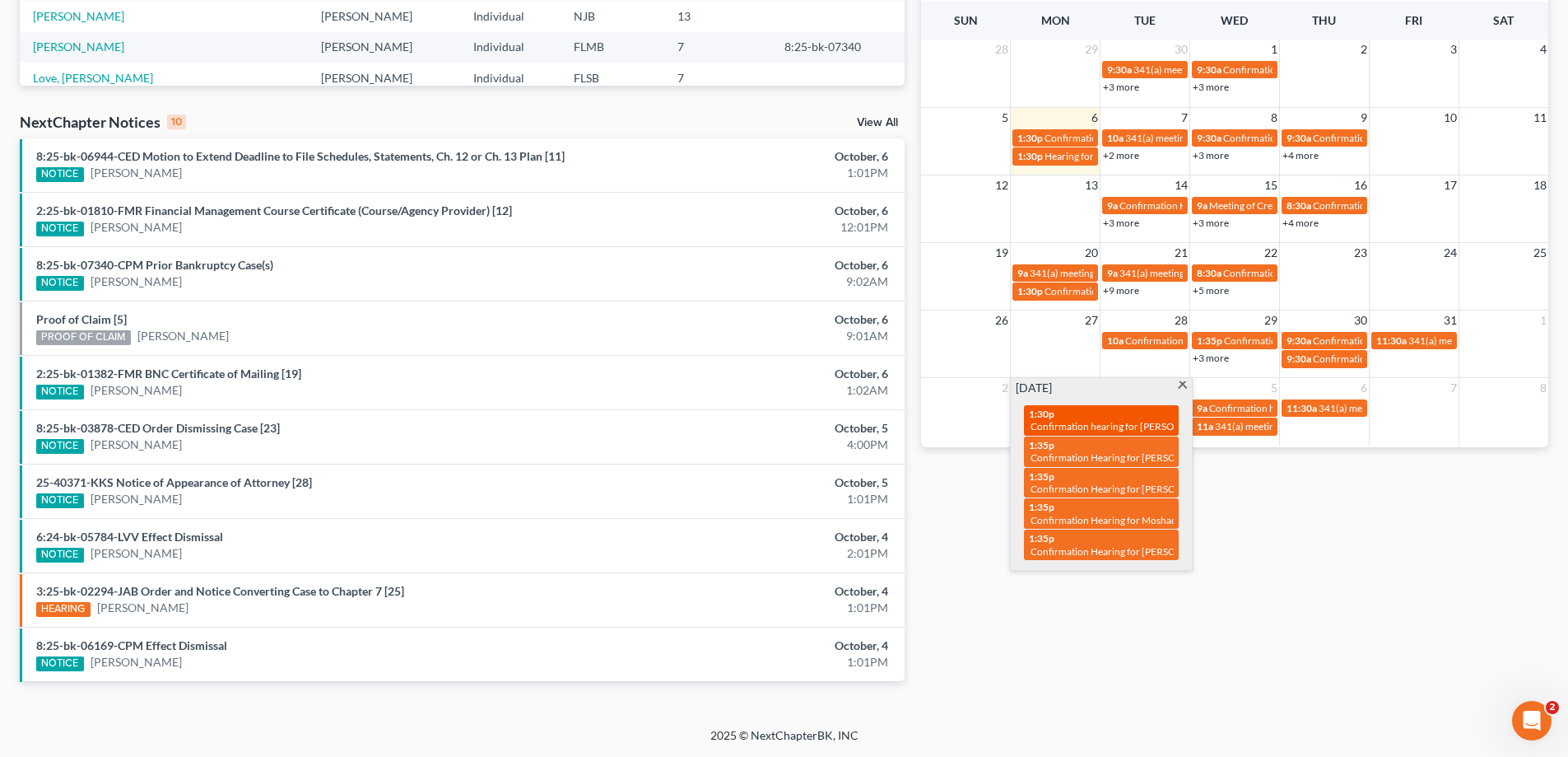
click at [1117, 418] on div "1:30p Confirmation hearing for [PERSON_NAME]" at bounding box center [1101, 420] width 145 height 25
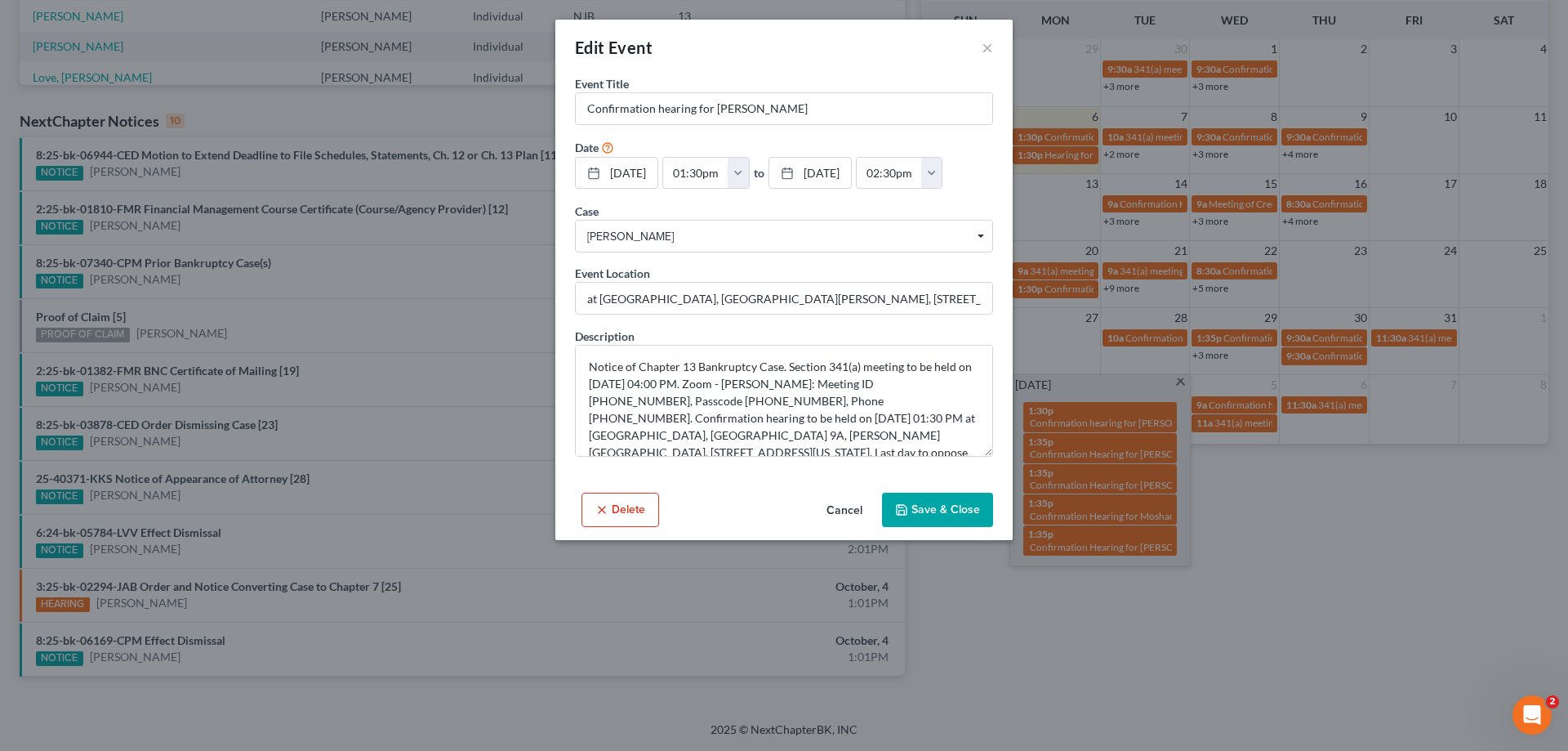
click at [836, 509] on button "Cancel" at bounding box center [845, 510] width 62 height 33
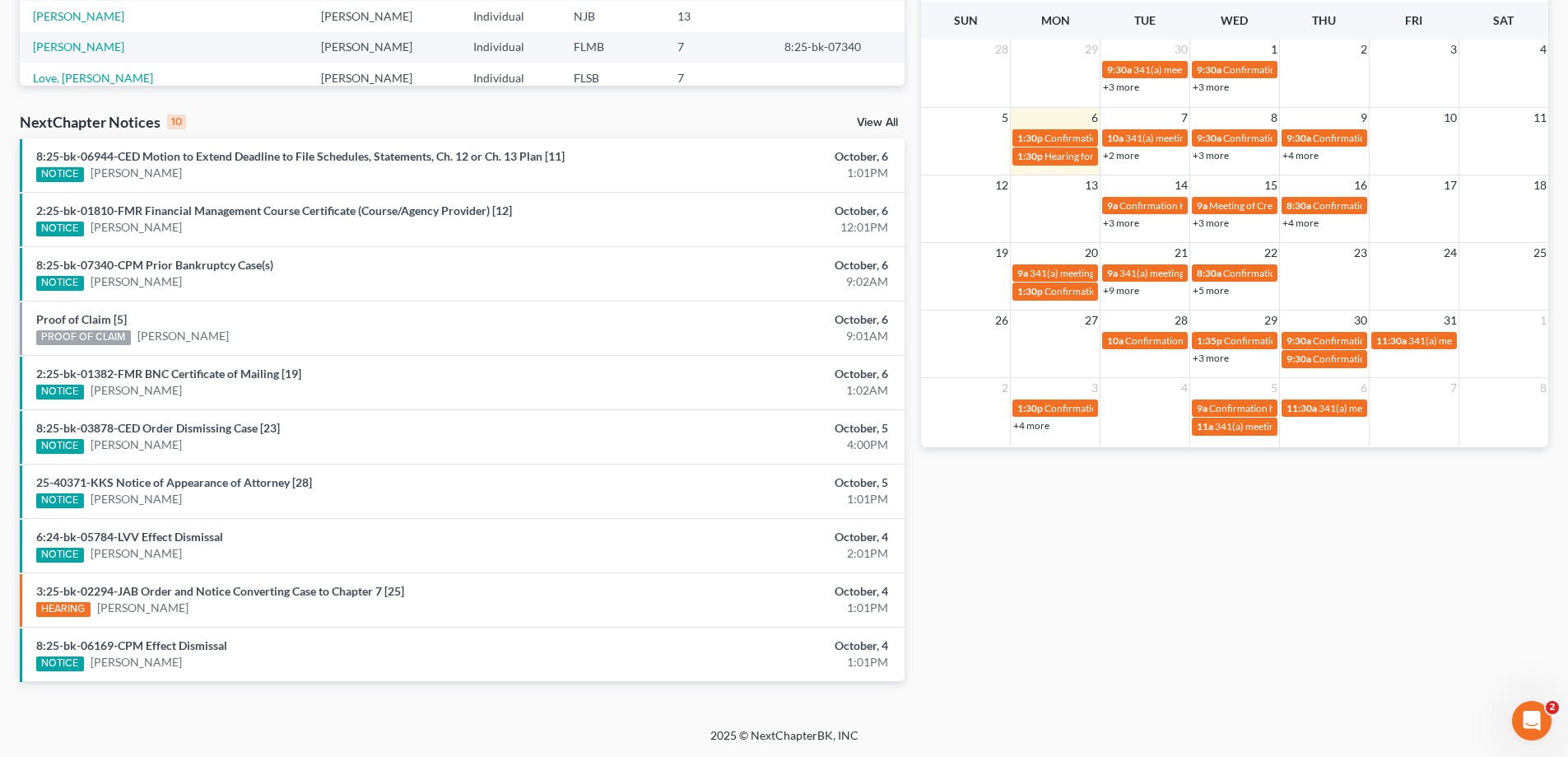
click at [1116, 665] on div "Monthly Progress Bankruptcy Bankruptcy [DATE] [DATE] [DATE] [DATE] [DATE] [DATE…" at bounding box center [1234, 183] width 643 height 1049
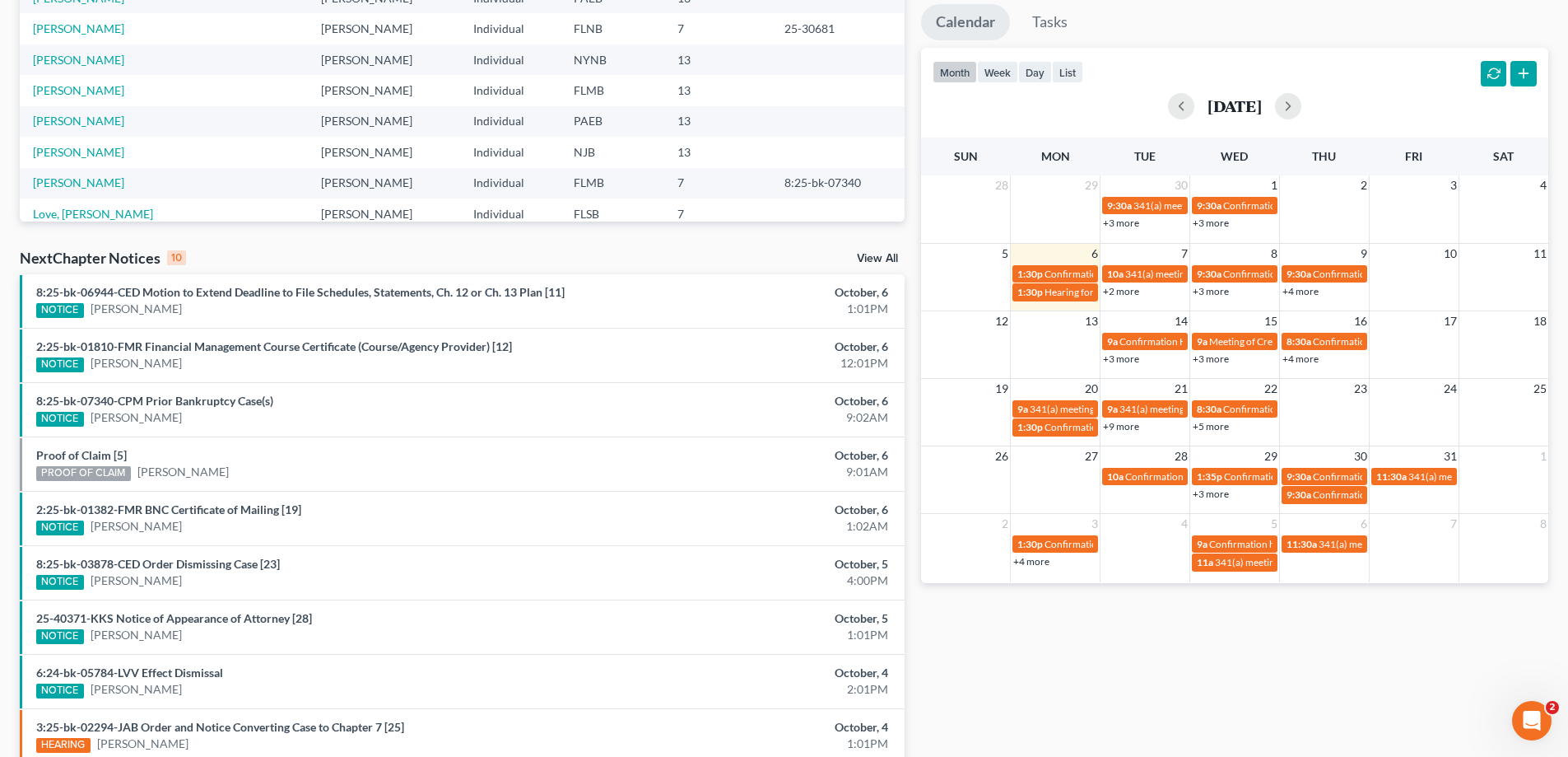
scroll to position [329, 0]
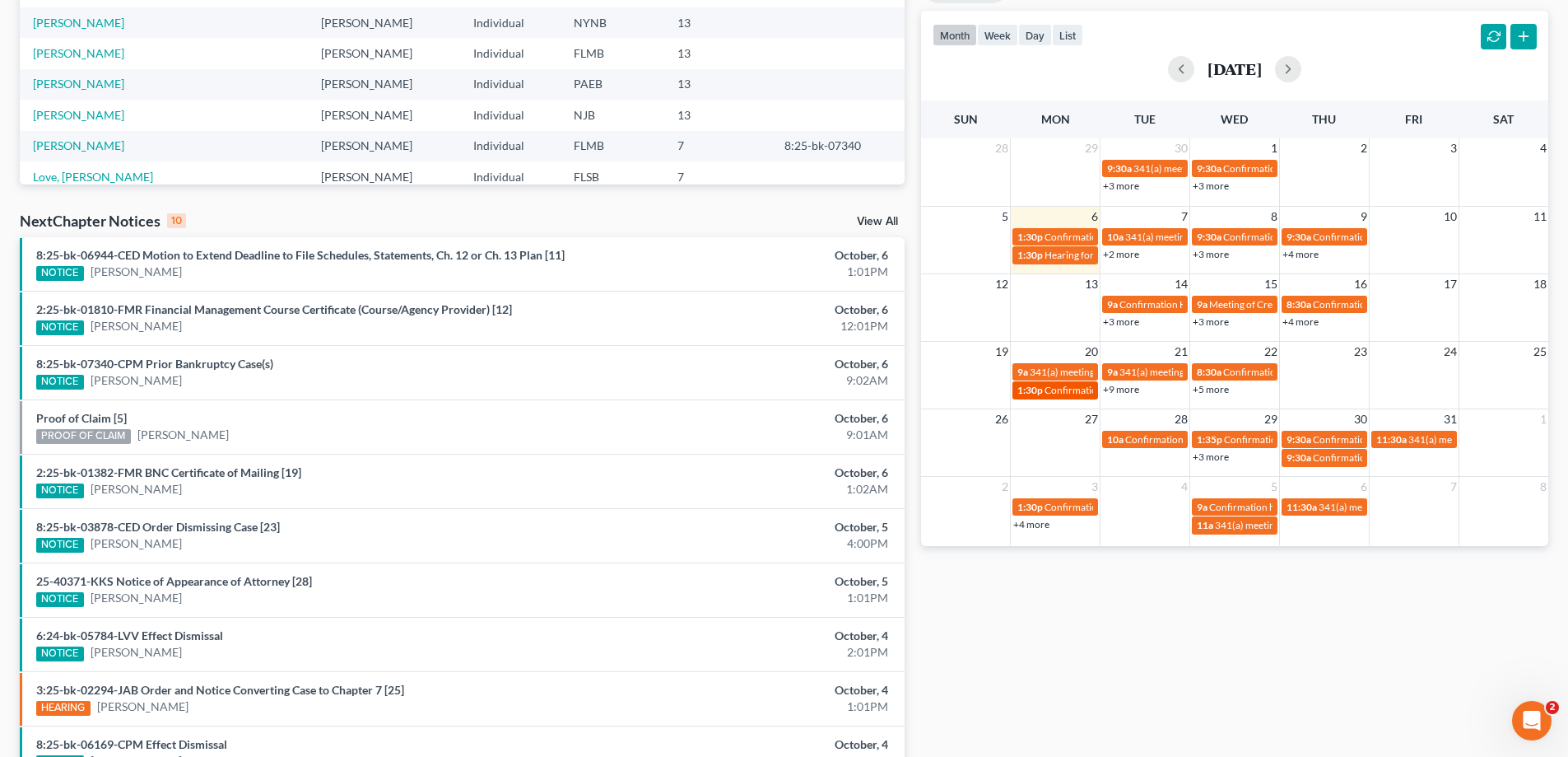
click at [1044, 392] on div "1:30p Confirmation hearing for [PERSON_NAME]" at bounding box center [1055, 390] width 76 height 13
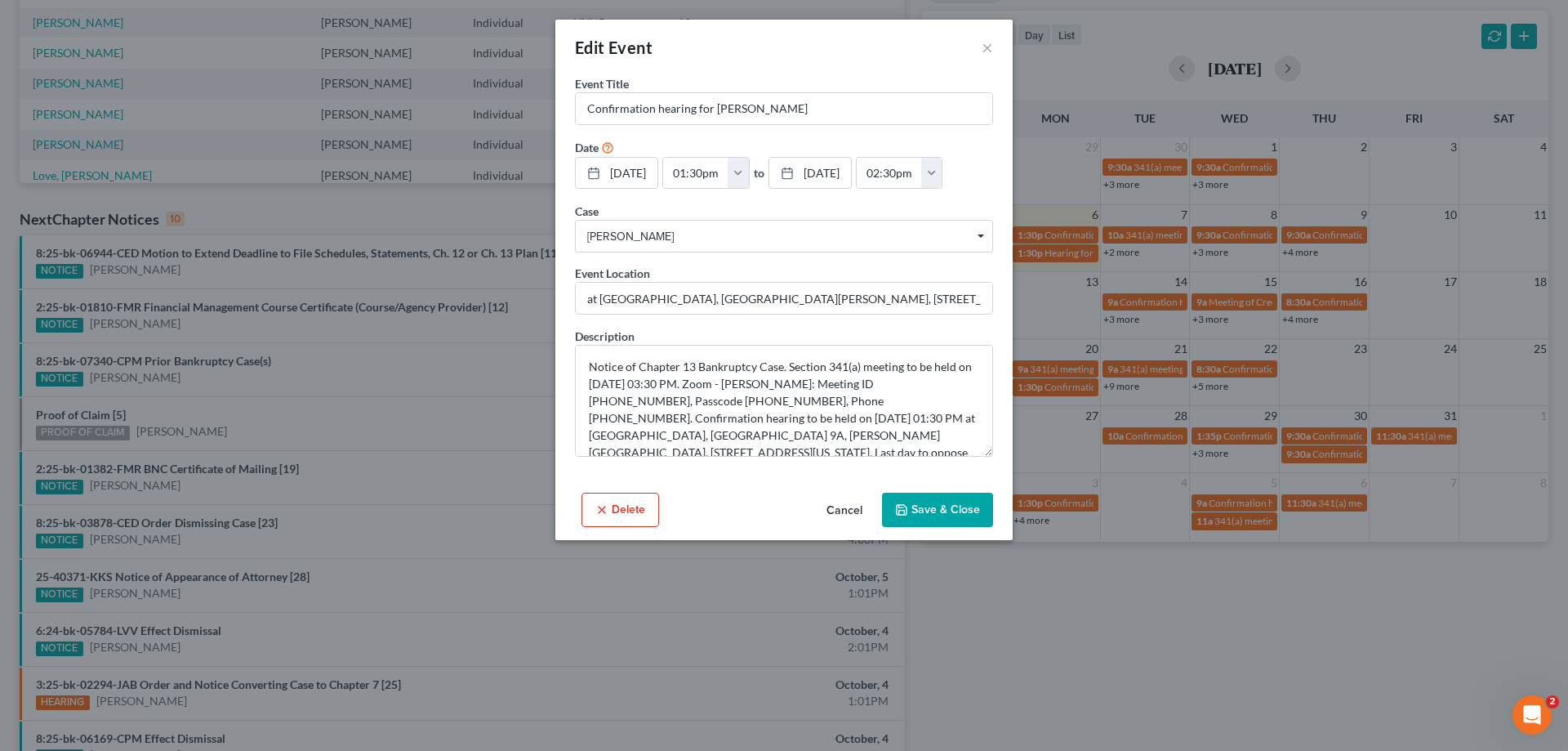
click at [858, 527] on button "Cancel" at bounding box center [845, 510] width 62 height 33
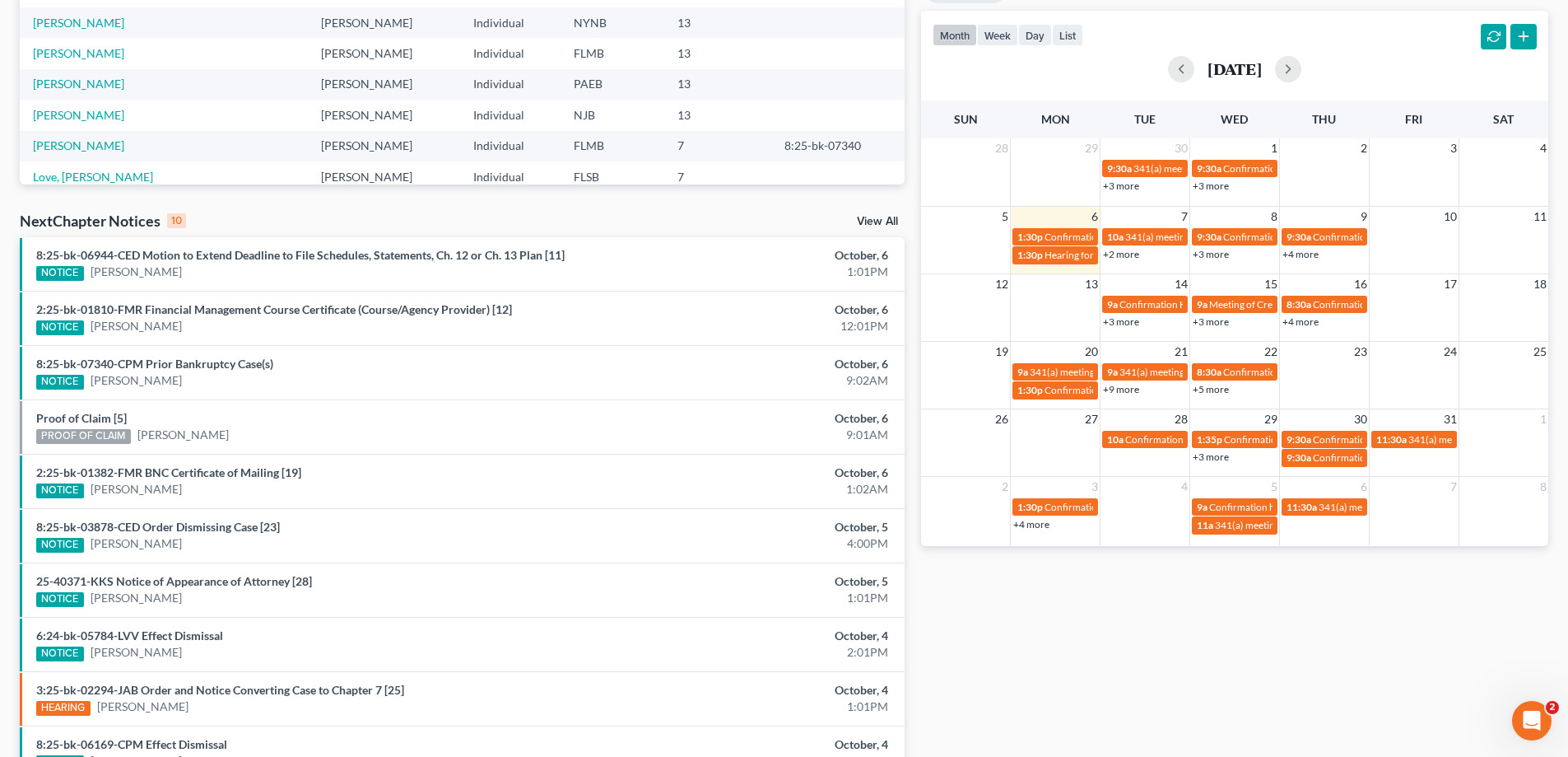
click at [1142, 702] on div "Monthly Progress Bankruptcy Bankruptcy [DATE] [DATE] [DATE] [DATE] [DATE] [DATE…" at bounding box center [1234, 282] width 643 height 1049
click at [1030, 524] on link "+4 more" at bounding box center [1031, 524] width 36 height 13
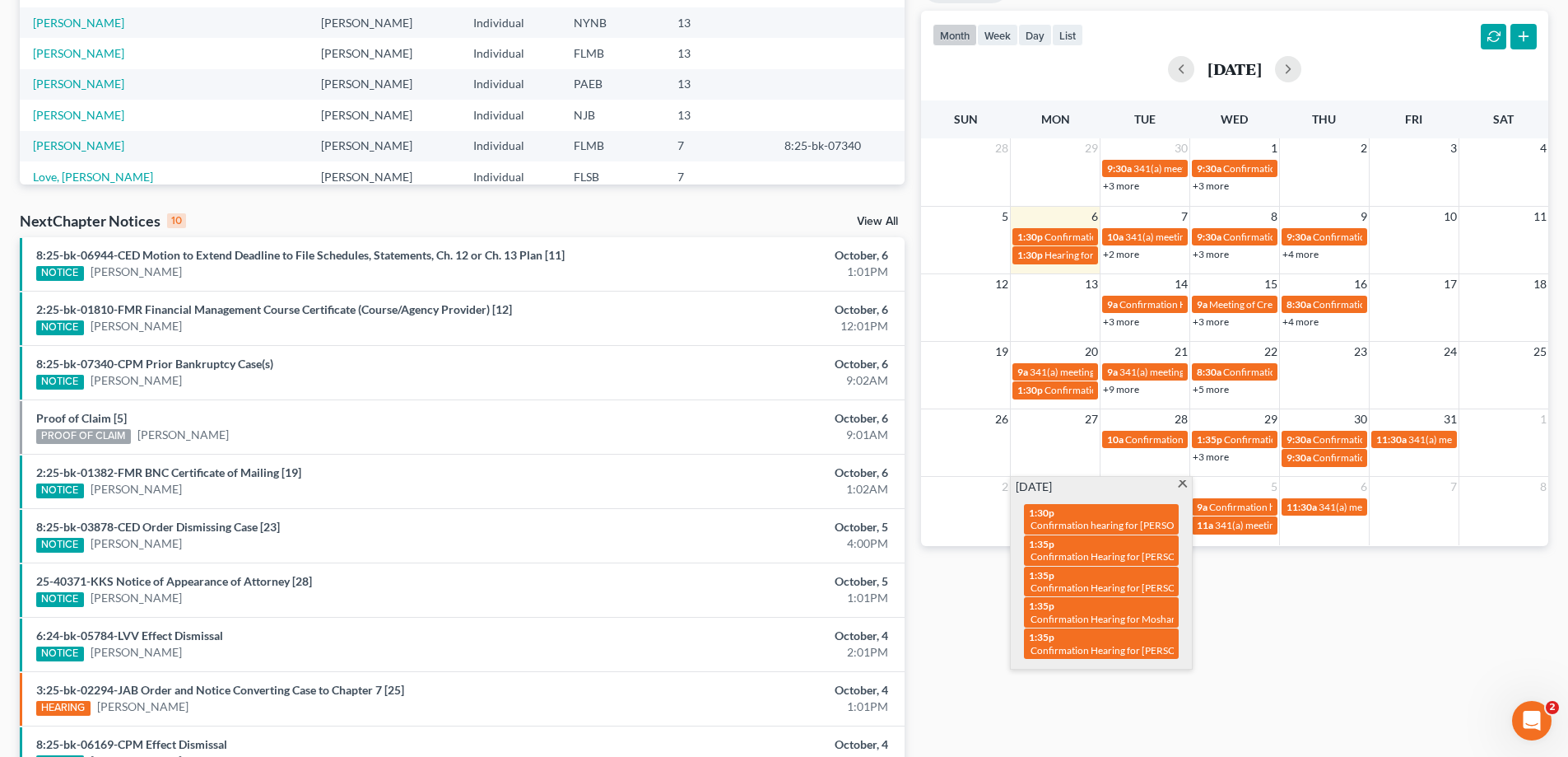
click at [1205, 703] on div "Monthly Progress Bankruptcy Bankruptcy [DATE] [DATE] [DATE] [DATE] [DATE] [DATE…" at bounding box center [1234, 282] width 643 height 1049
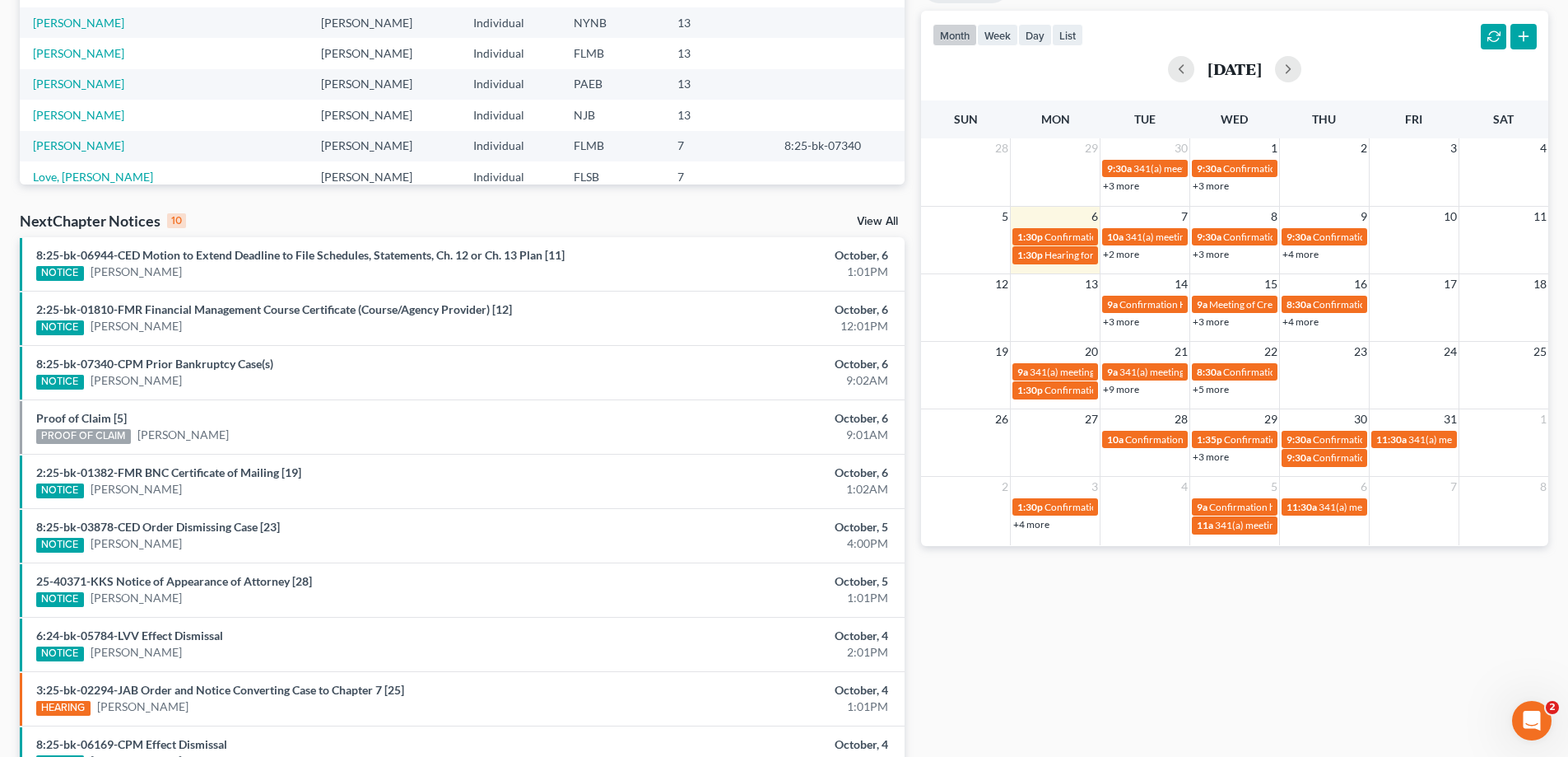
click at [1037, 528] on link "+4 more" at bounding box center [1031, 524] width 36 height 13
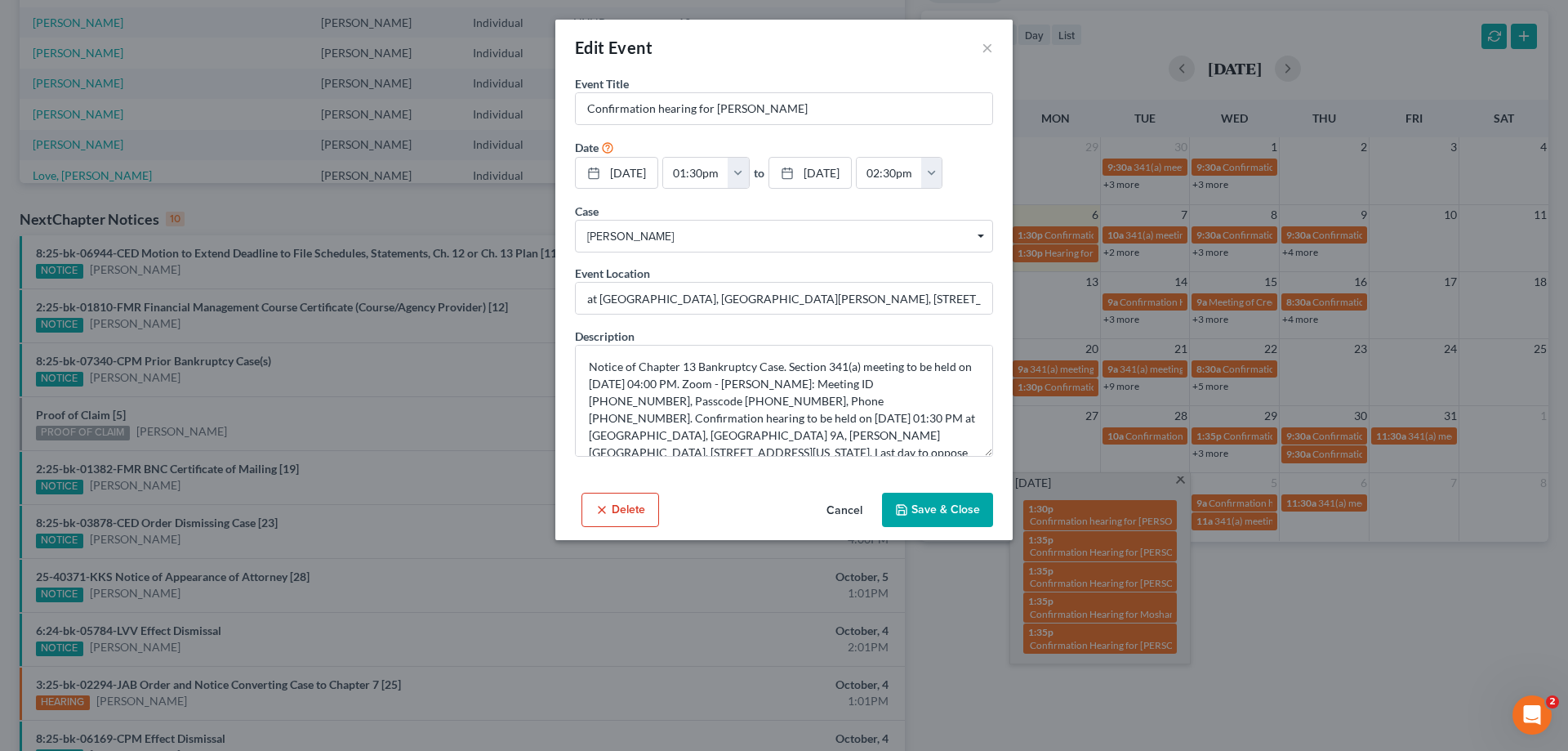
click at [840, 502] on button "Cancel" at bounding box center [845, 510] width 62 height 33
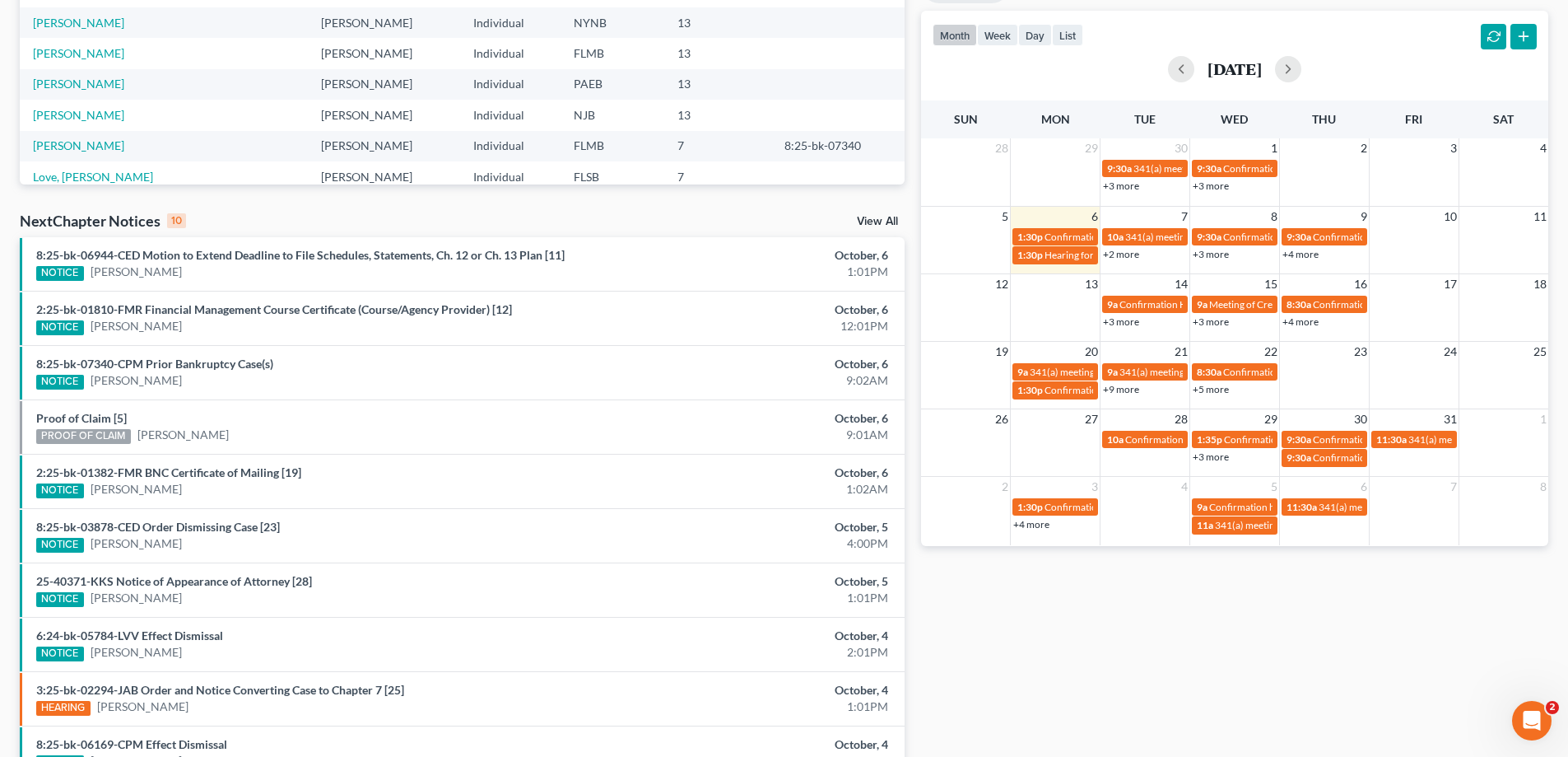
click at [1087, 699] on div "Monthly Progress Bankruptcy Bankruptcy [DATE] [DATE] [DATE] [DATE] [DATE] [DATE…" at bounding box center [1234, 282] width 643 height 1049
click at [1076, 636] on div "Monthly Progress Bankruptcy Bankruptcy [DATE] [DATE] [DATE] [DATE] [DATE] [DATE…" at bounding box center [1234, 282] width 643 height 1049
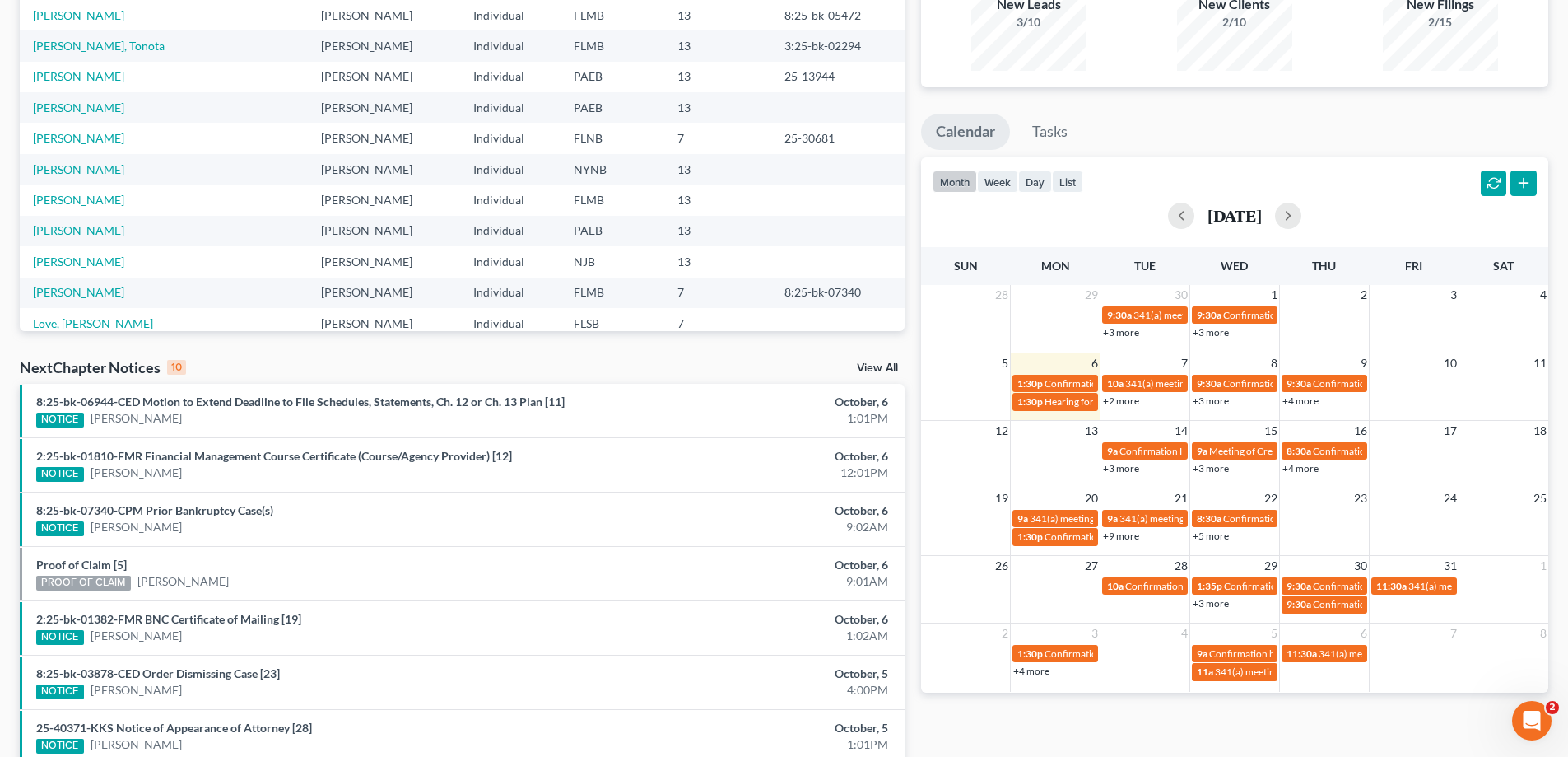
scroll to position [428, 0]
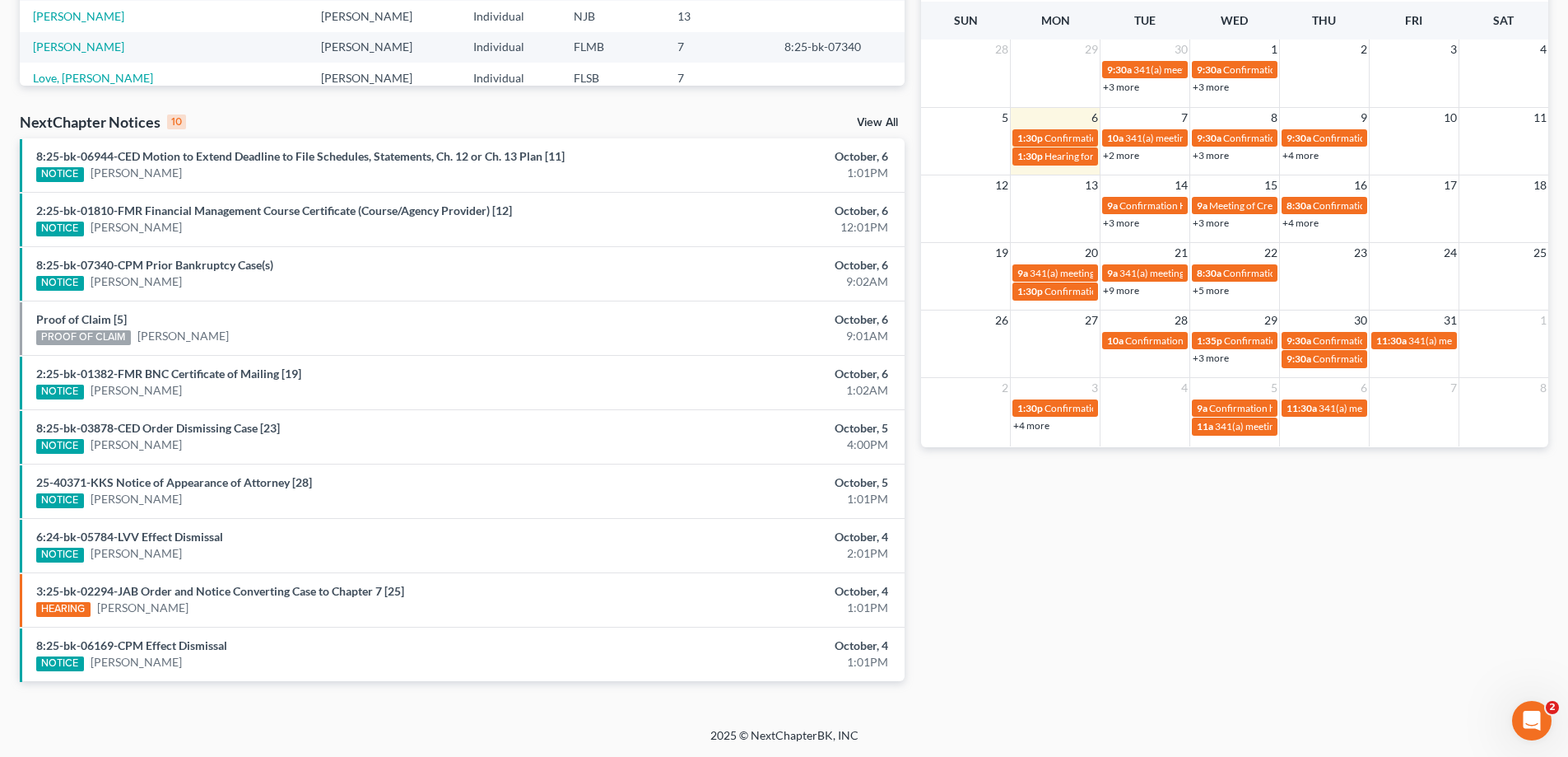
click at [1130, 149] on link "+2 more" at bounding box center [1121, 155] width 36 height 13
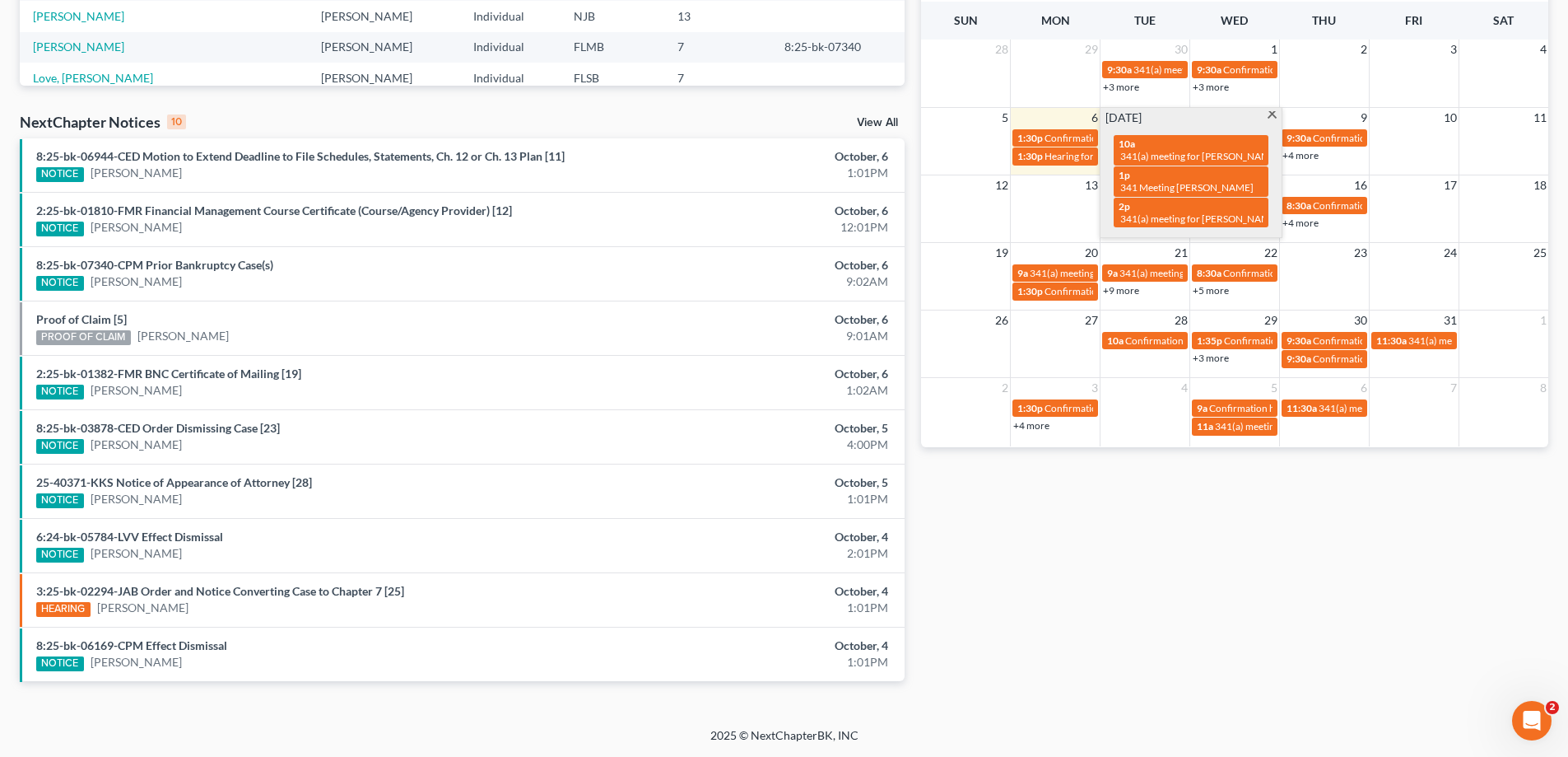
click at [1130, 149] on span "10a" at bounding box center [1126, 144] width 16 height 13
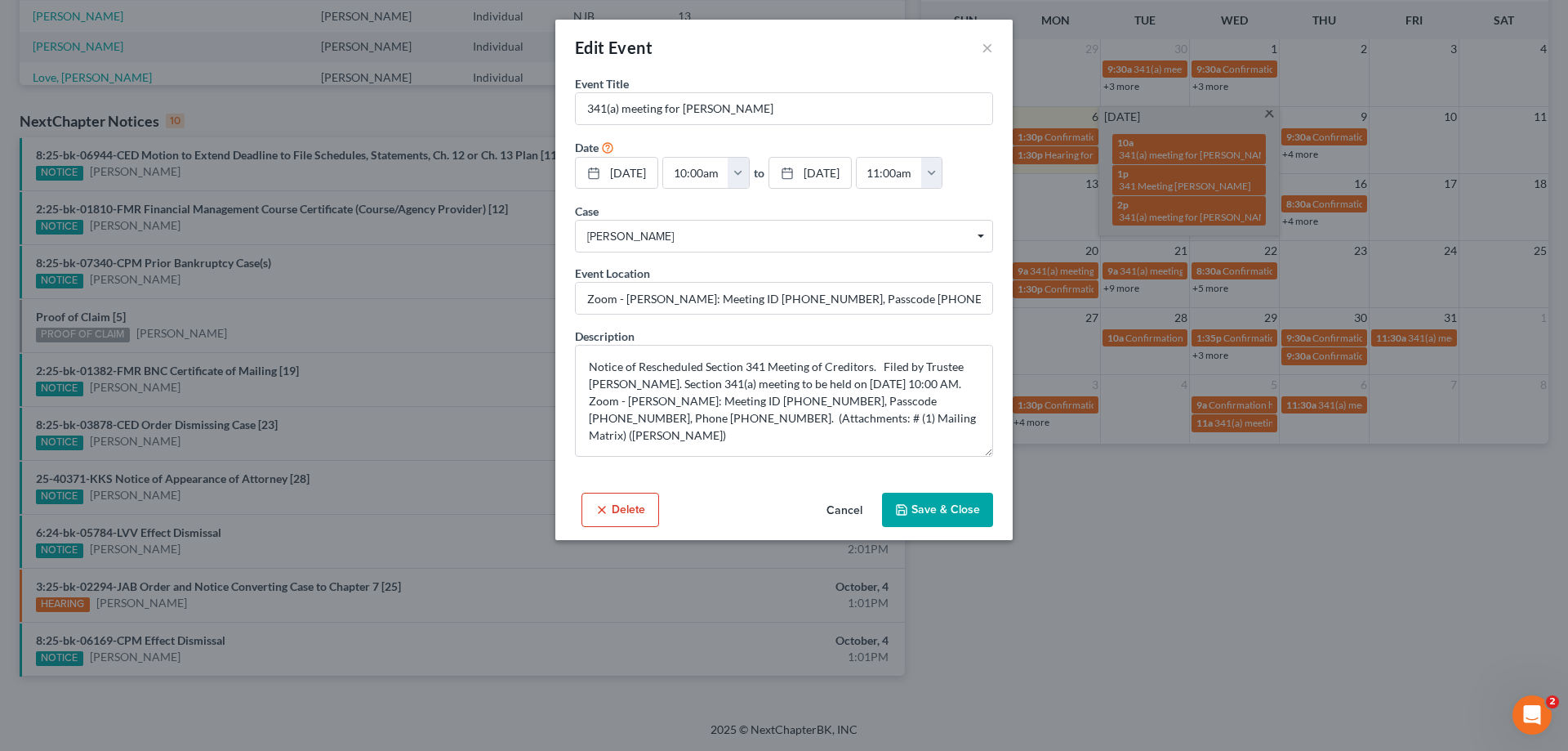
click at [847, 507] on button "Cancel" at bounding box center [845, 510] width 62 height 33
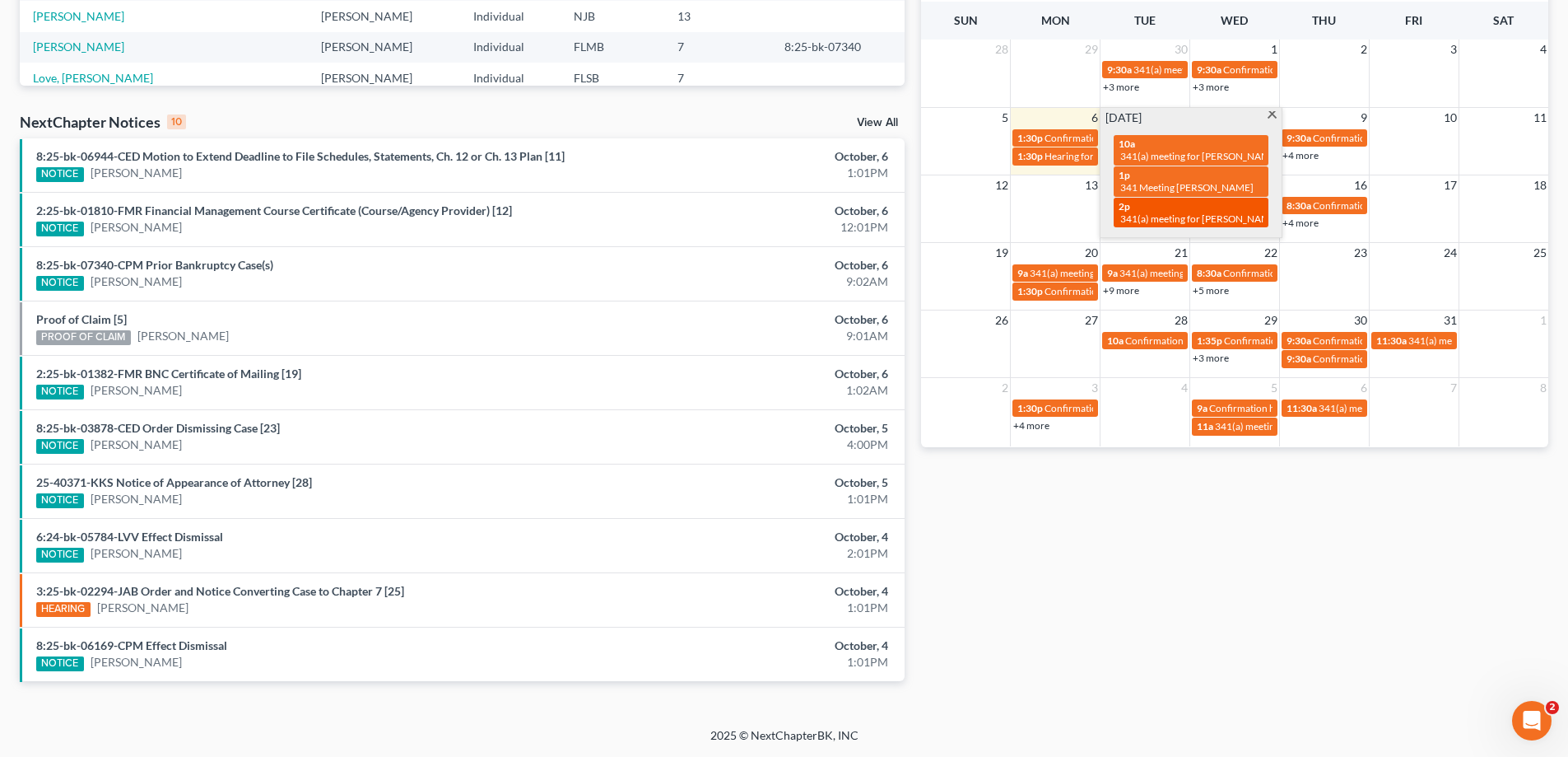
click at [1151, 200] on div "2p 341(a) meeting for [PERSON_NAME]" at bounding box center [1190, 213] width 145 height 25
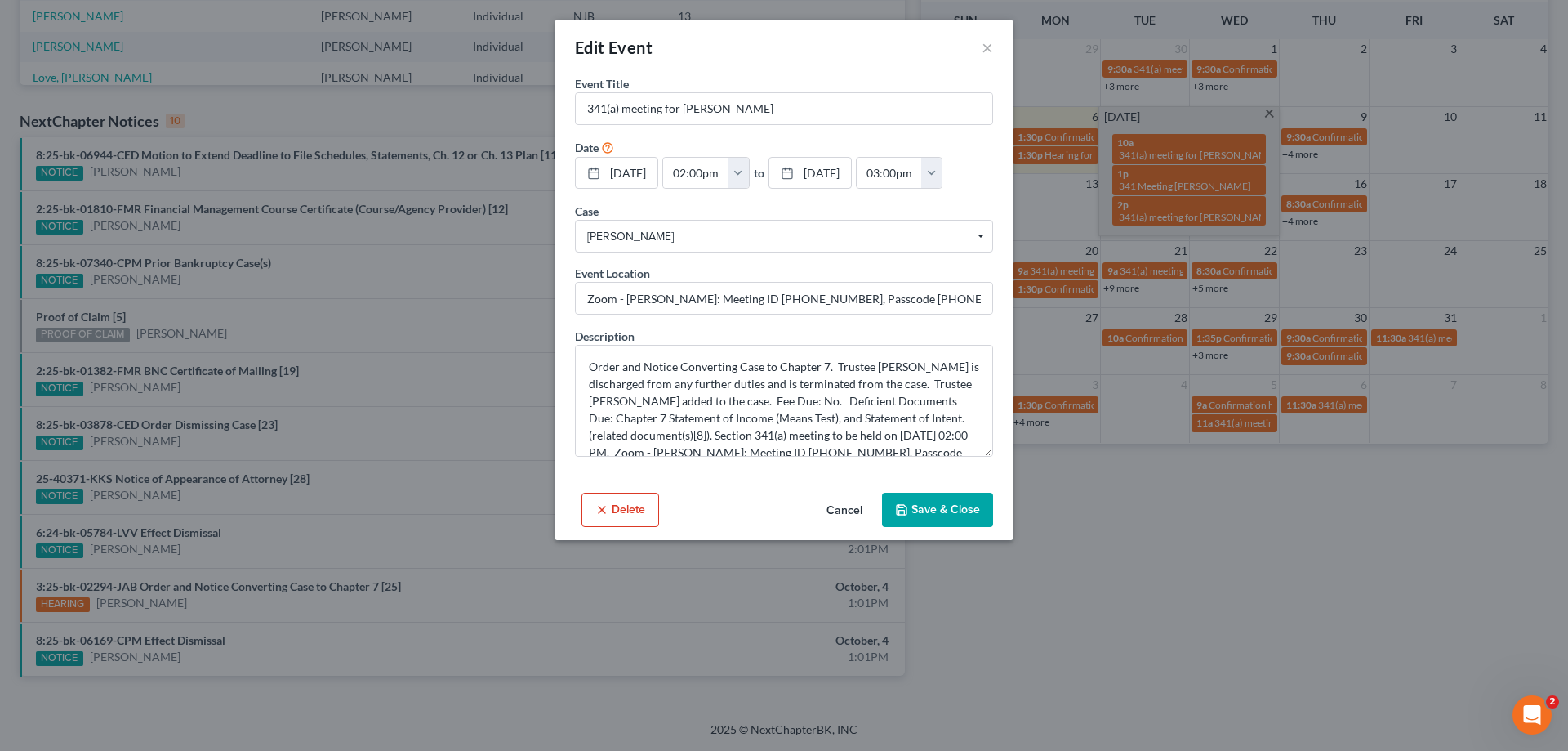
click at [427, 313] on div "Edit Event × Event Title * 341(a) meeting for [PERSON_NAME] Date [DATE] close D…" at bounding box center [784, 375] width 1568 height 751
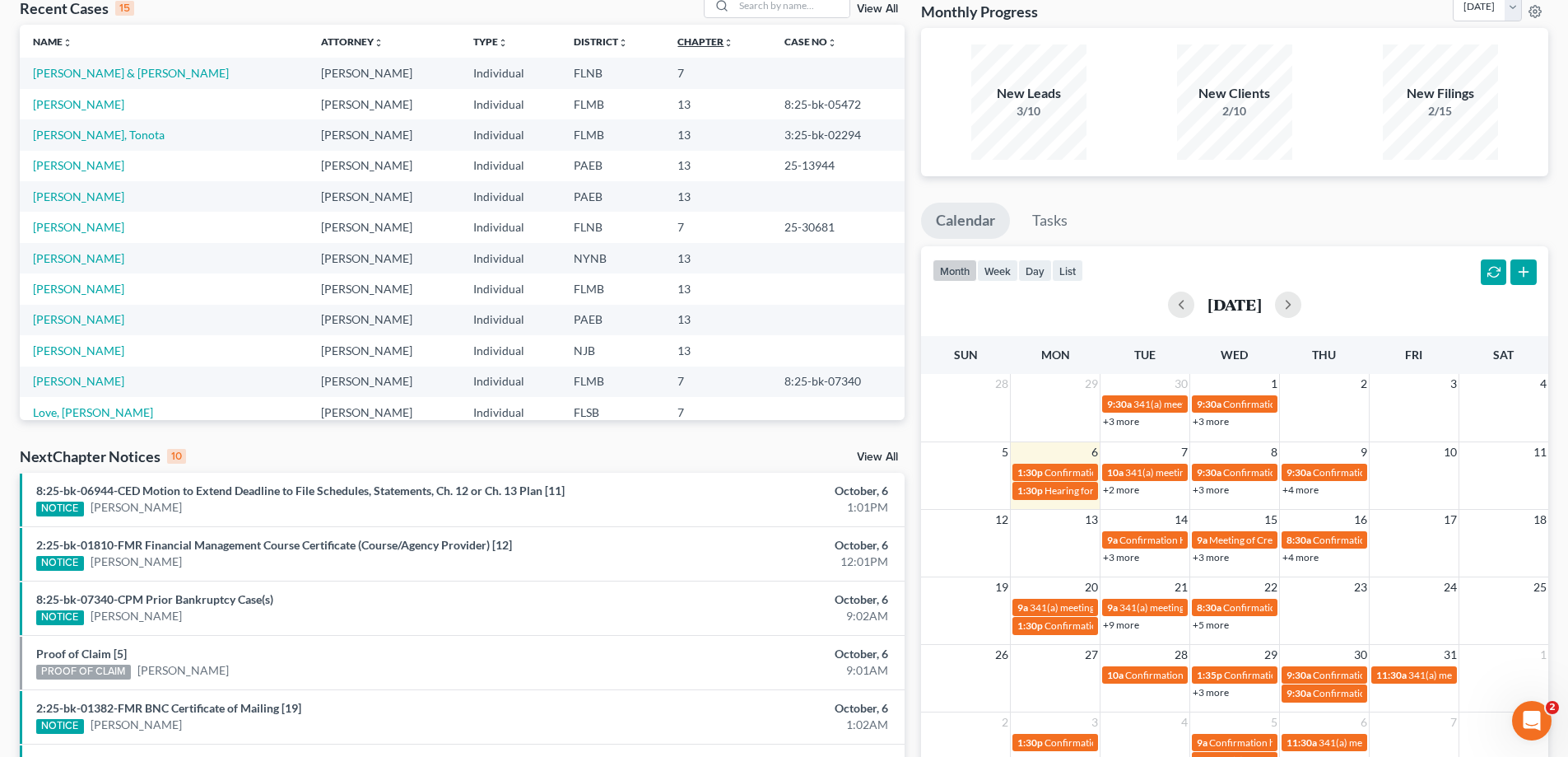
scroll to position [0, 0]
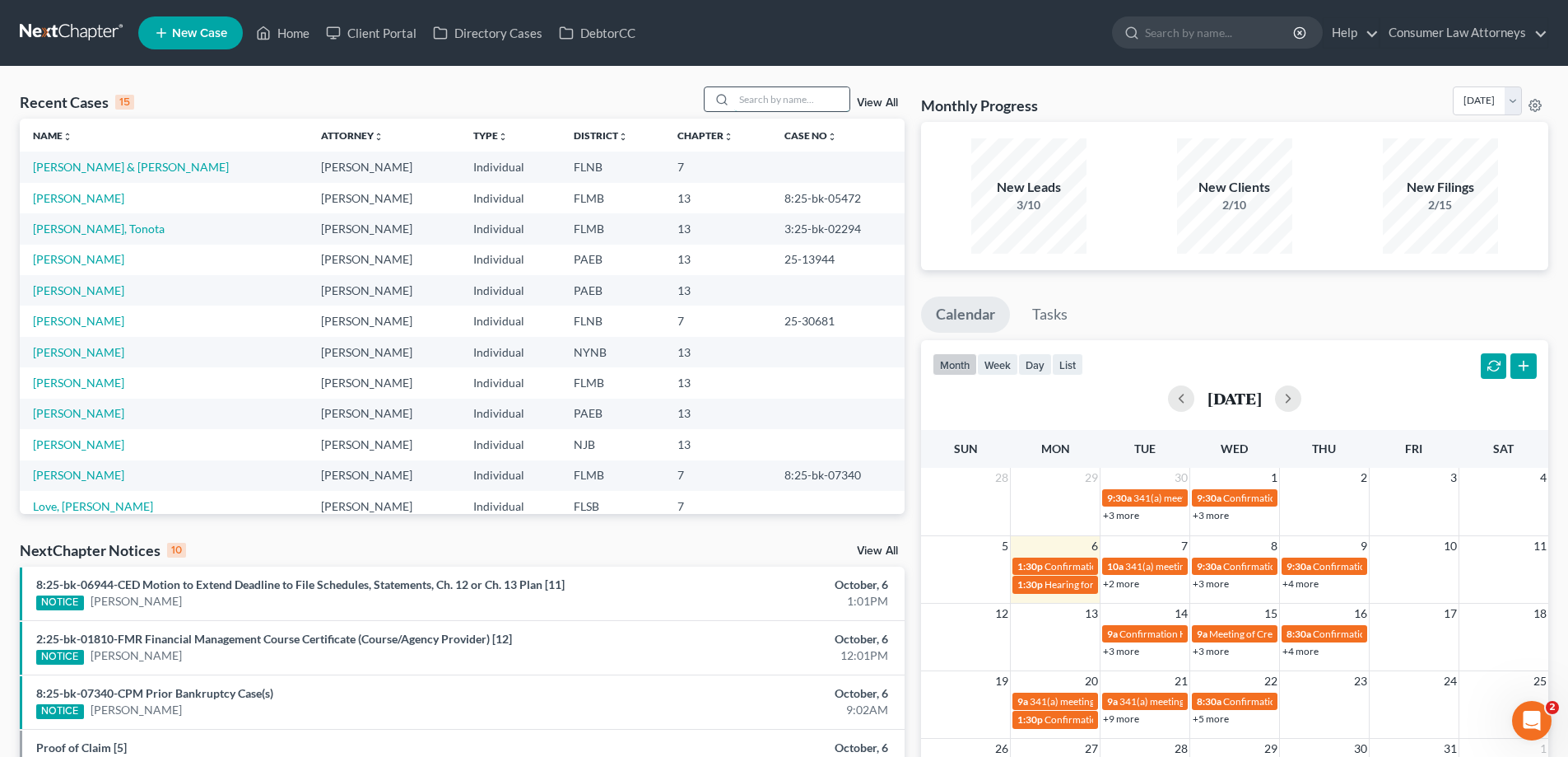
click at [772, 96] on input "search" at bounding box center [791, 99] width 115 height 24
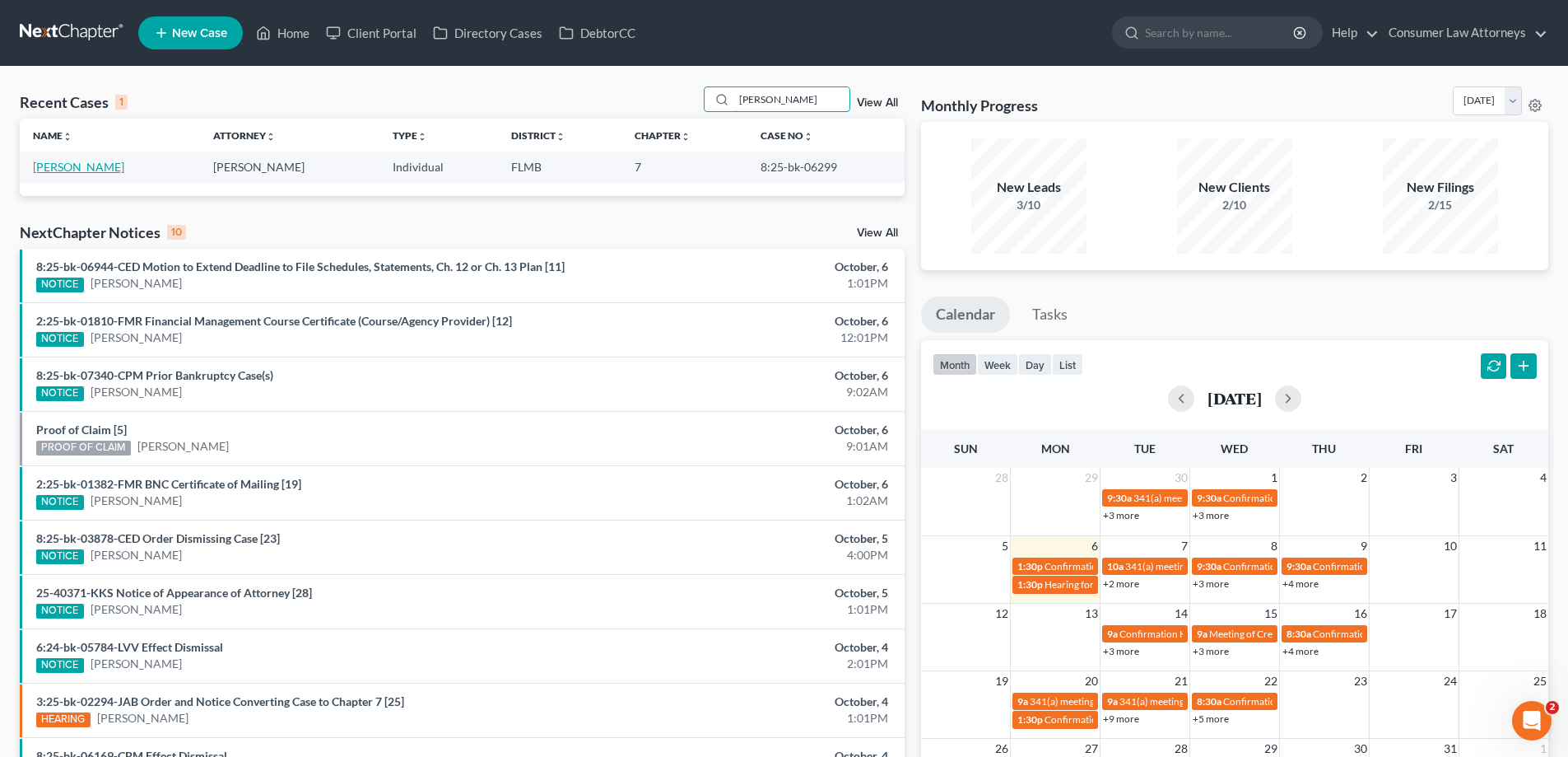
type input "[PERSON_NAME]"
click at [85, 163] on link "[PERSON_NAME]" at bounding box center [79, 167] width 91 height 14
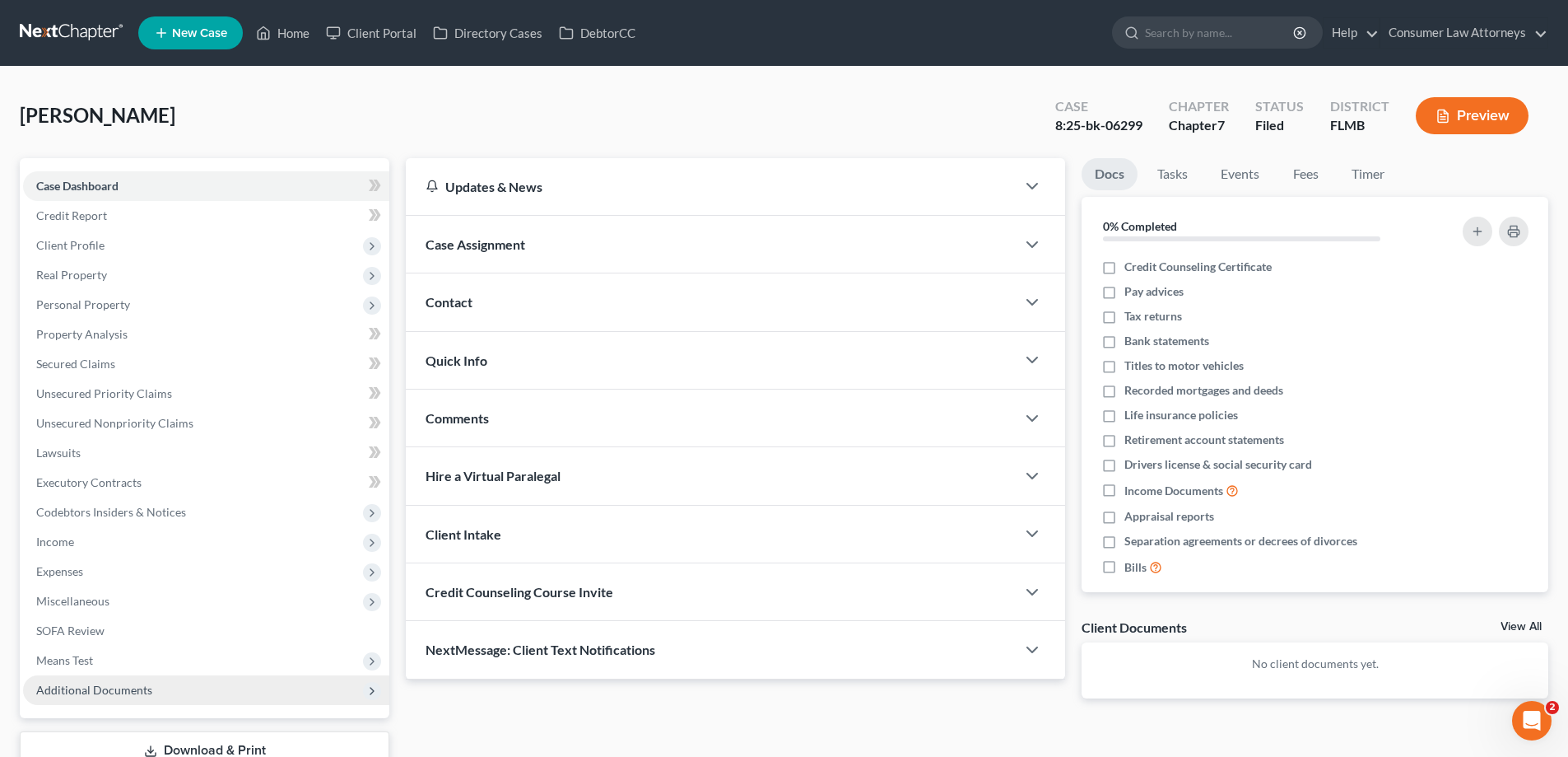
click at [181, 694] on span "Additional Documents" at bounding box center [205, 689] width 366 height 30
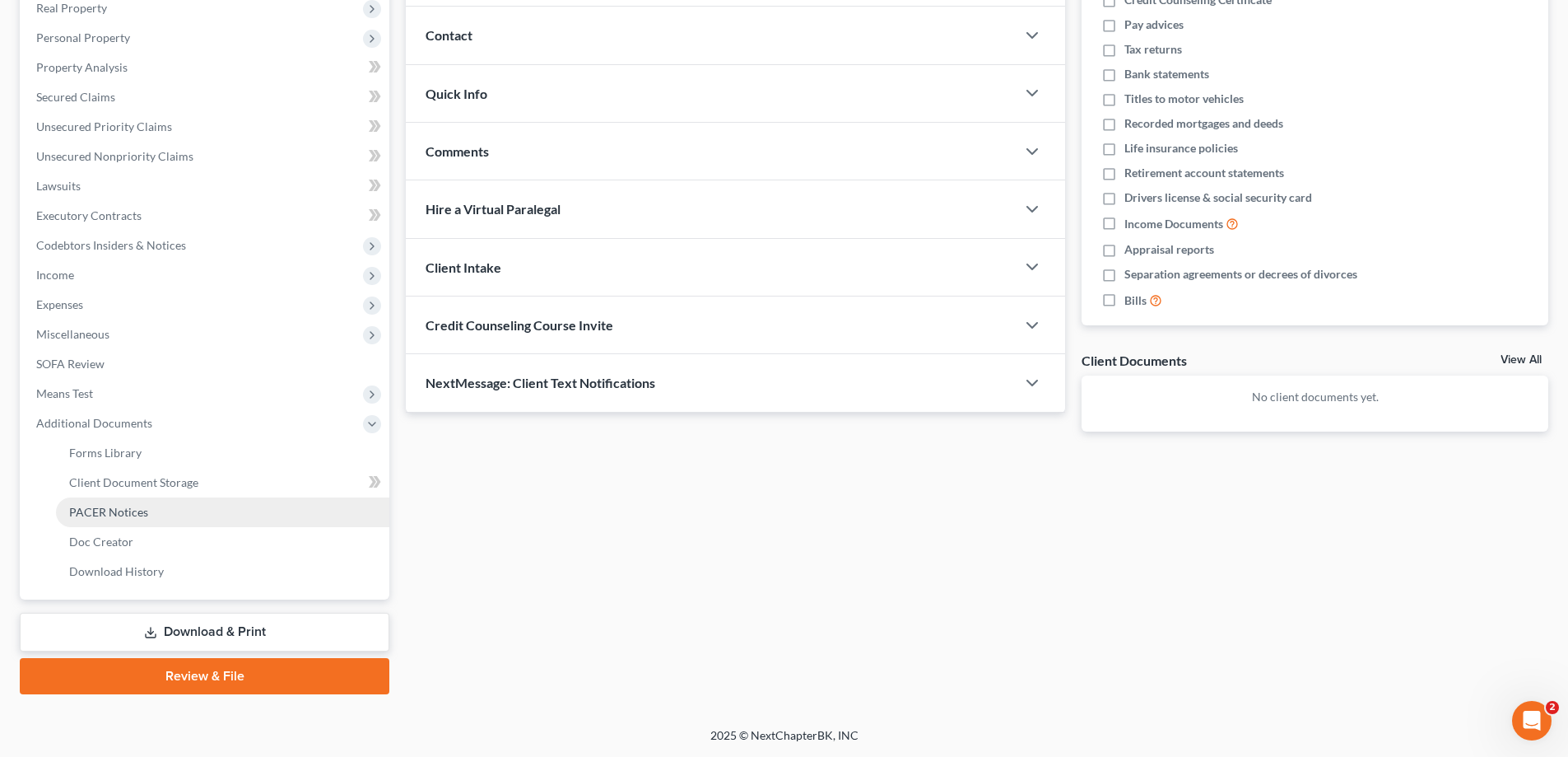
click at [87, 515] on span "PACER Notices" at bounding box center [108, 512] width 79 height 14
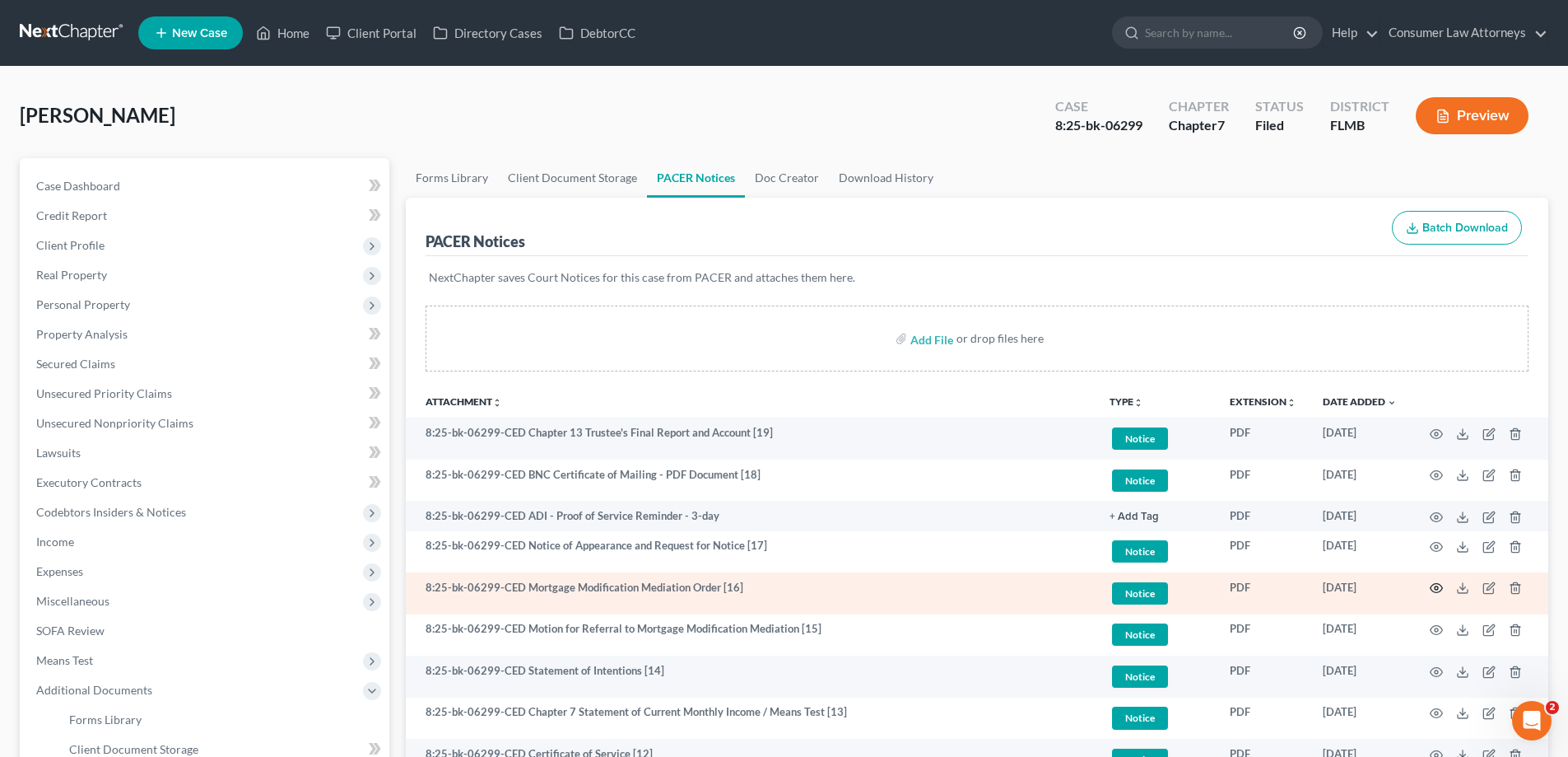
click at [1437, 586] on circle "button" at bounding box center [1436, 588] width 3 height 3
click at [1430, 584] on icon "button" at bounding box center [1436, 588] width 14 height 14
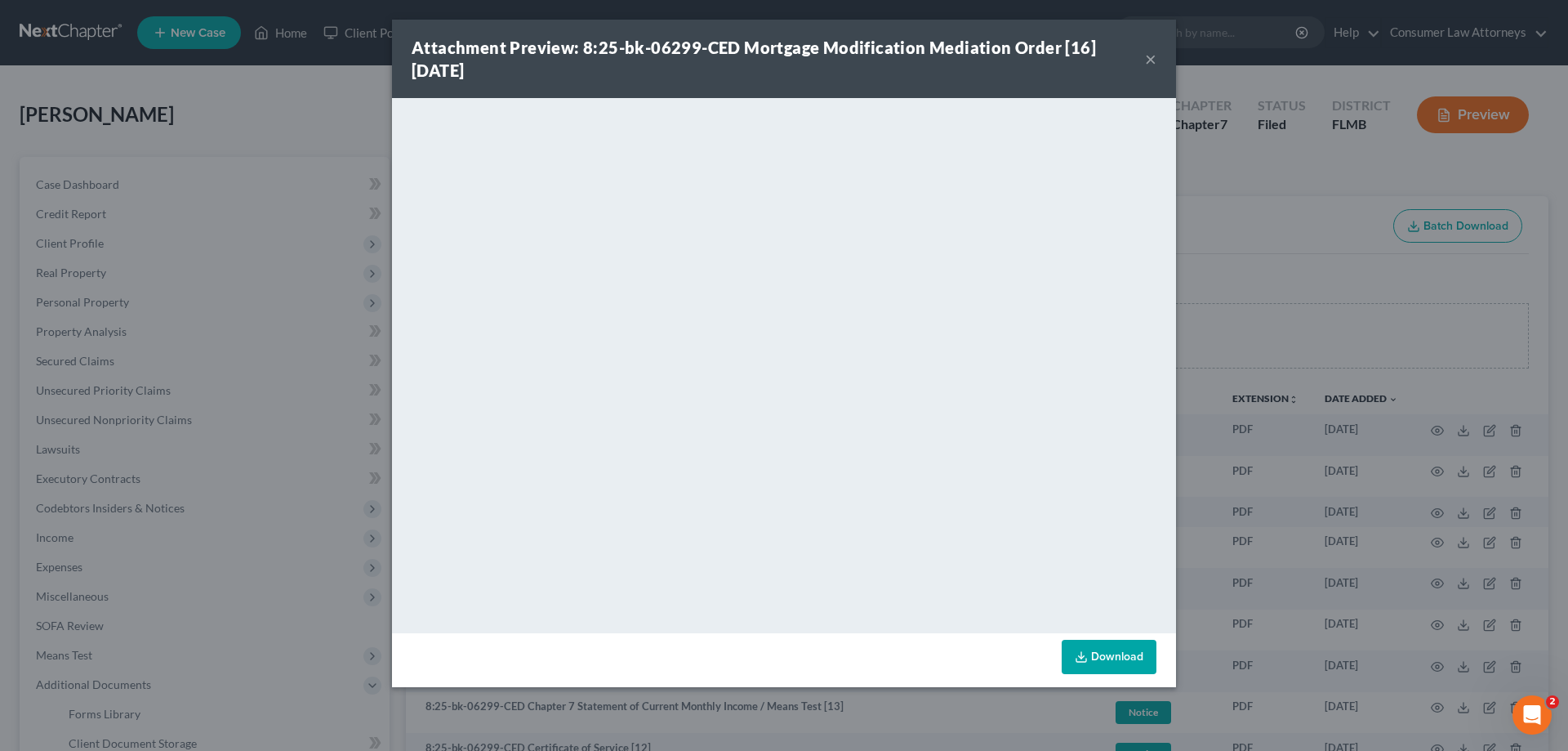
click at [1294, 299] on div "Attachment Preview: 8:25-bk-06299-CED Mortgage Modification Mediation Order [16…" at bounding box center [784, 375] width 1568 height 751
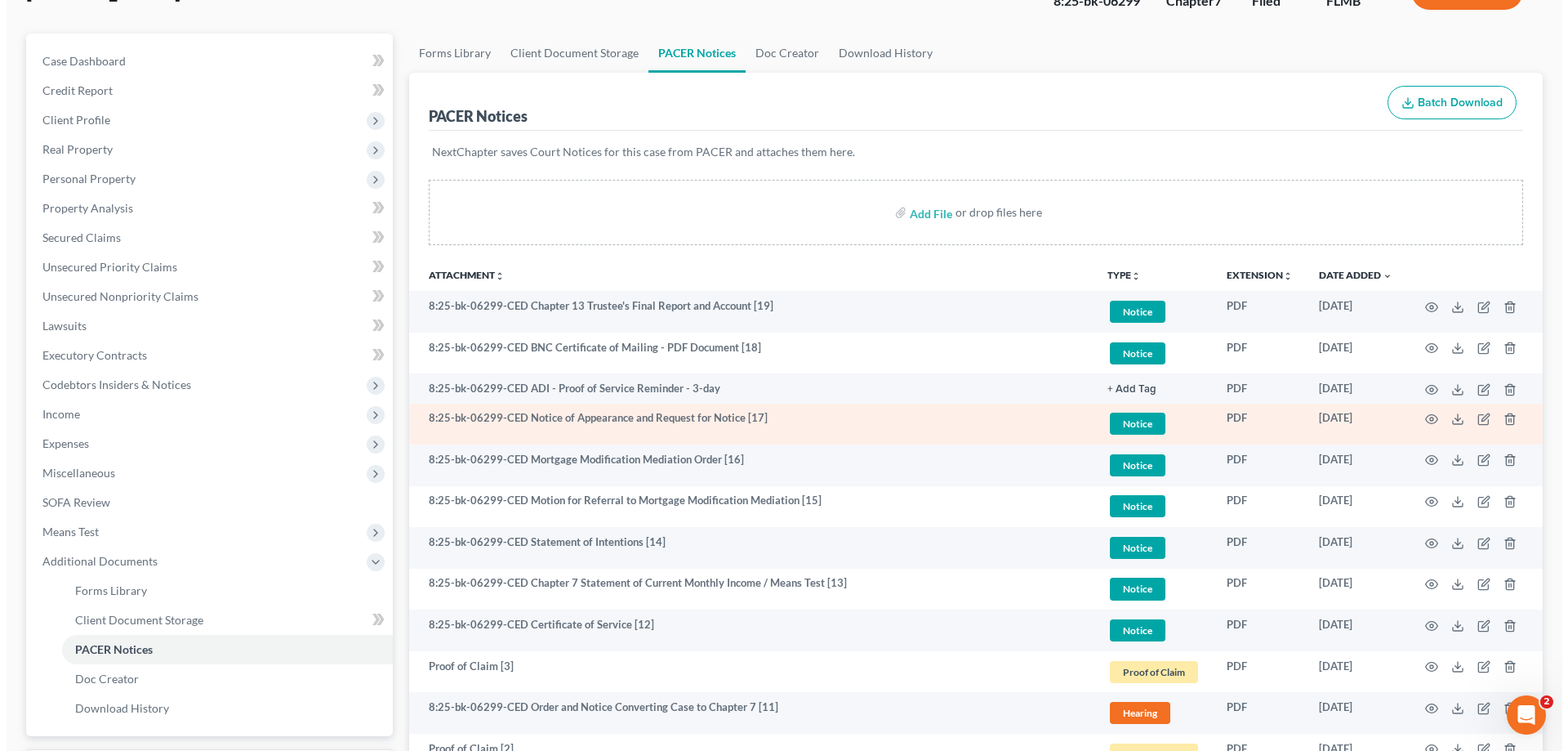
scroll to position [164, 0]
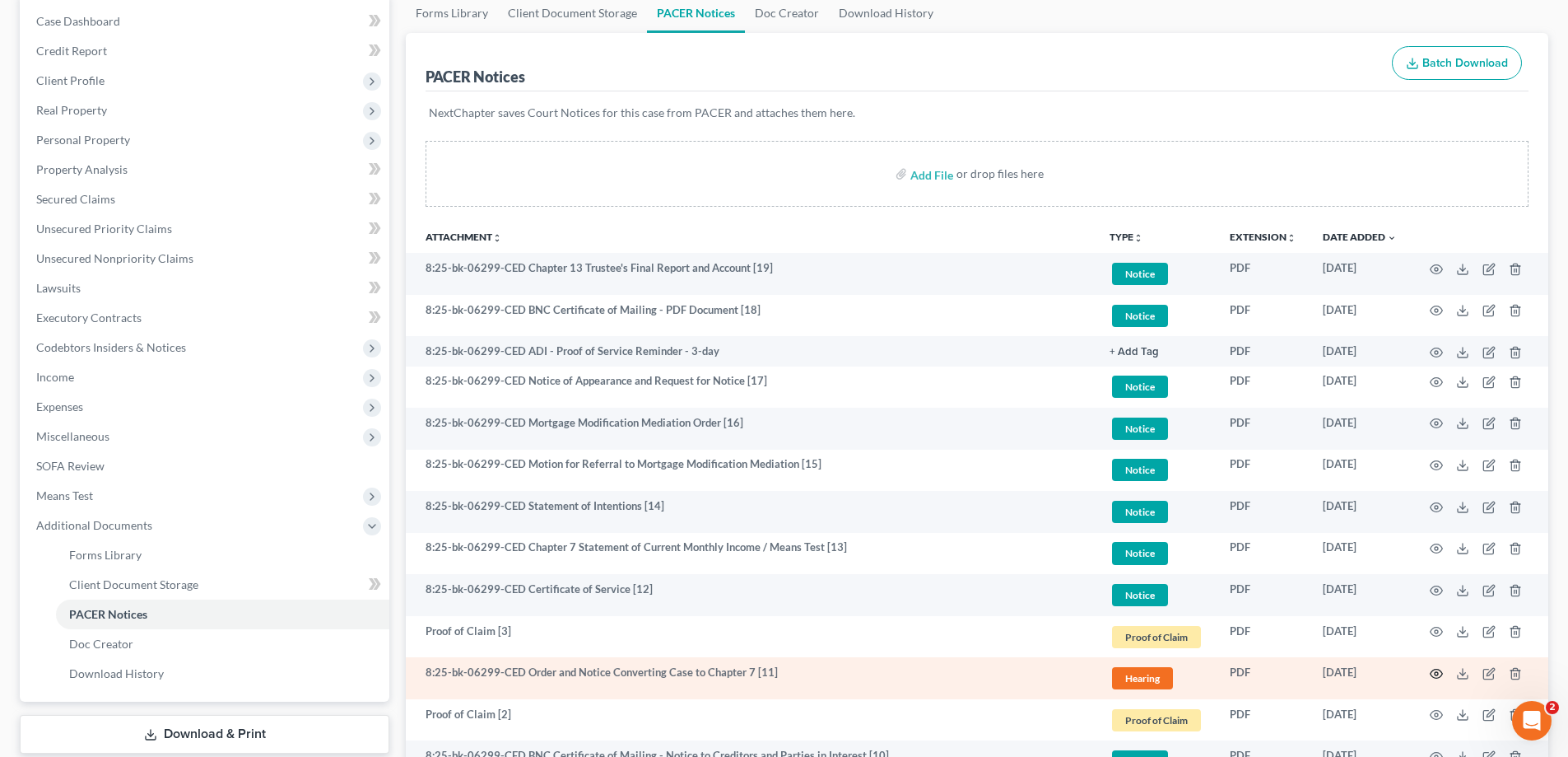
click at [1431, 673] on icon "button" at bounding box center [1436, 674] width 14 height 14
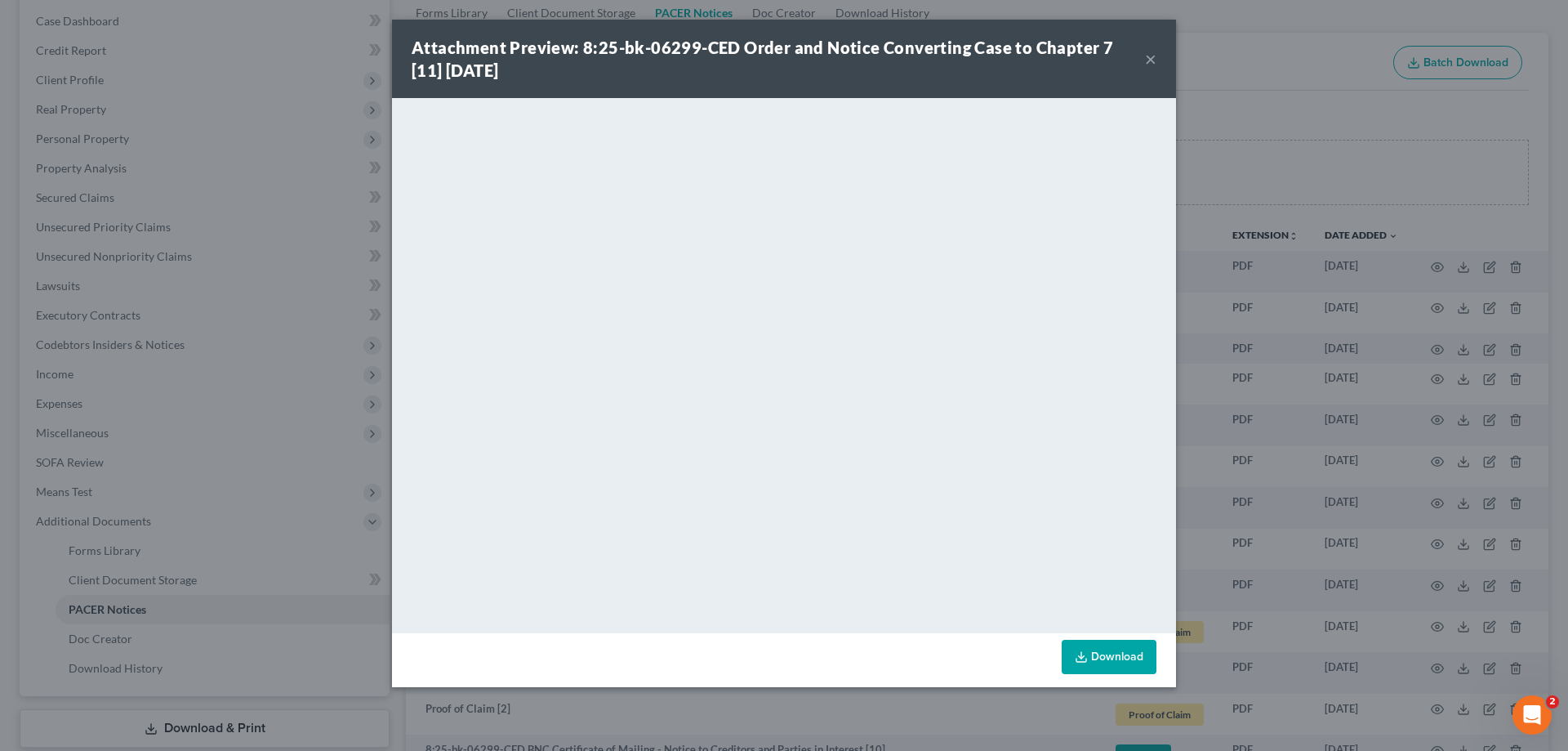
click at [1416, 179] on div "Attachment Preview: 8:25-bk-06299-CED Order and Notice Converting Case to Chapt…" at bounding box center [784, 375] width 1568 height 751
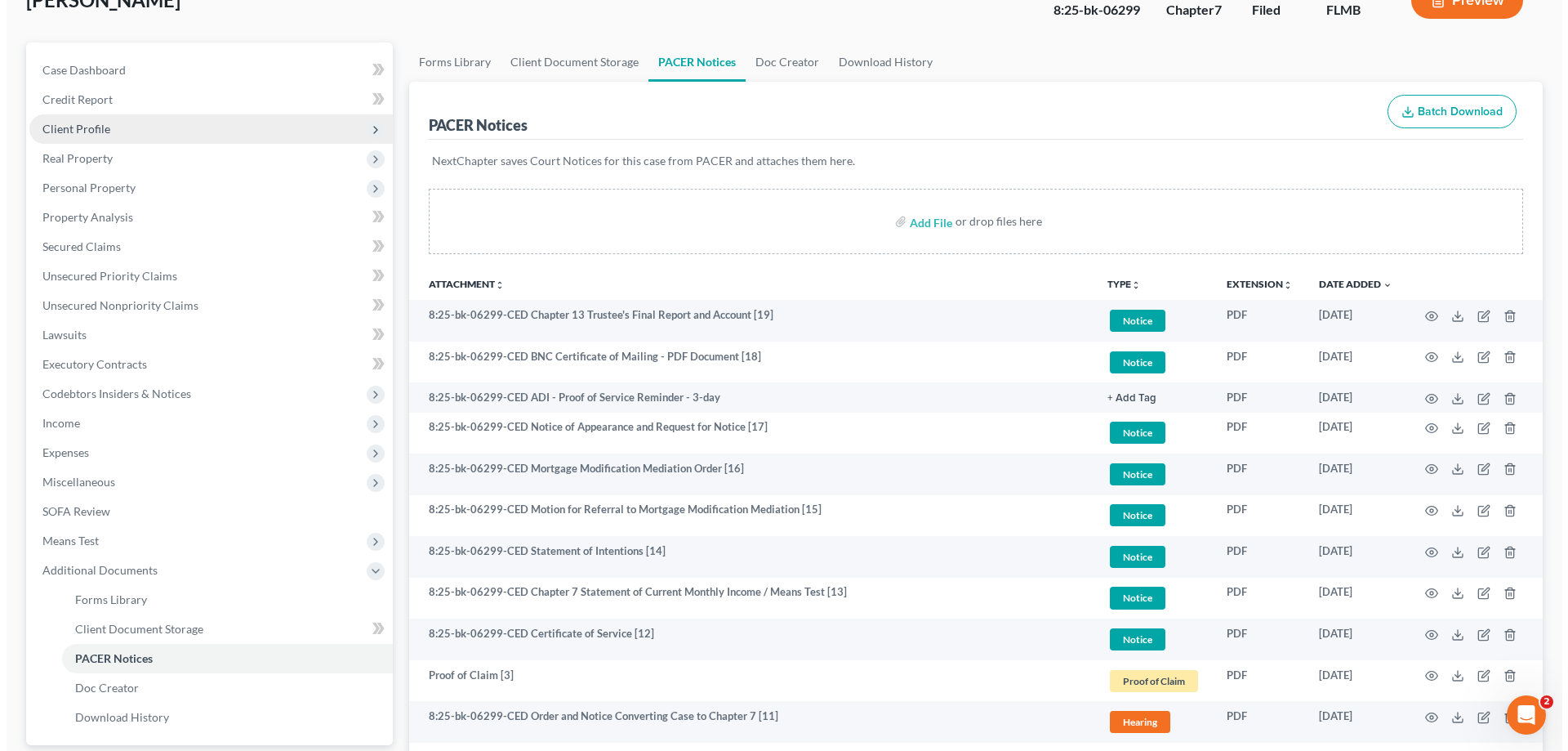
scroll to position [0, 0]
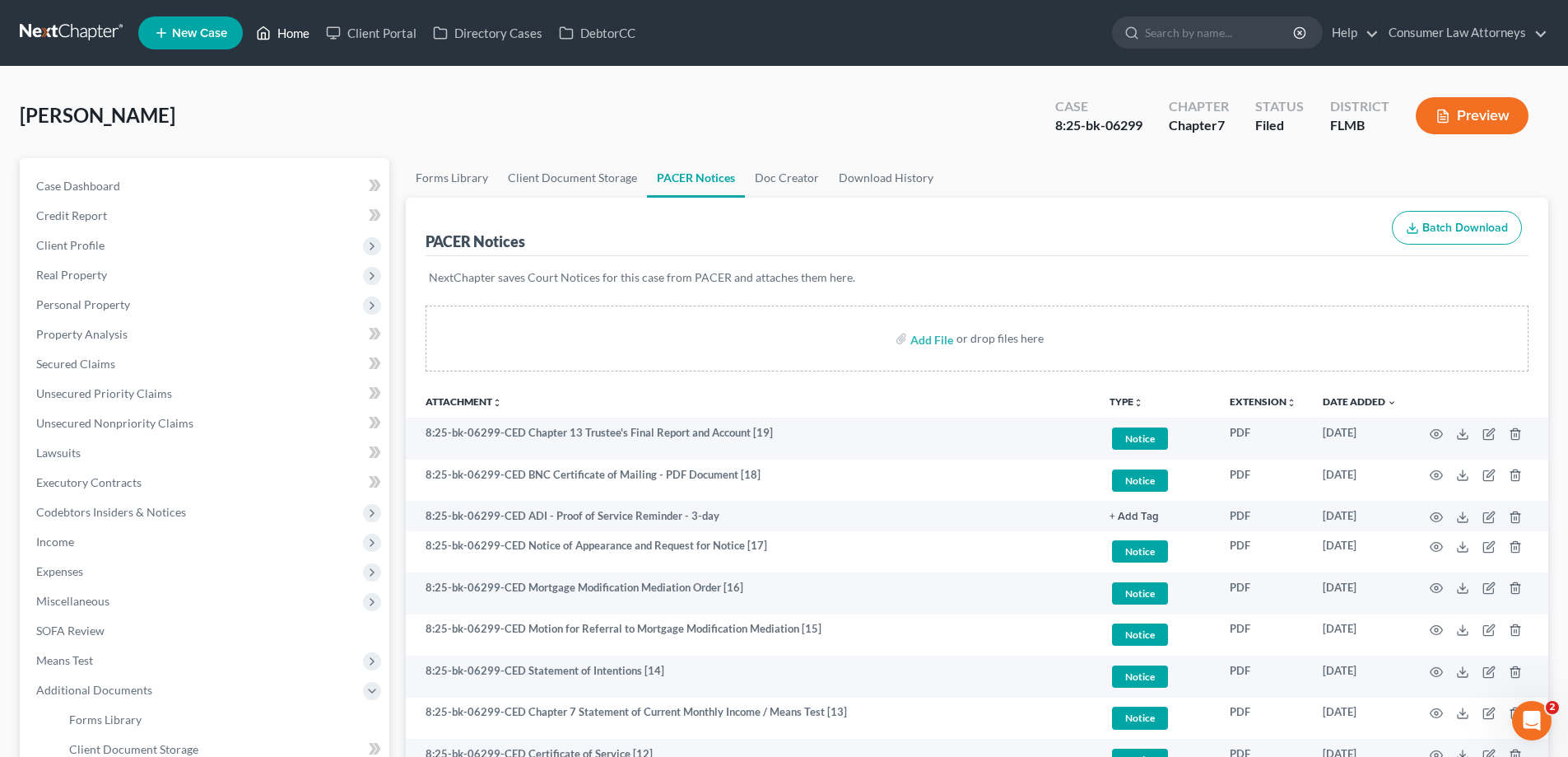
click at [283, 37] on link "Home" at bounding box center [282, 32] width 70 height 30
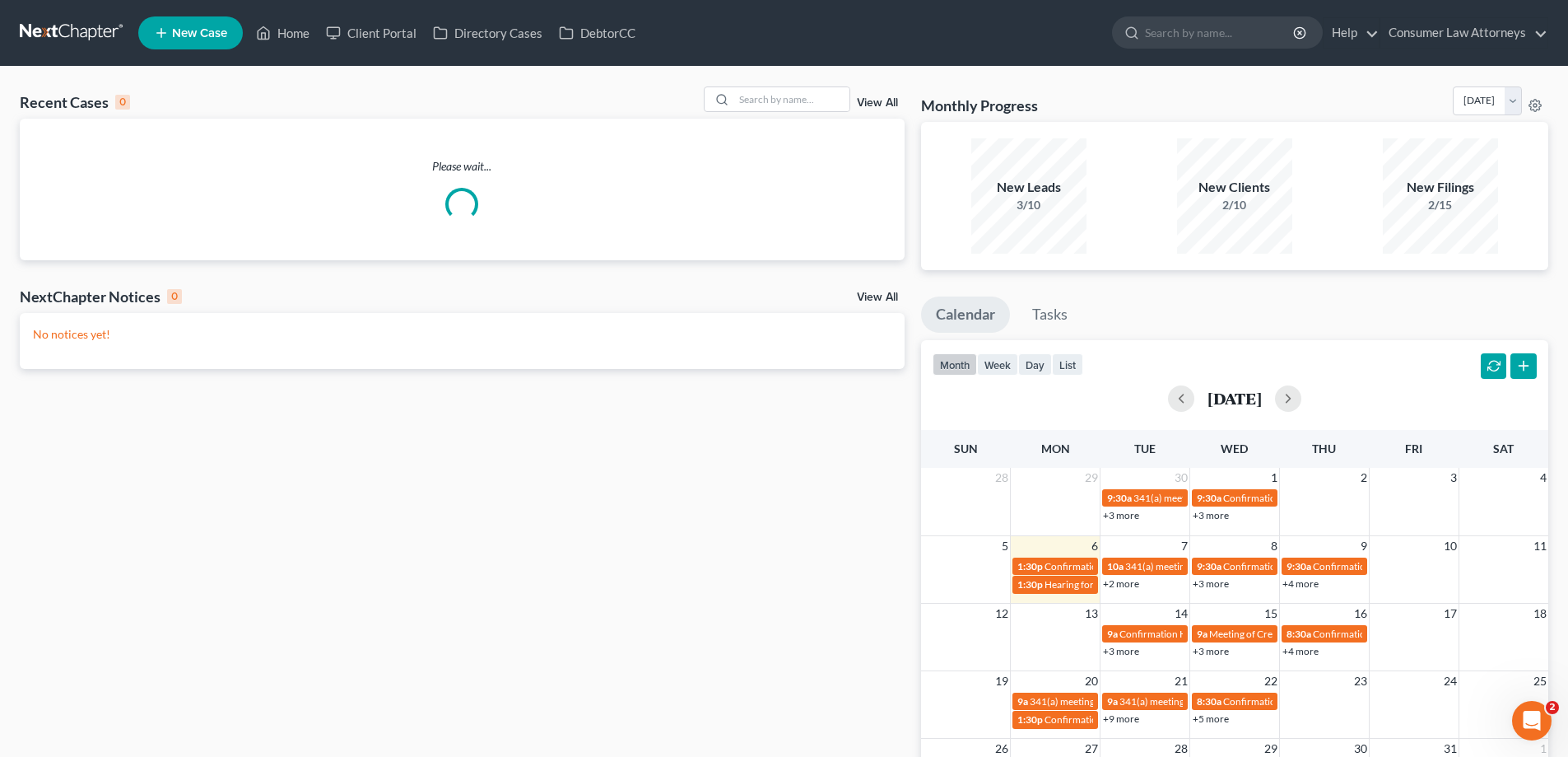
click at [1119, 582] on link "+2 more" at bounding box center [1121, 584] width 36 height 13
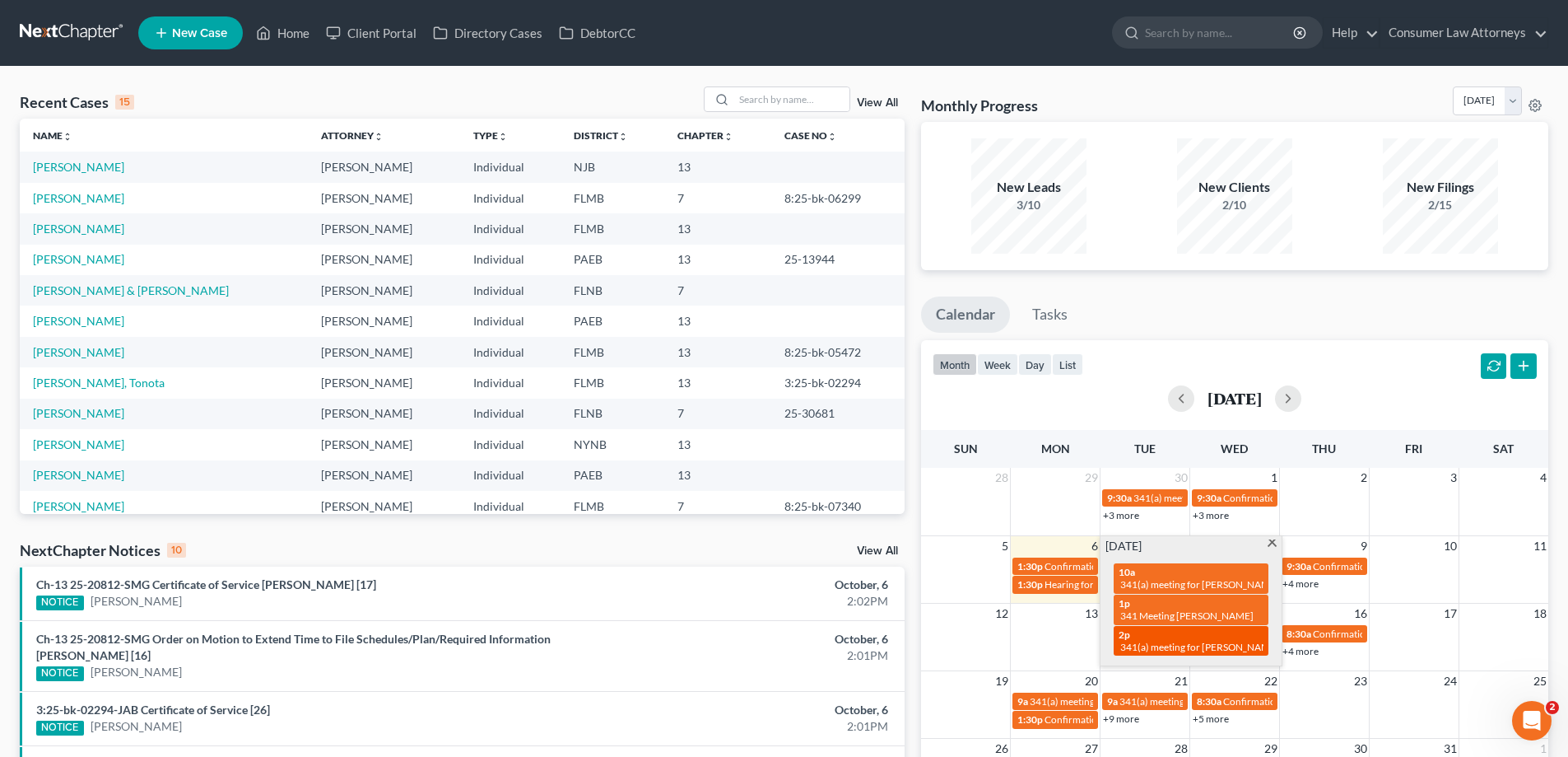
click at [1175, 640] on span "341(a) meeting for [PERSON_NAME]" at bounding box center [1199, 646] width 159 height 13
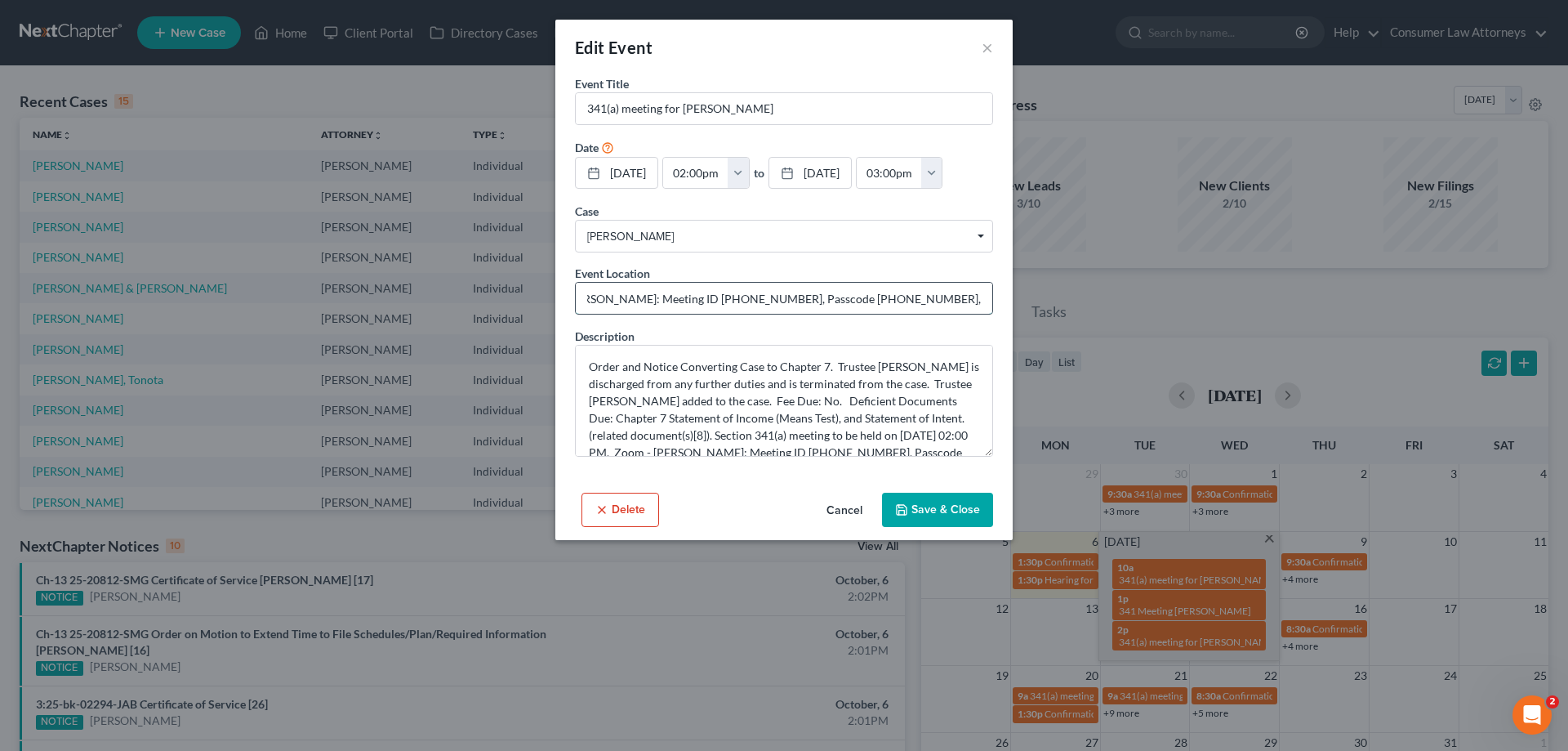
scroll to position [0, 188]
drag, startPoint x: 586, startPoint y: 297, endPoint x: 726, endPoint y: 308, distance: 140.4
click at [726, 308] on input "Zoom - [PERSON_NAME]: Meeting ID [PHONE_NUMBER], Passcode [PHONE_NUMBER], Phone…" at bounding box center [784, 298] width 417 height 31
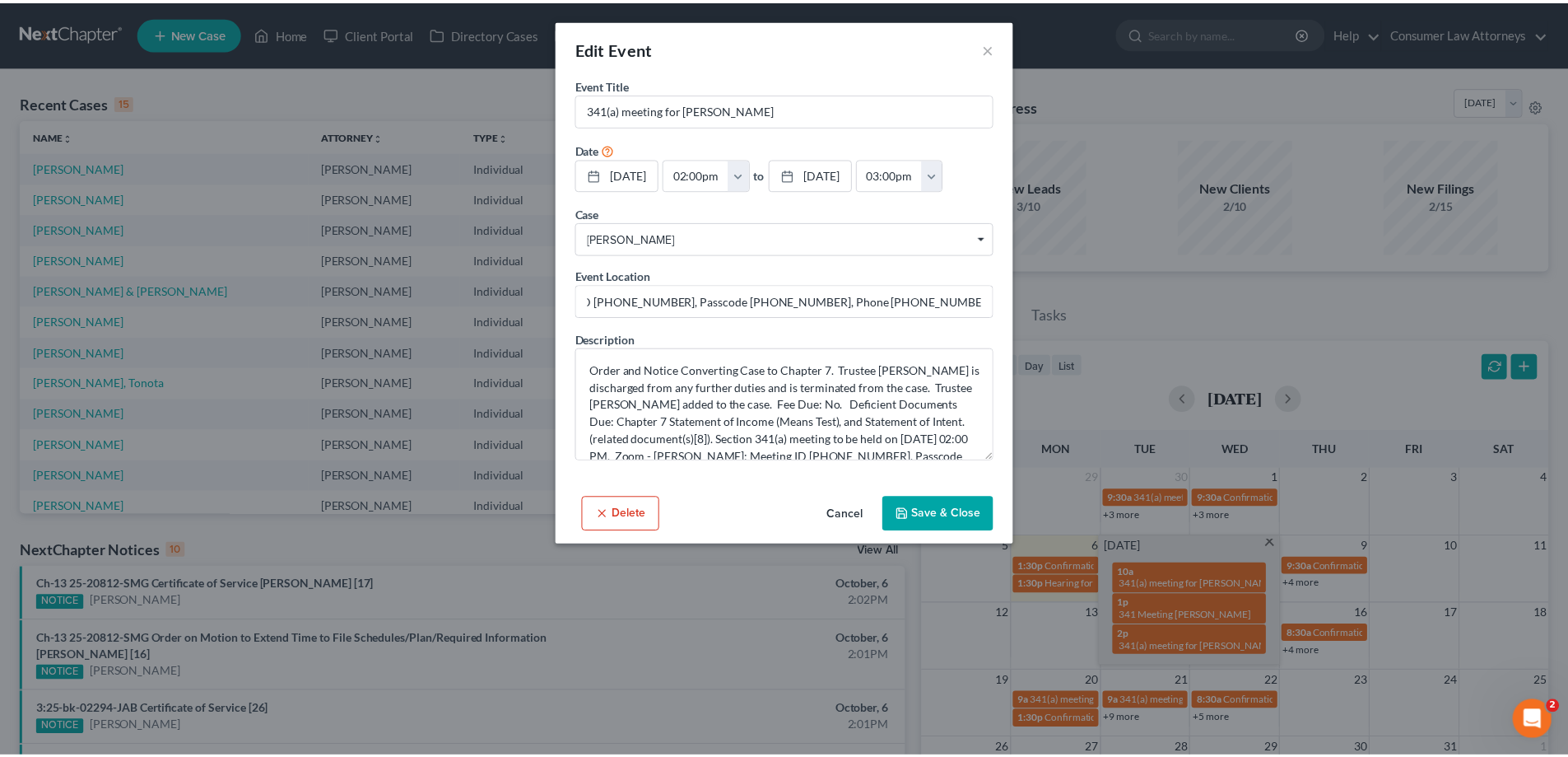
scroll to position [0, 0]
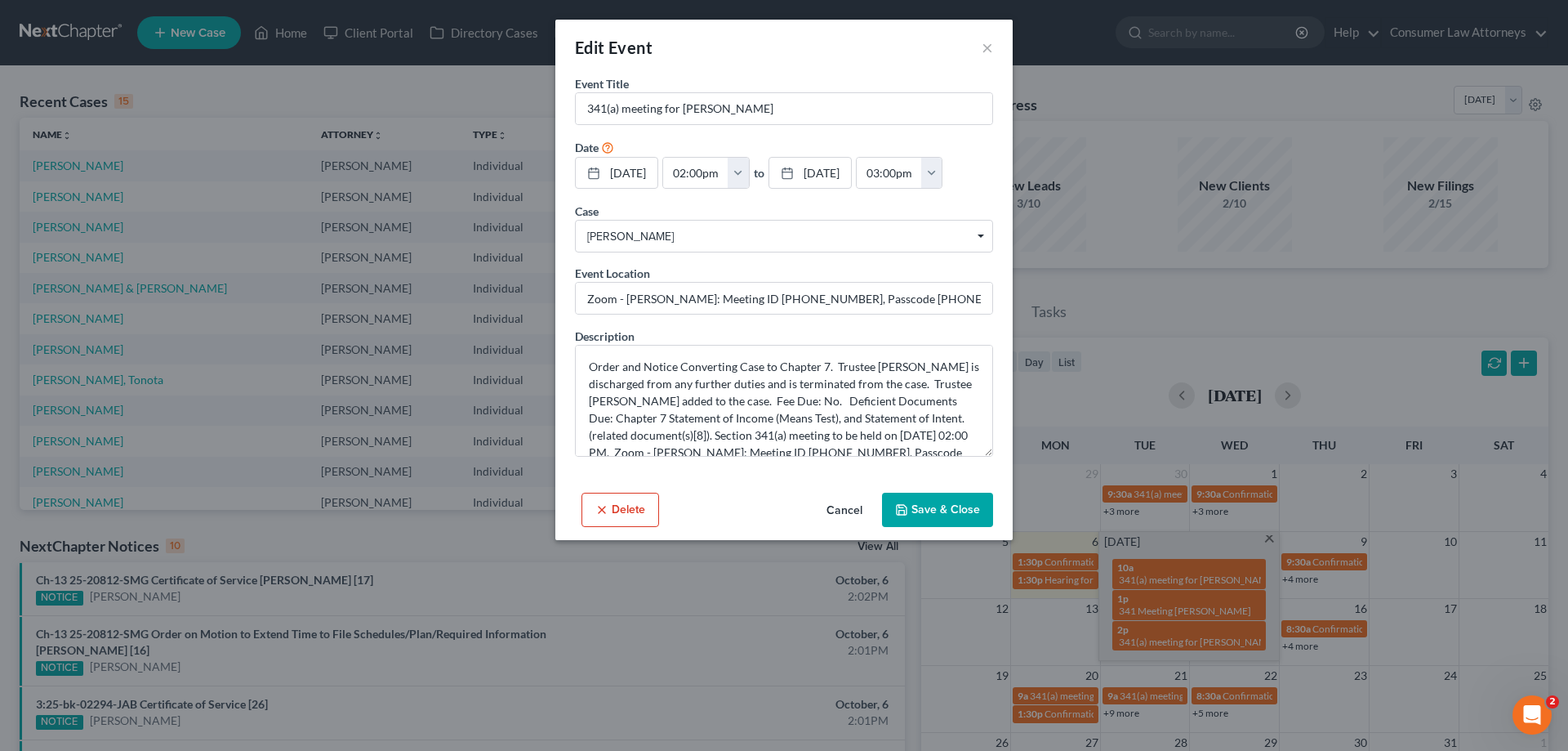
click at [709, 37] on div "Edit Event ×" at bounding box center [784, 47] width 457 height 55
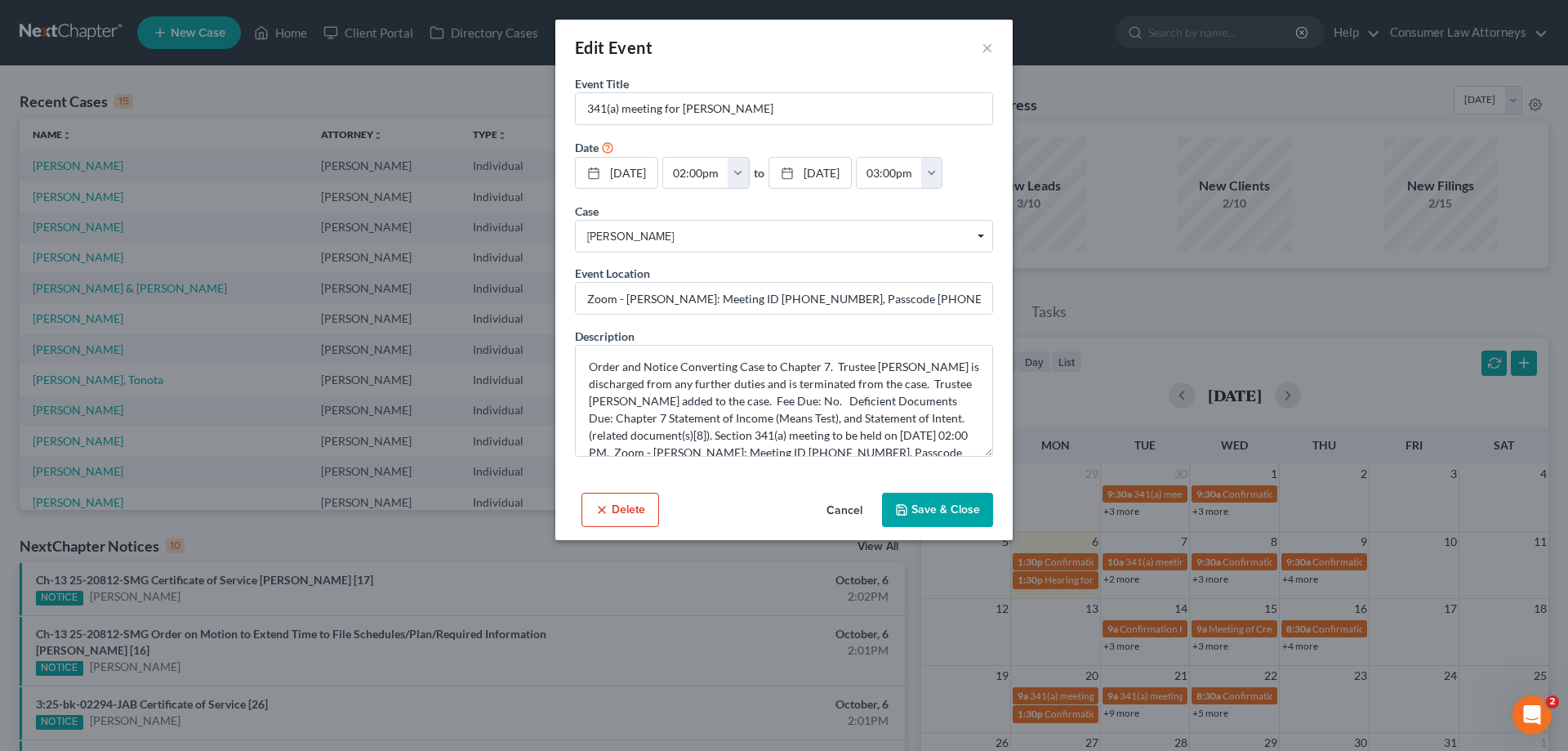
click at [407, 107] on div "Edit Event × Event Title * 341(a) meeting for [PERSON_NAME] Date [DATE] close D…" at bounding box center [784, 375] width 1568 height 751
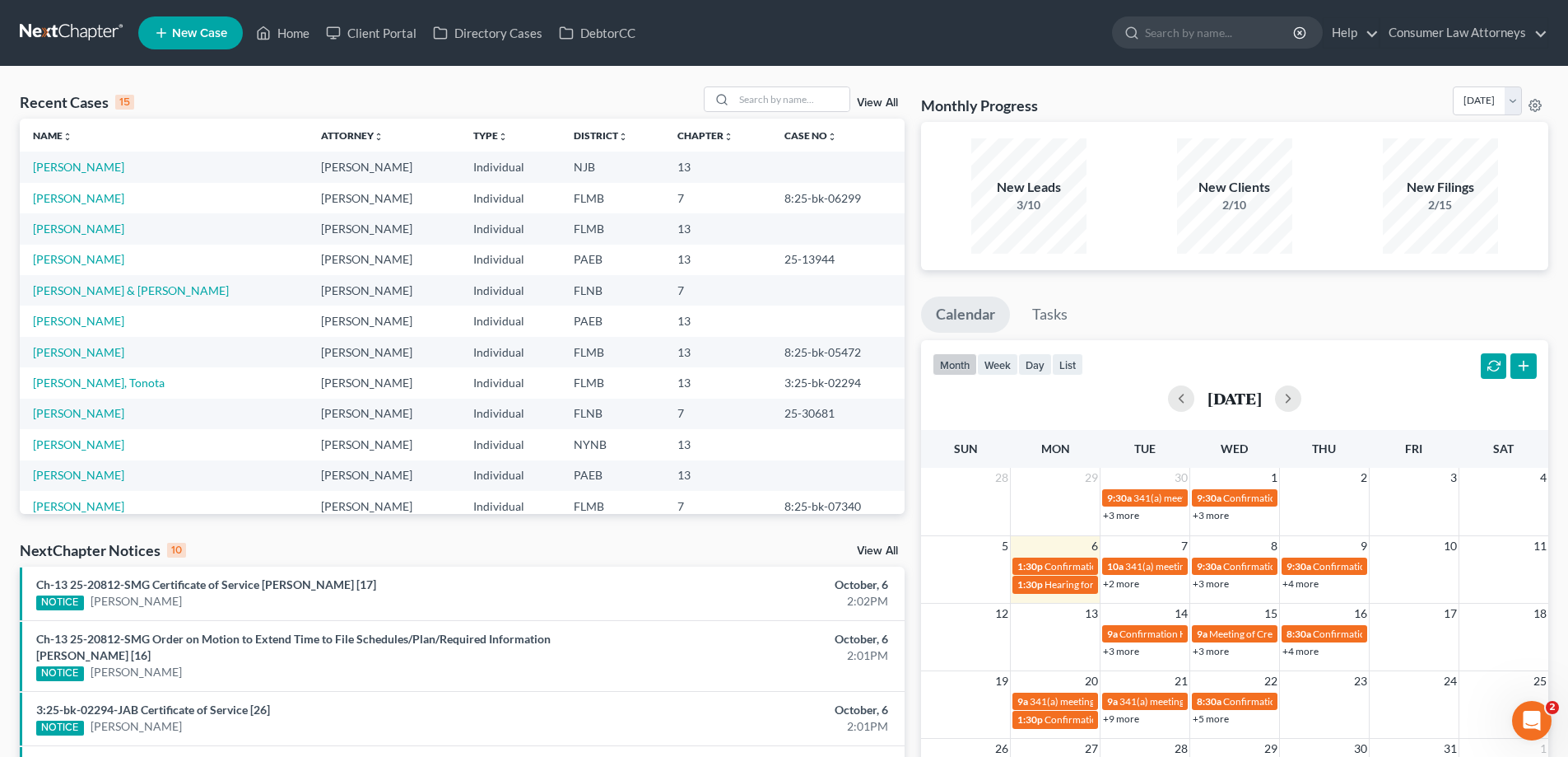
click at [779, 117] on div "Recent Cases 15 View All" at bounding box center [462, 102] width 885 height 32
click at [779, 102] on input "search" at bounding box center [791, 99] width 115 height 24
type input "[PERSON_NAME]"
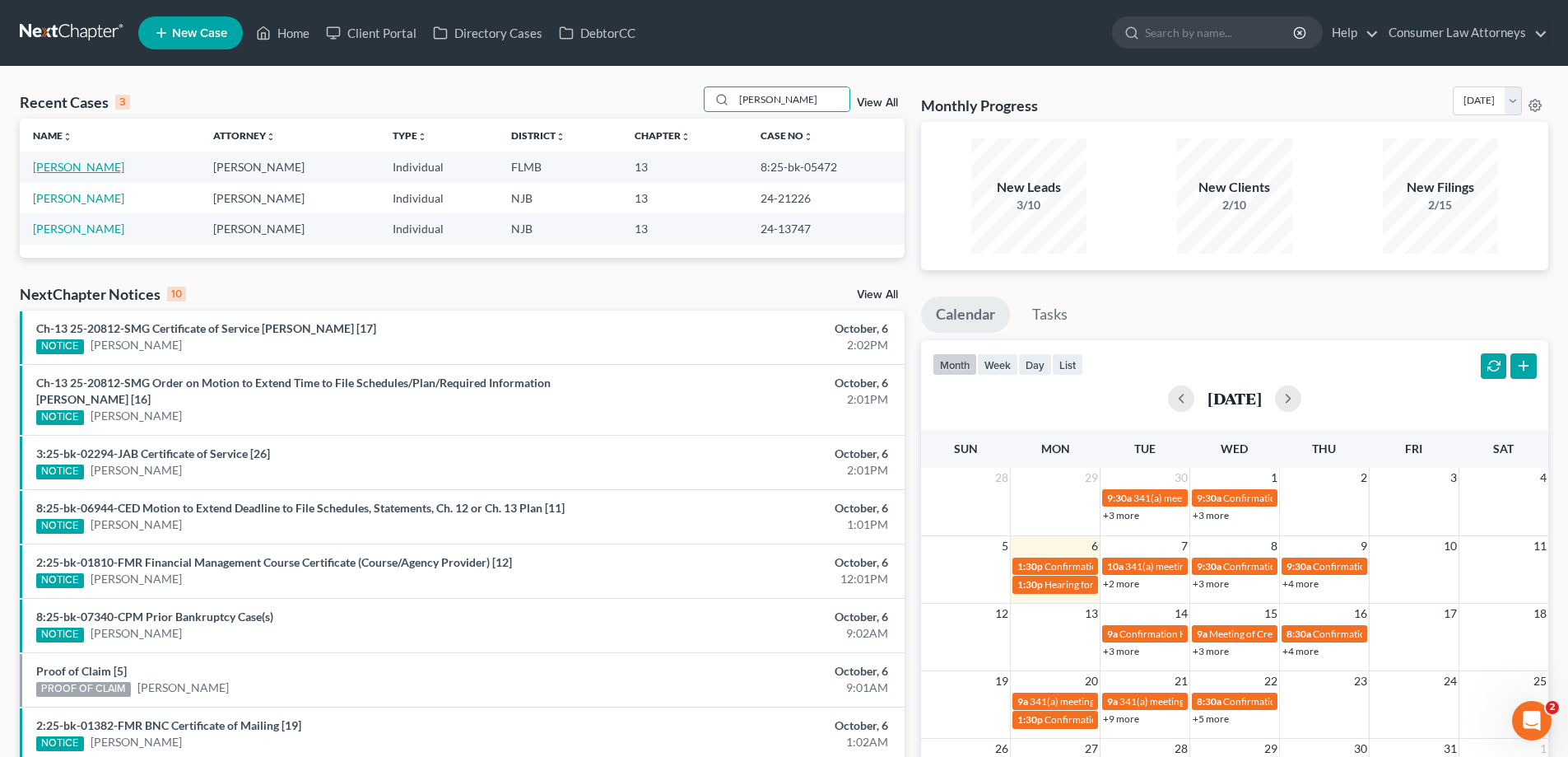
click at [92, 165] on link "[PERSON_NAME]" at bounding box center [79, 167] width 91 height 14
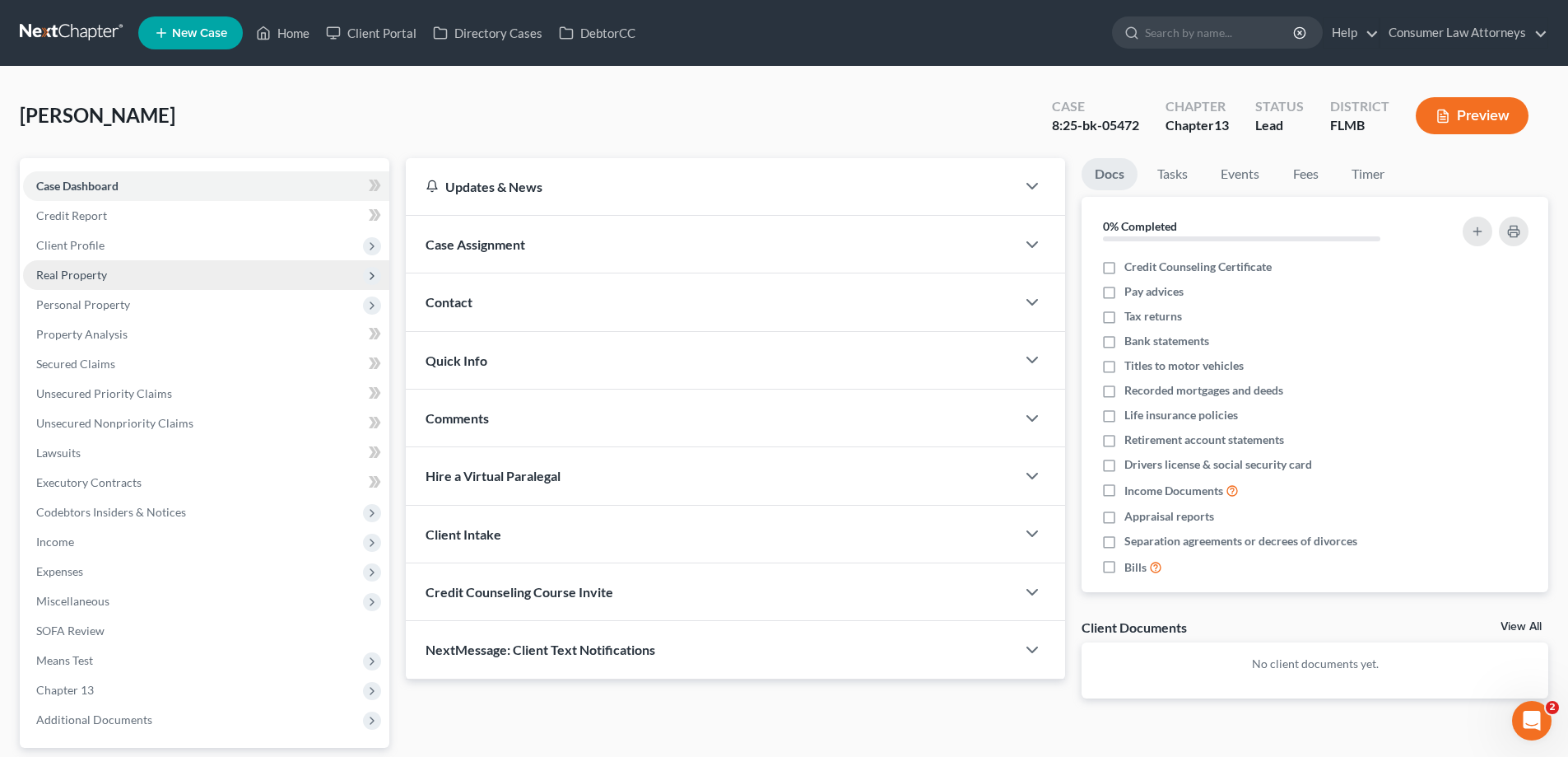
click at [130, 280] on span "Real Property" at bounding box center [205, 275] width 366 height 30
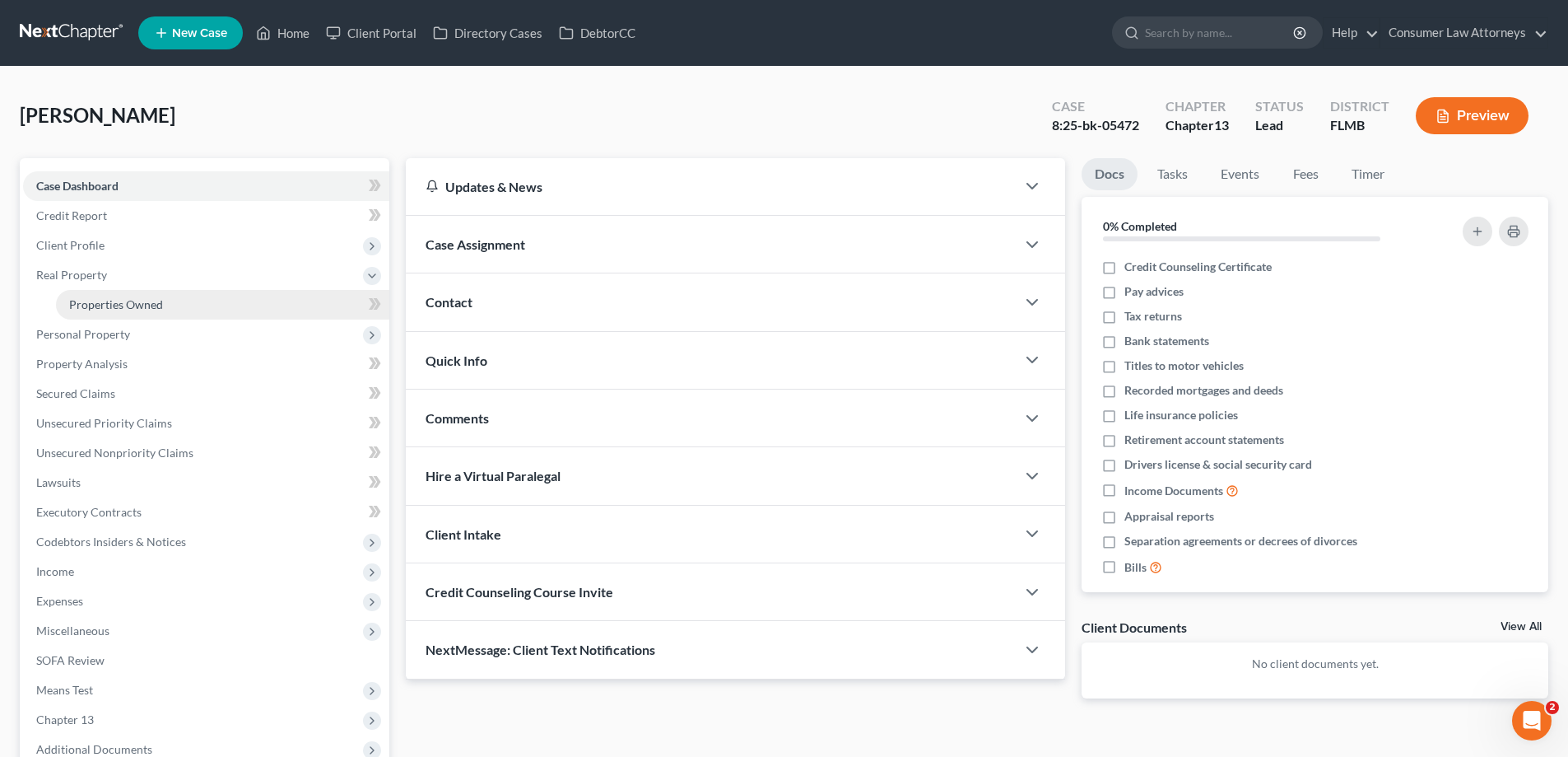
click at [172, 300] on link "Properties Owned" at bounding box center [222, 304] width 333 height 30
